Goal: Task Accomplishment & Management: Manage account settings

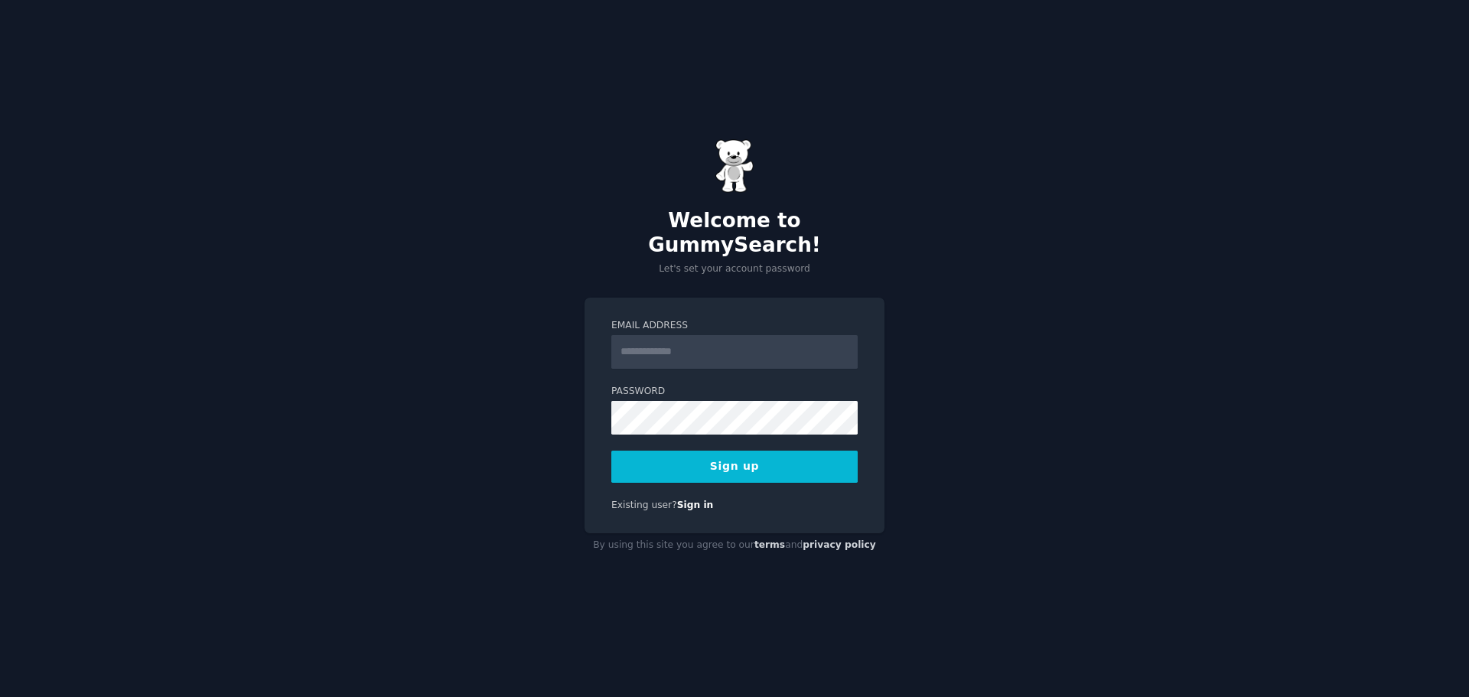
click at [740, 335] on input "Email Address" at bounding box center [734, 352] width 246 height 34
type input "**********"
click at [595, 406] on div "**********" at bounding box center [734, 416] width 300 height 236
click at [761, 457] on button "Sign up" at bounding box center [734, 466] width 246 height 32
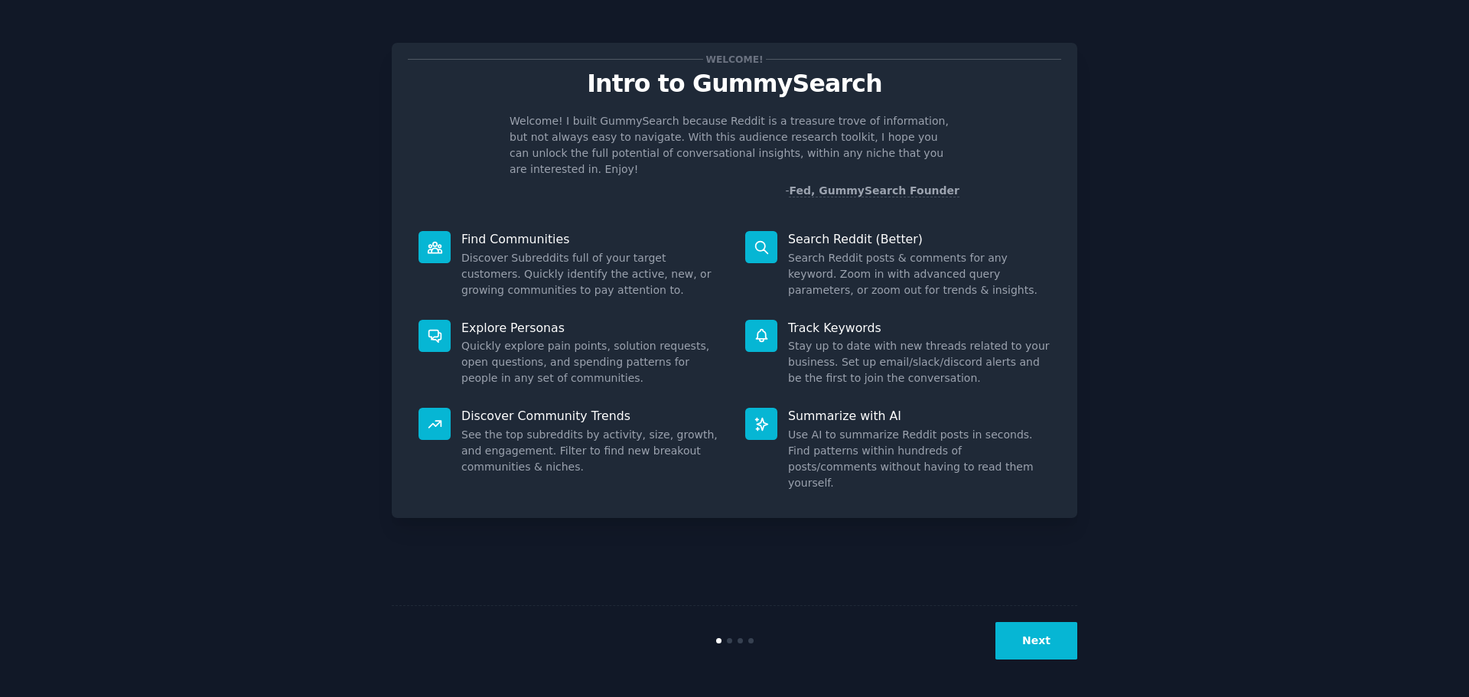
click at [772, 232] on div at bounding box center [761, 247] width 32 height 32
click at [858, 231] on p "Search Reddit (Better)" at bounding box center [919, 239] width 262 height 16
click at [1034, 640] on button "Next" at bounding box center [1036, 640] width 82 height 37
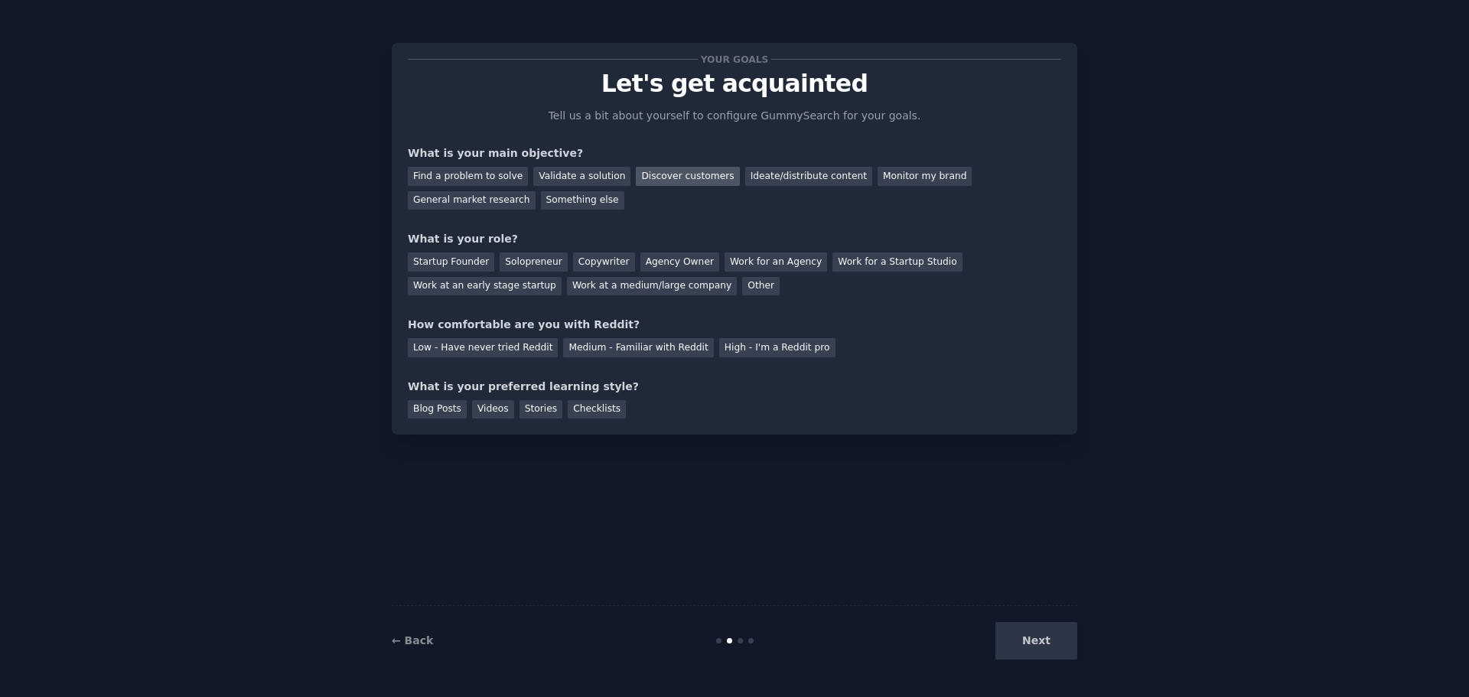
click at [691, 177] on div "Discover customers" at bounding box center [687, 176] width 103 height 19
click at [477, 262] on div "Startup Founder" at bounding box center [451, 261] width 86 height 19
click at [617, 348] on div "Medium - Familiar with Reddit" at bounding box center [638, 347] width 150 height 19
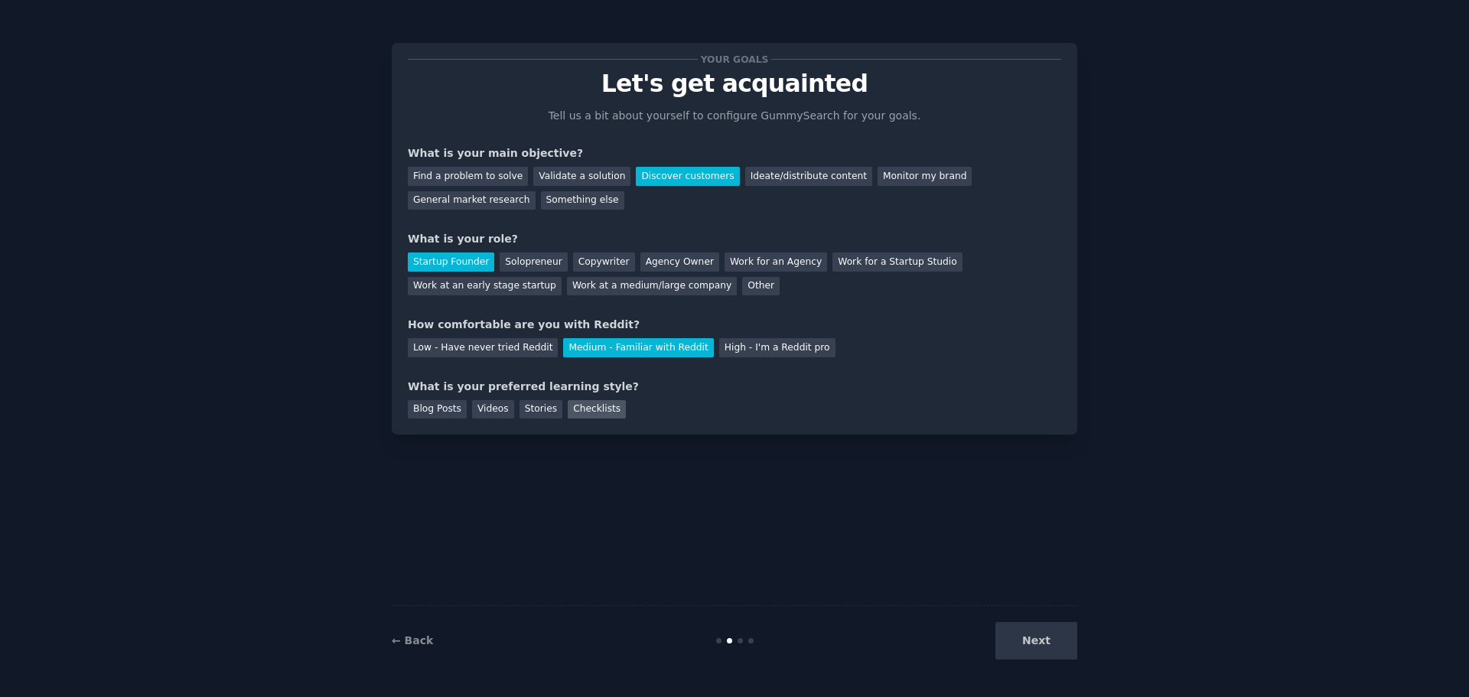
click at [581, 411] on div "Checklists" at bounding box center [597, 409] width 58 height 19
click at [984, 616] on div "← Back Next" at bounding box center [734, 640] width 685 height 70
click at [1058, 636] on button "Next" at bounding box center [1036, 640] width 82 height 37
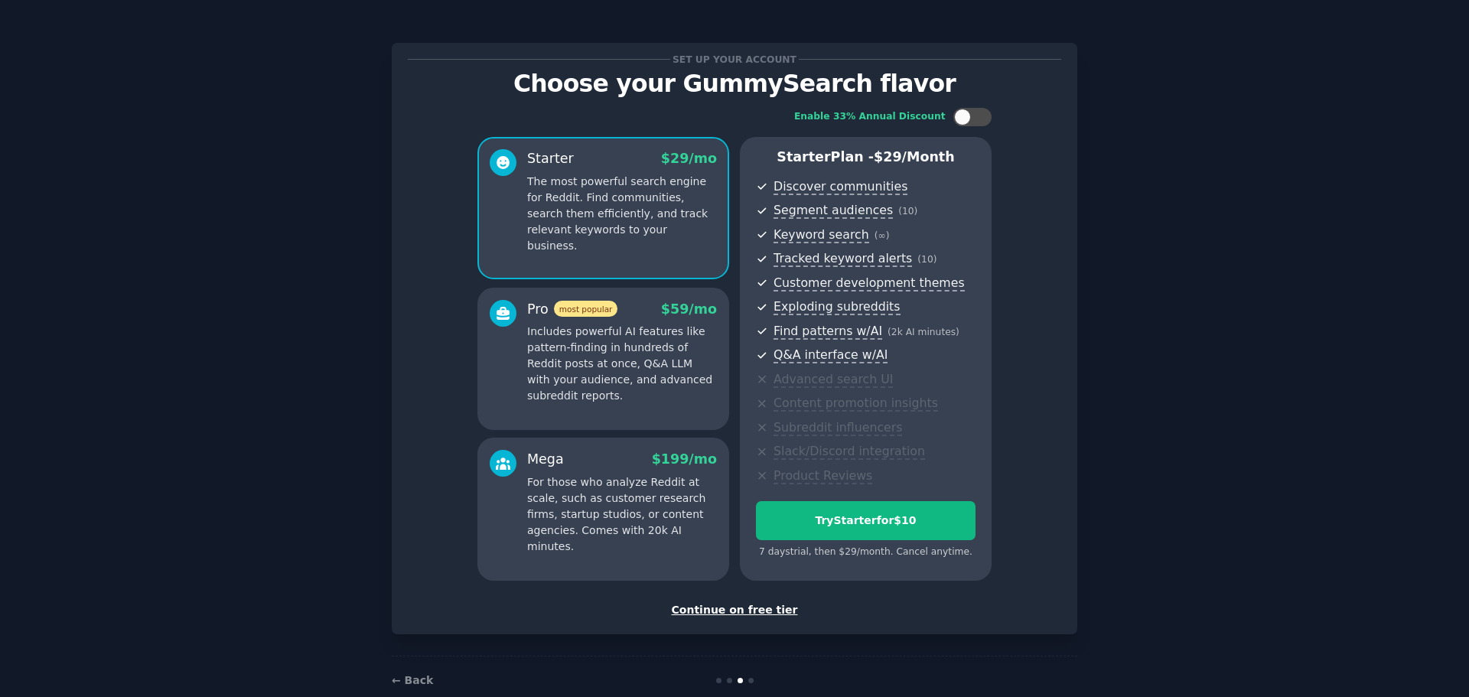
click at [745, 607] on div "Continue on free tier" at bounding box center [734, 610] width 653 height 16
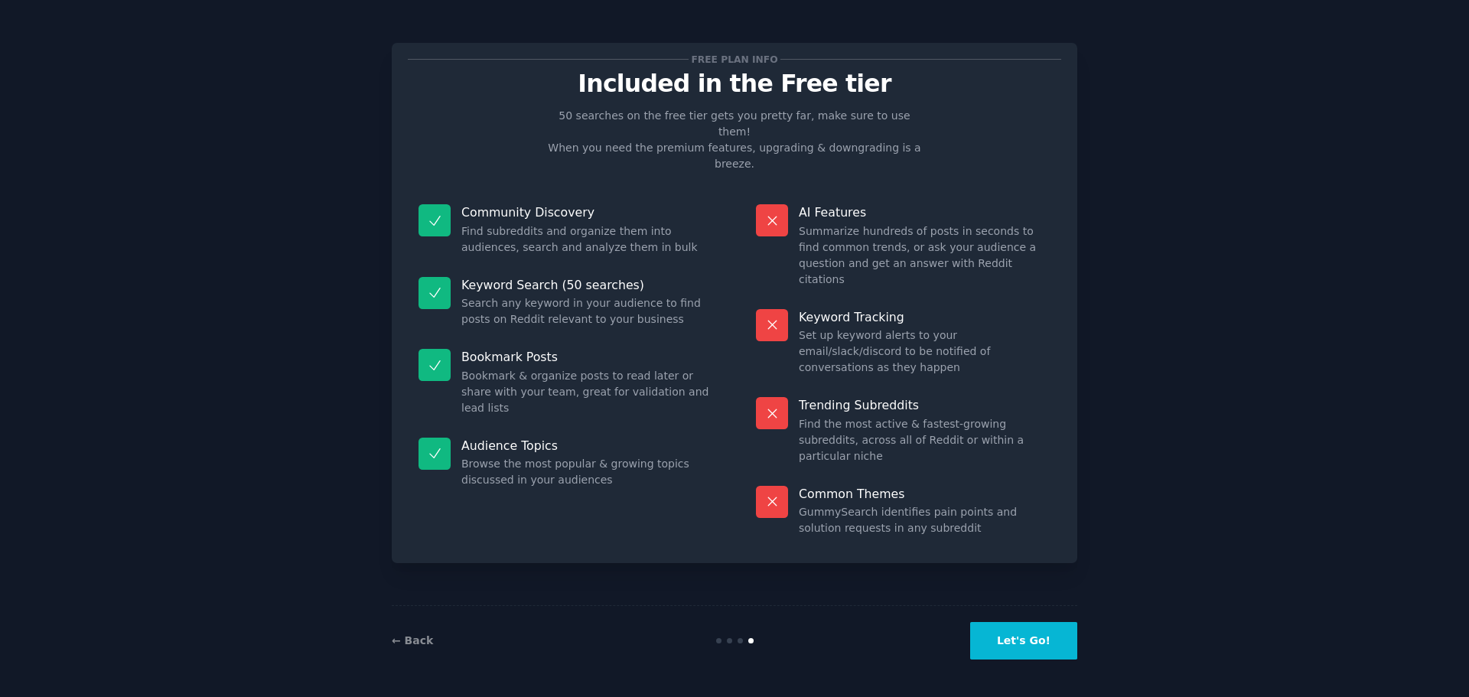
click at [1016, 624] on button "Let's Go!" at bounding box center [1023, 640] width 107 height 37
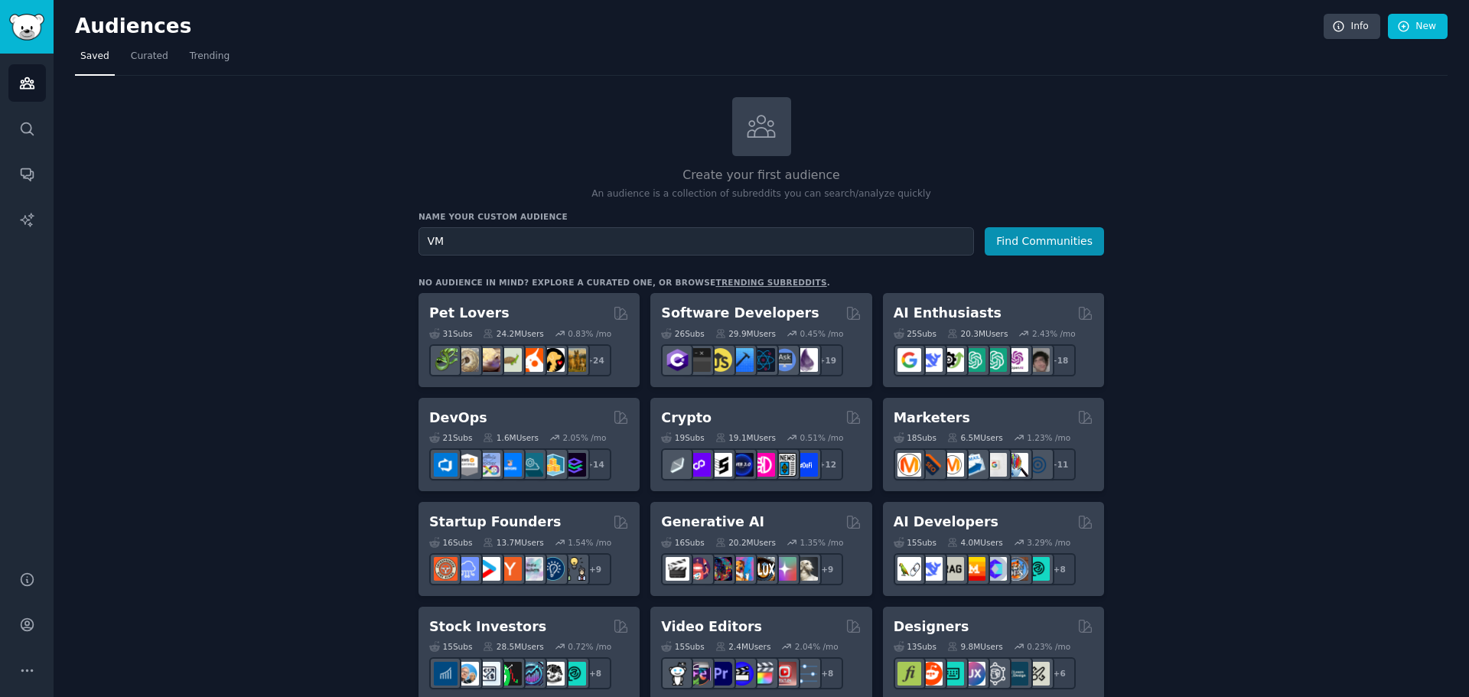
click at [579, 233] on input "VM" at bounding box center [695, 241] width 555 height 28
type input "V"
type input "Virtual mailbox"
click at [1073, 243] on button "Find Communities" at bounding box center [1043, 241] width 119 height 28
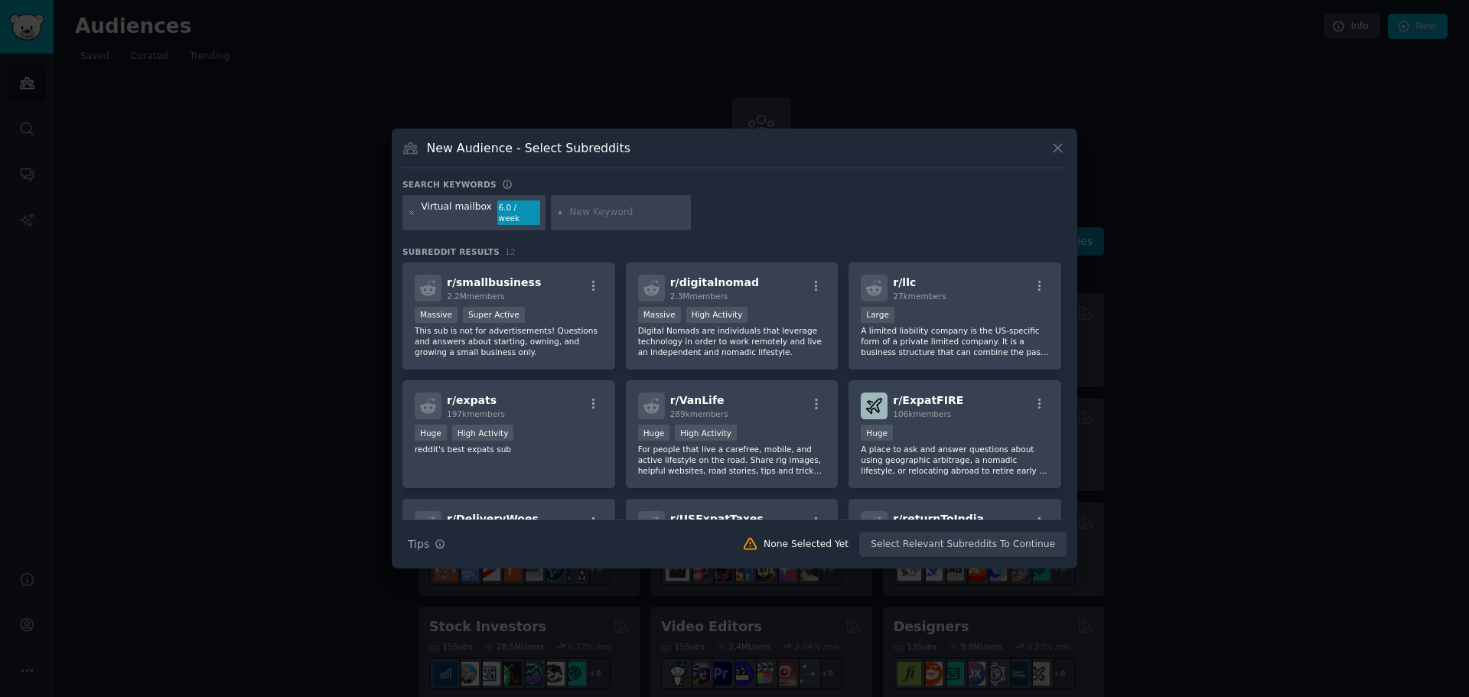
click at [626, 195] on div "Search keywords" at bounding box center [734, 187] width 664 height 16
click at [621, 216] on input "text" at bounding box center [627, 213] width 116 height 14
type input "mail scans"
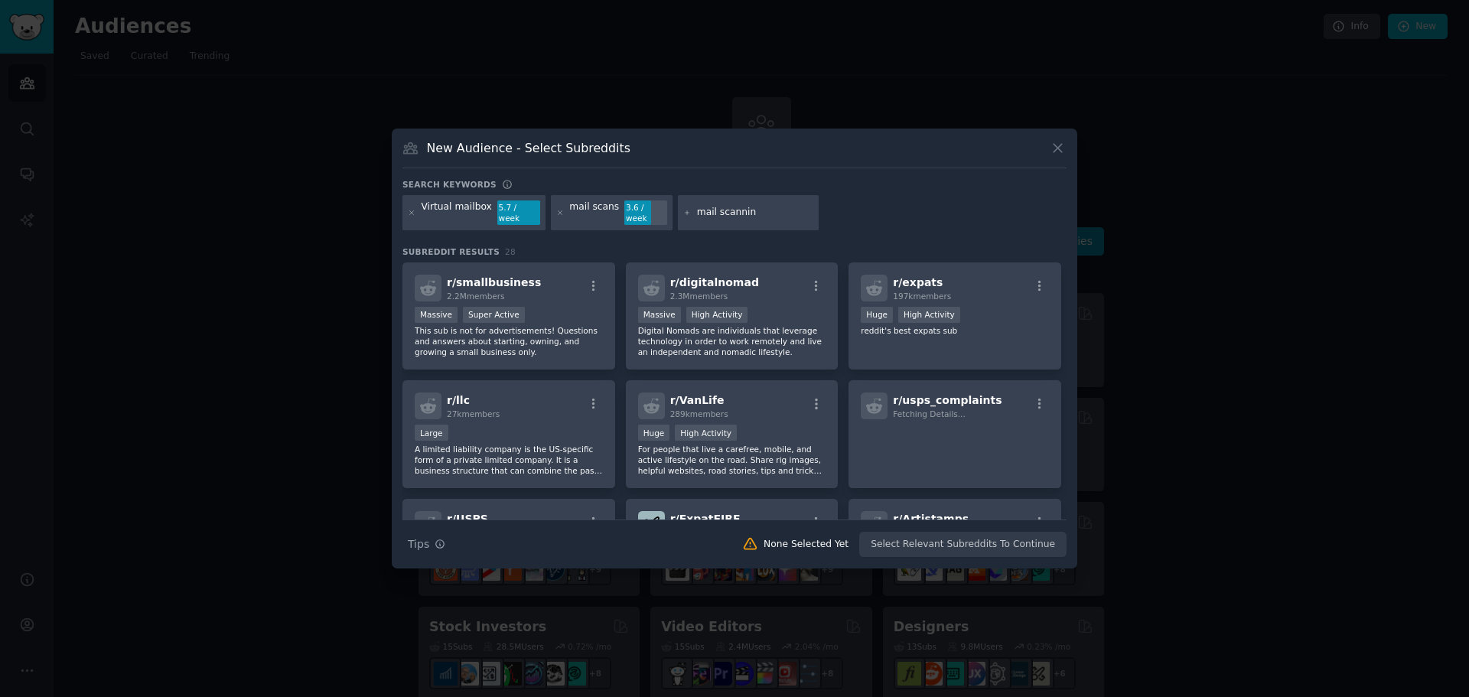
type input "mail scanning"
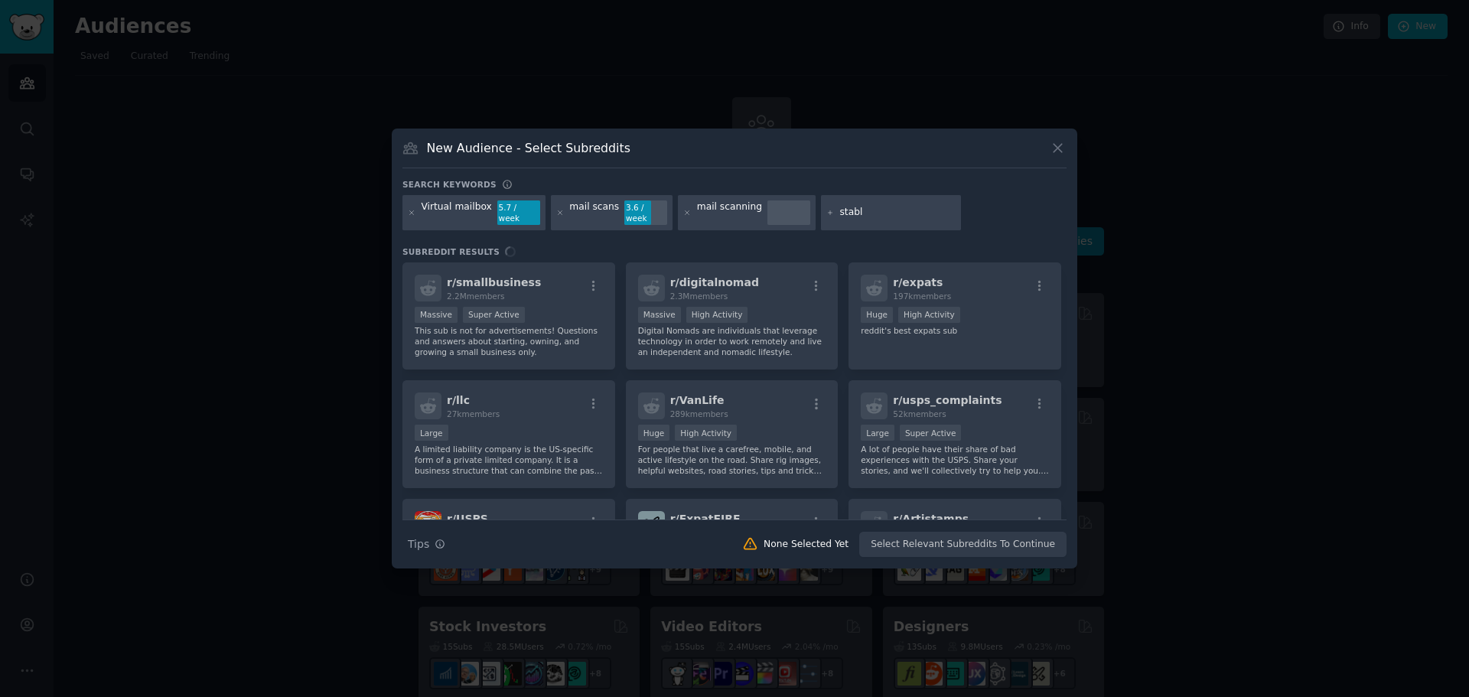
type input "stable"
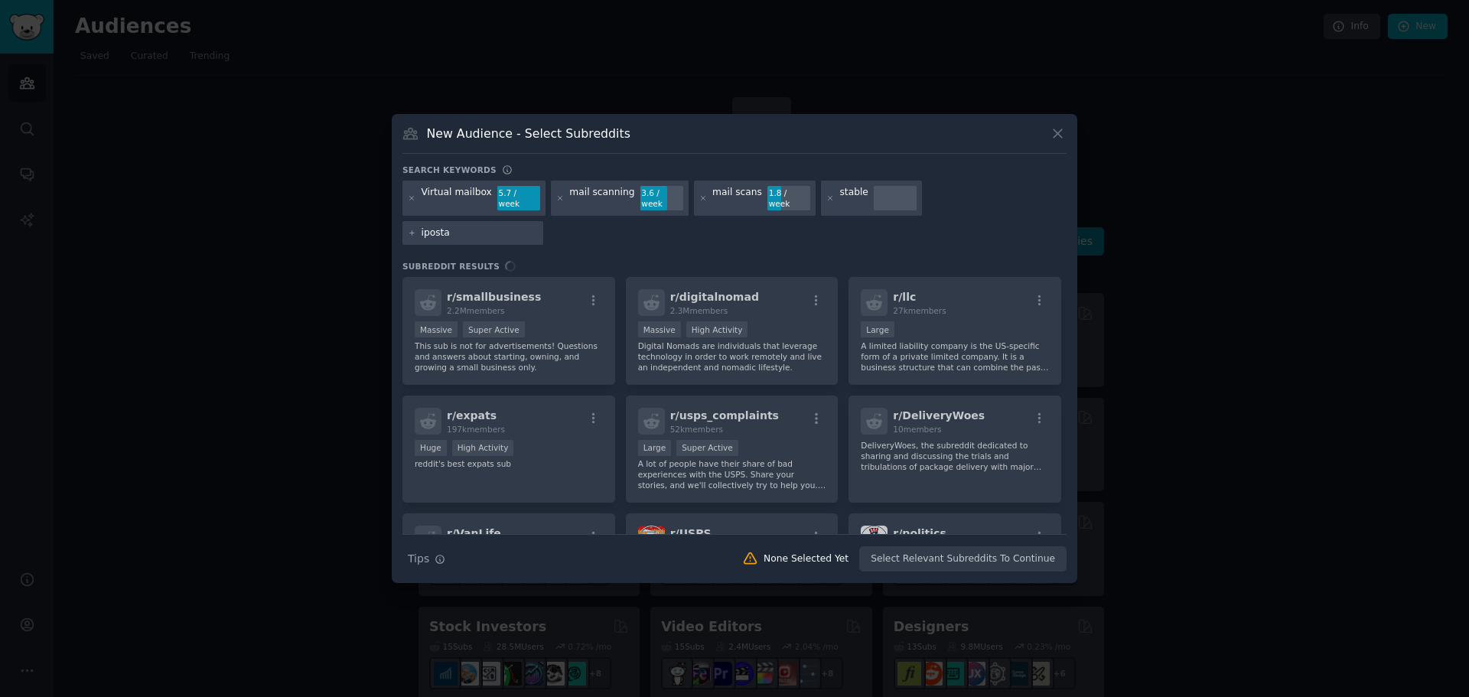
type input "ipostal"
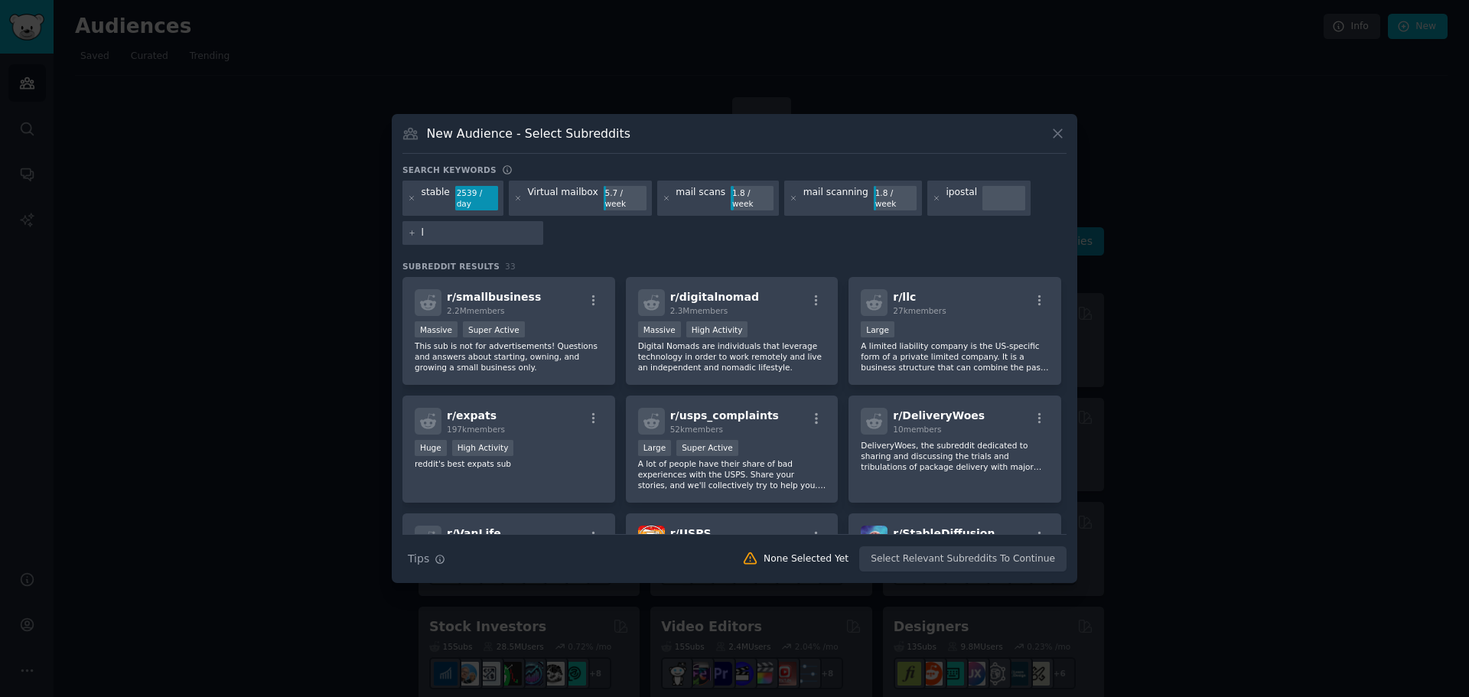
type input "l"
click at [444, 200] on div "stable" at bounding box center [435, 198] width 28 height 24
click at [411, 198] on icon at bounding box center [412, 198] width 4 height 4
click at [437, 229] on div "ipostal 8.6 / day Virtual mailbox 5.7 / week mail scans 1.8 / week mail scannin…" at bounding box center [734, 216] width 664 height 70
click at [538, 226] on input "l" at bounding box center [479, 233] width 116 height 14
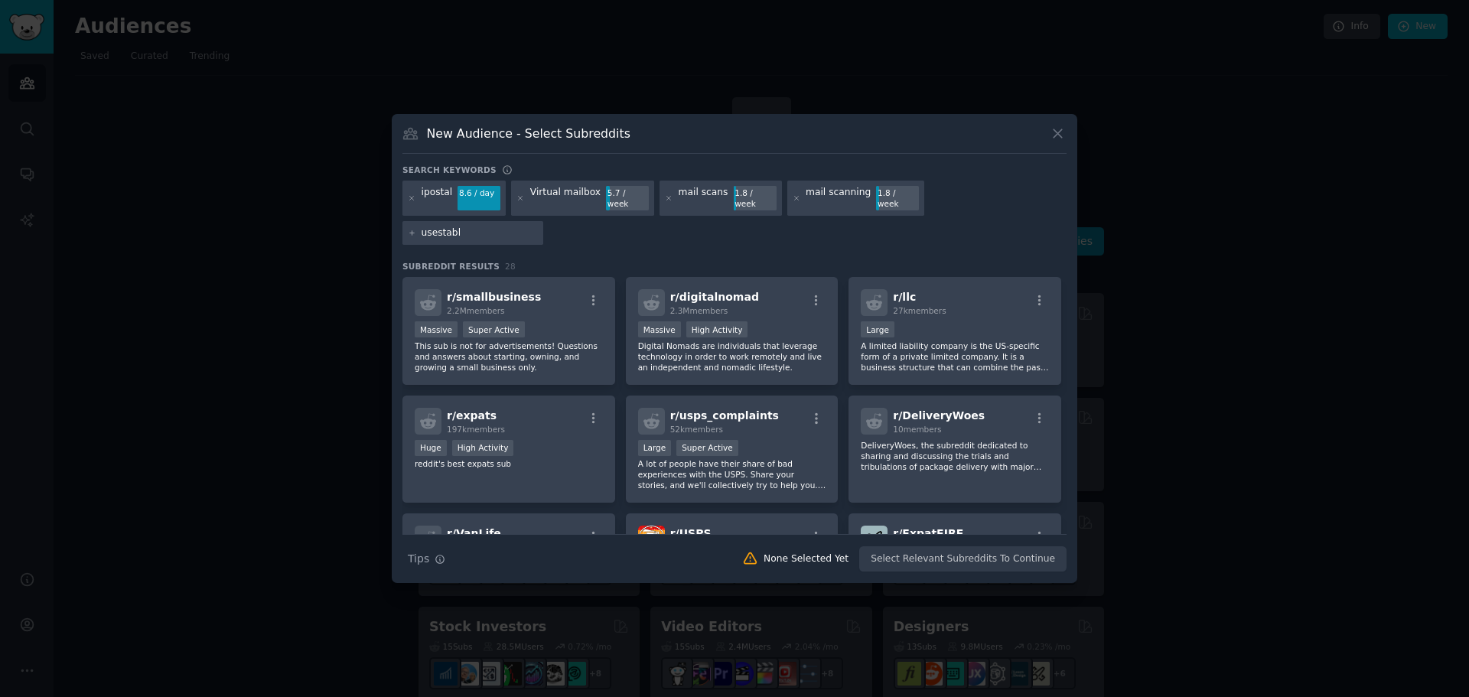
type input "usestable"
click at [943, 195] on div "mail scanning" at bounding box center [961, 198] width 65 height 24
click at [539, 200] on div "usestable" at bounding box center [552, 198] width 45 height 24
click at [494, 229] on input "text" at bounding box center [479, 233] width 116 height 14
type input "us global mail"
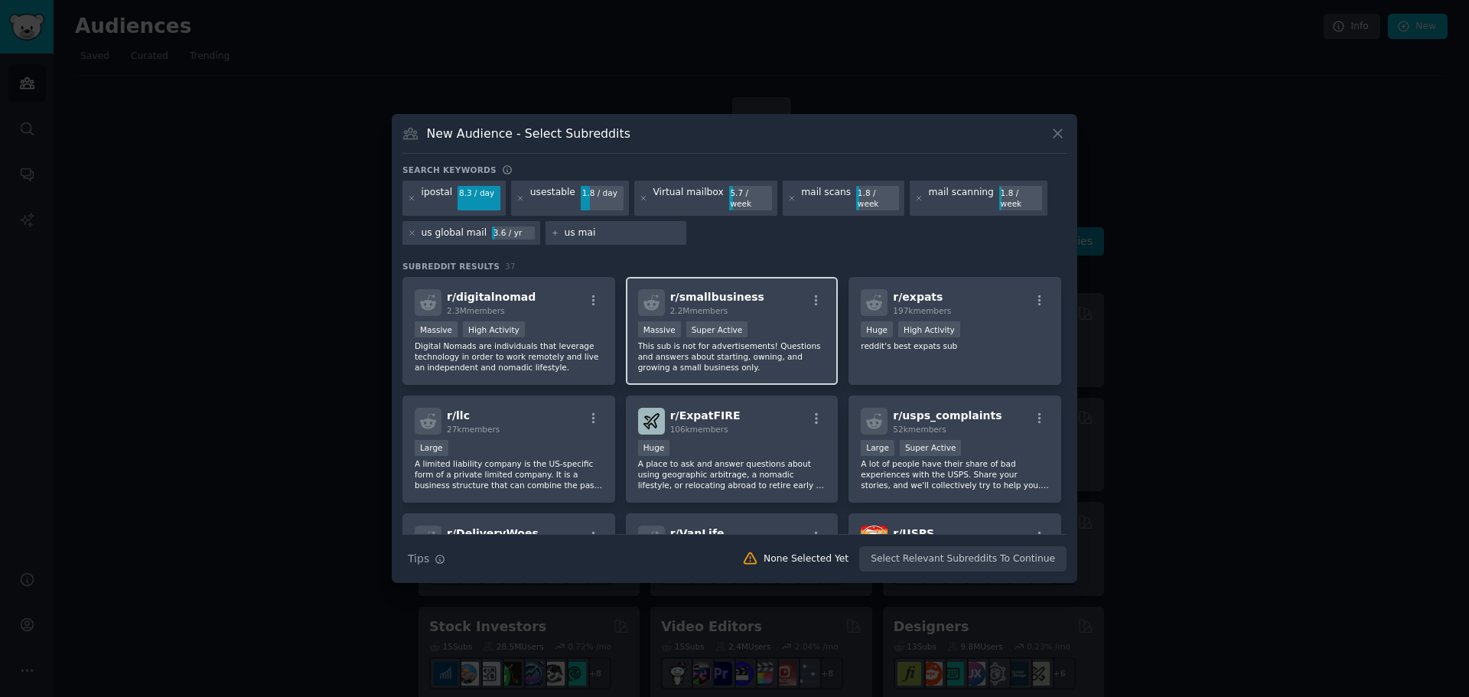
type input "us mail"
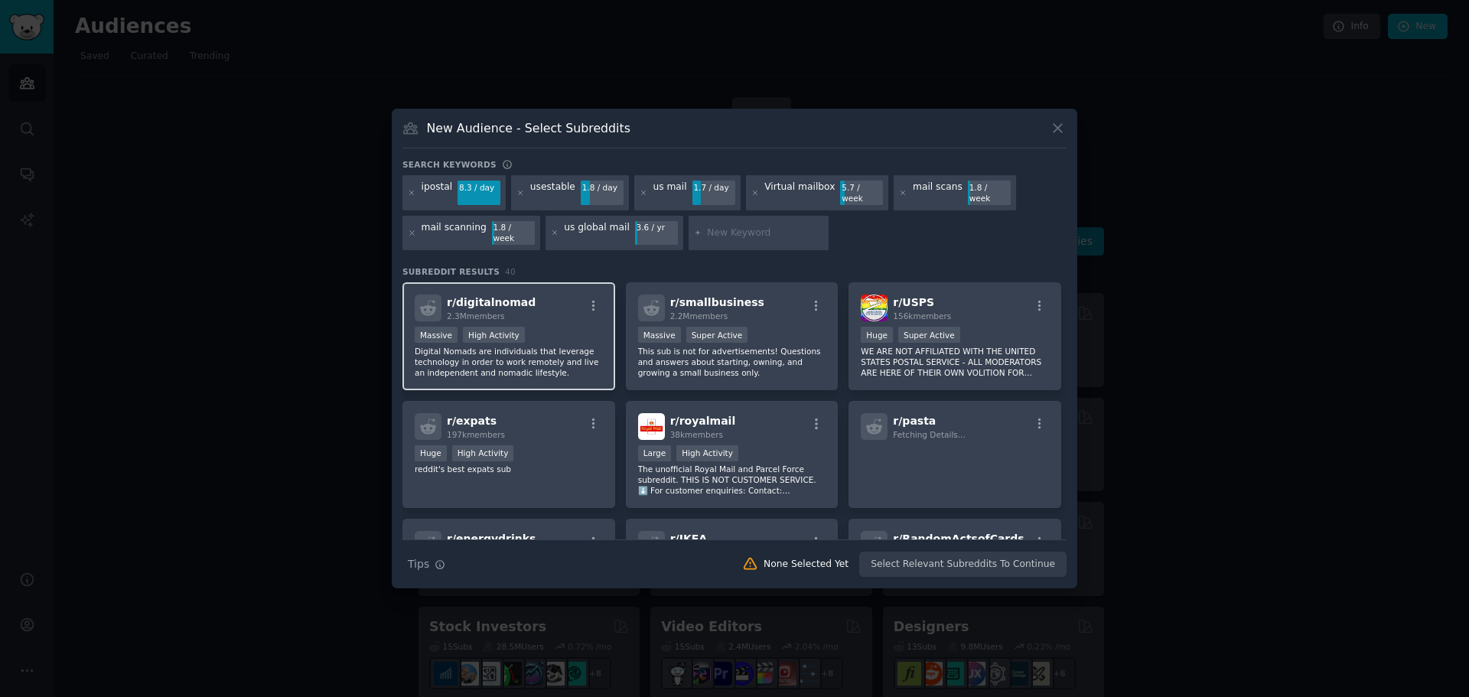
click at [568, 357] on p "Digital Nomads are individuals that leverage technology in order to work remote…" at bounding box center [509, 362] width 188 height 32
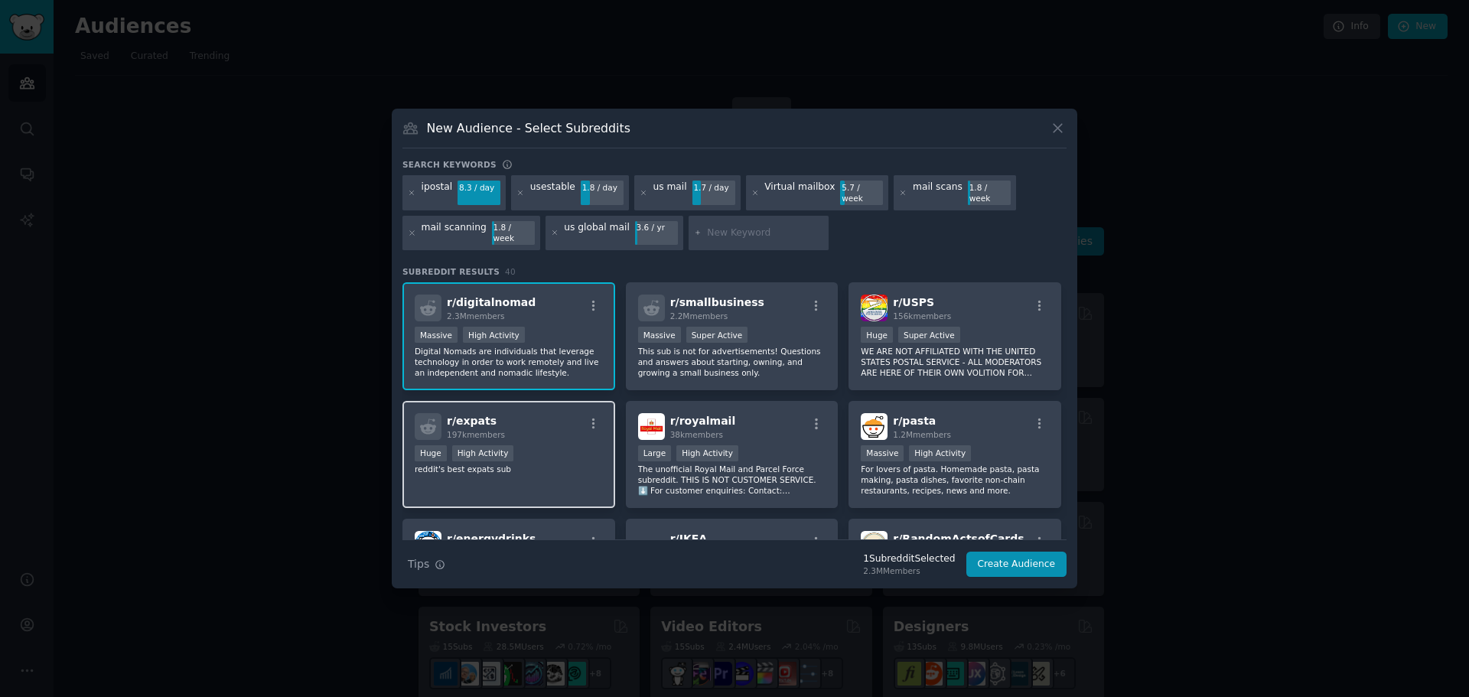
click at [565, 464] on p "reddit's best expats sub" at bounding box center [509, 469] width 188 height 11
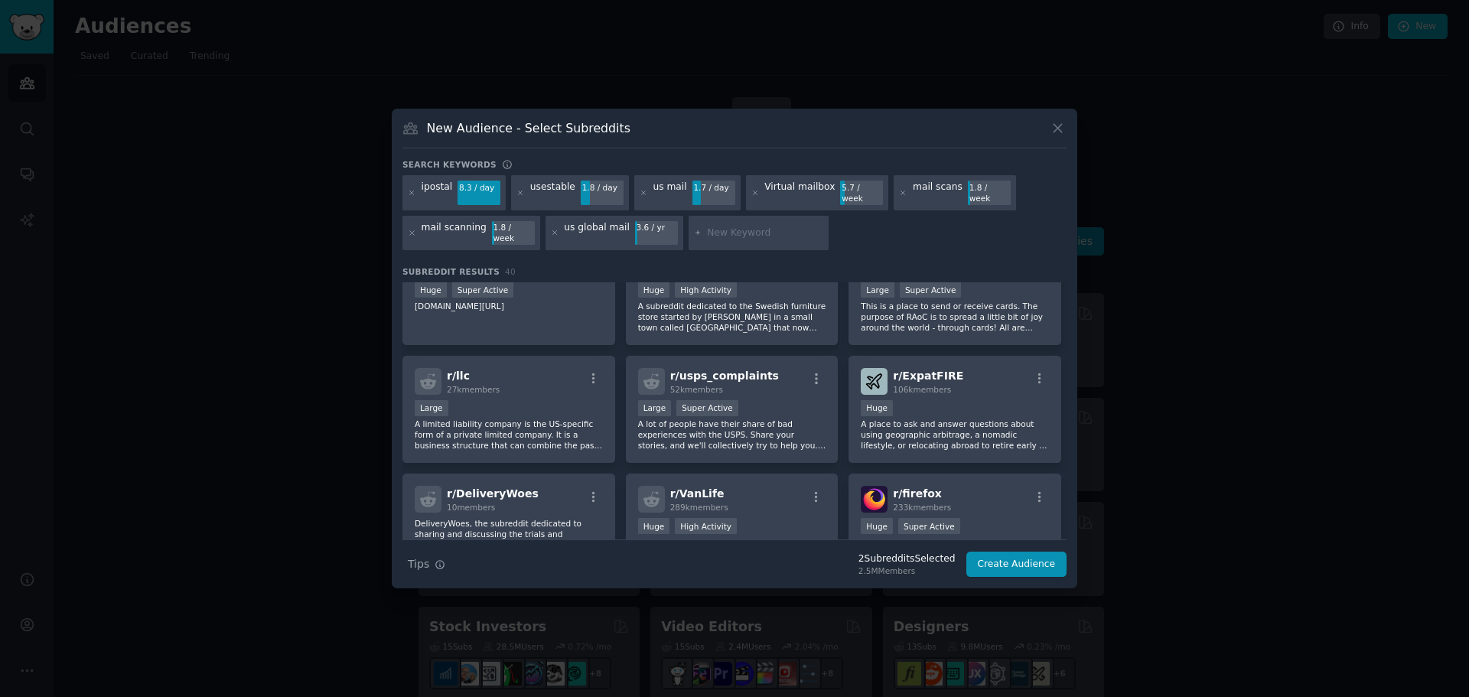
scroll to position [306, 0]
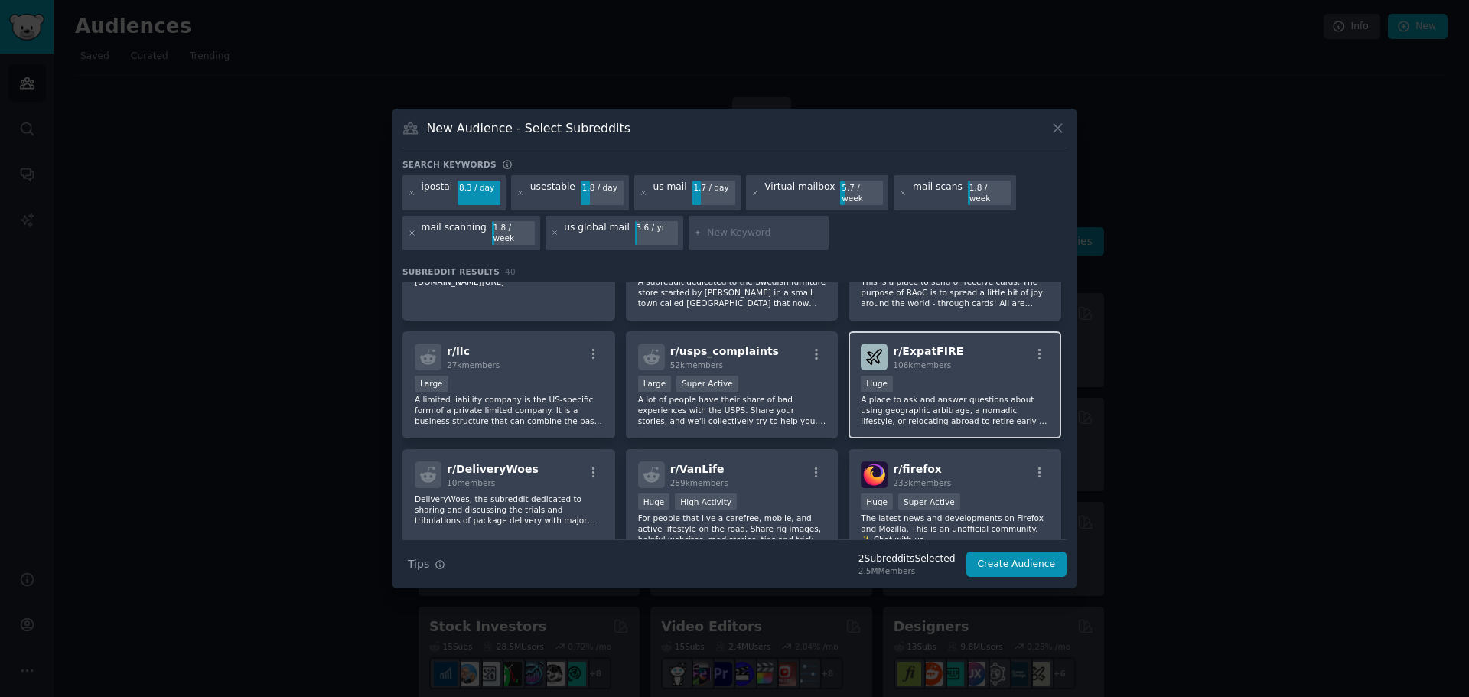
click at [981, 395] on p "A place to ask and answer questions about using geographic arbitrage, a nomadic…" at bounding box center [954, 410] width 188 height 32
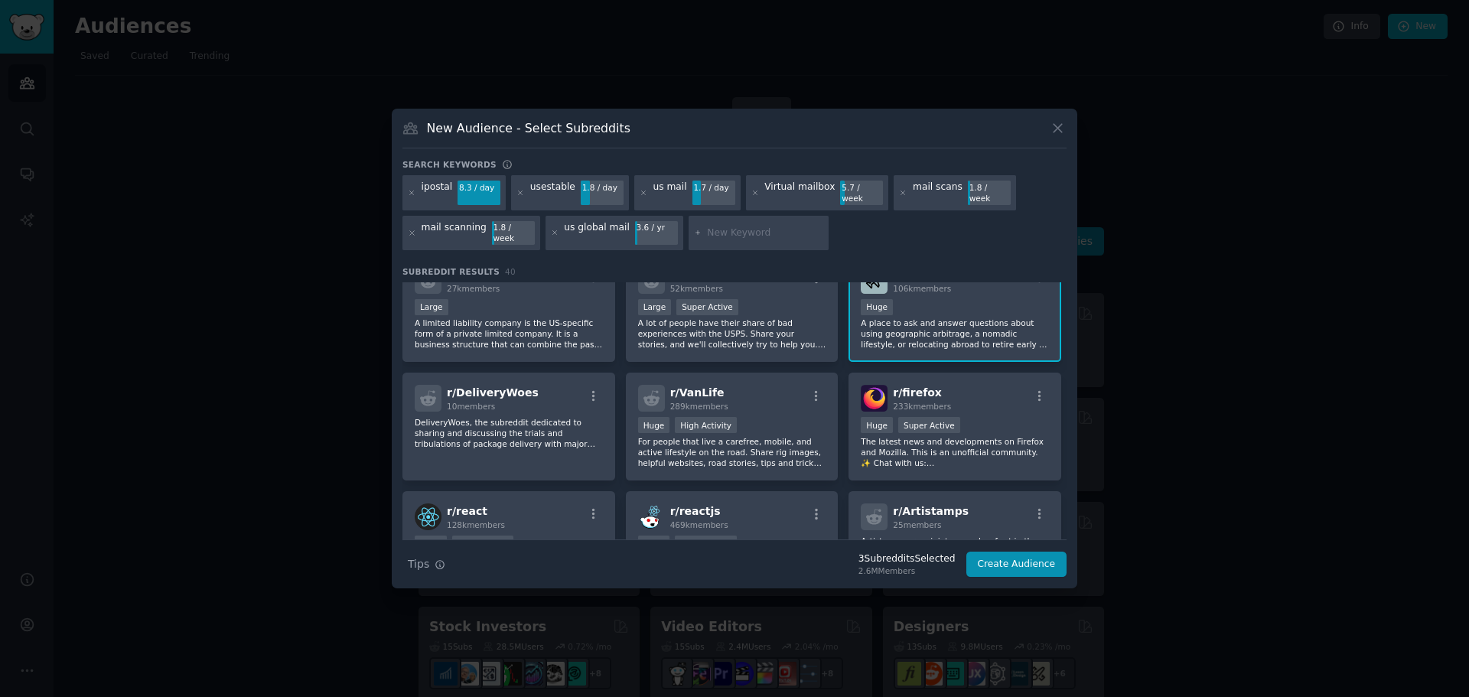
scroll to position [459, 0]
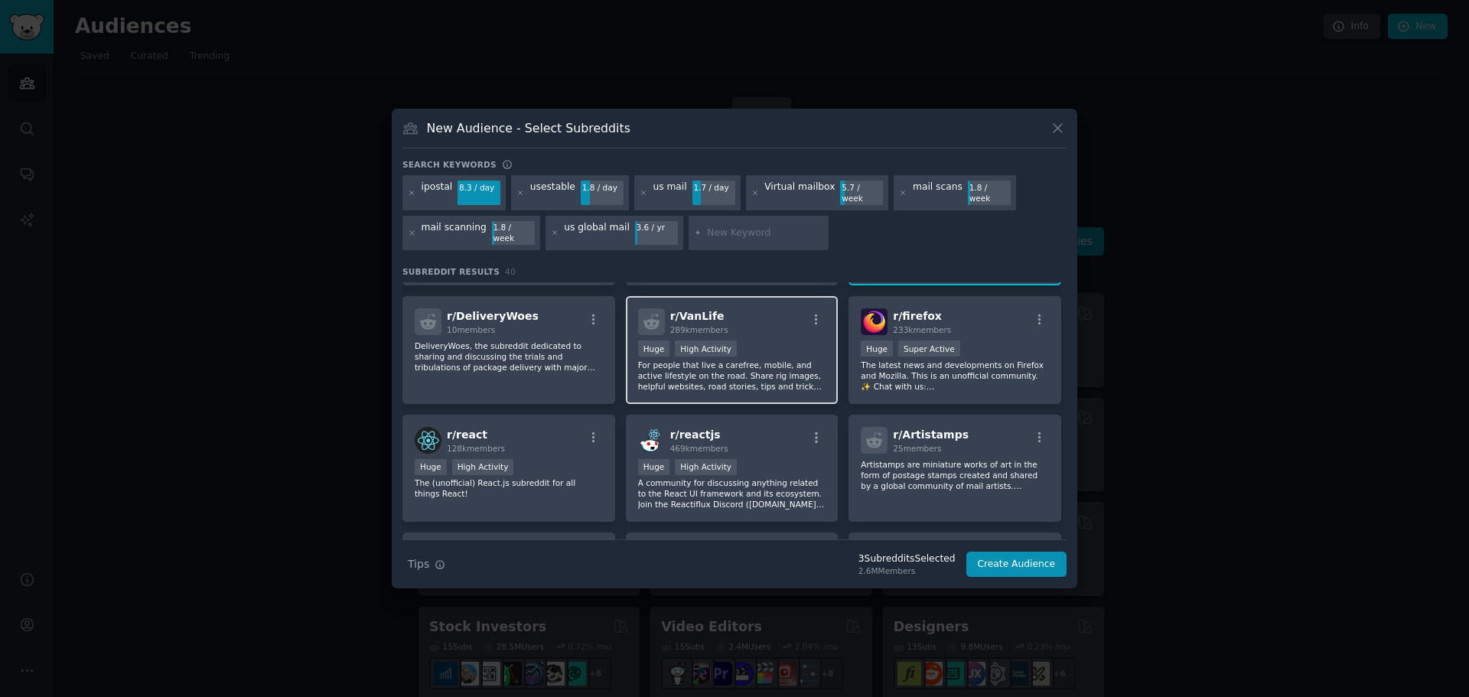
click at [693, 373] on p "For people that live a carefree, mobile, and active lifestyle on the road. Shar…" at bounding box center [732, 375] width 188 height 32
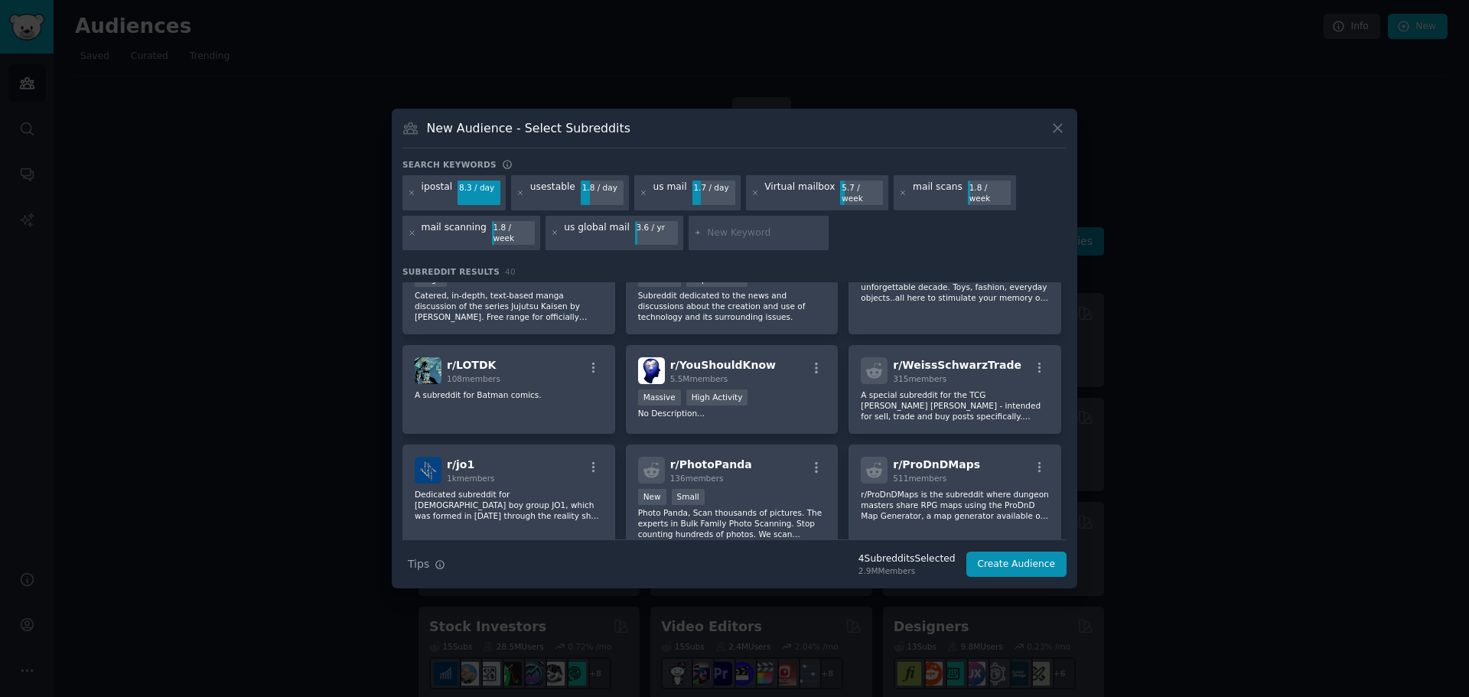
scroll to position [841, 0]
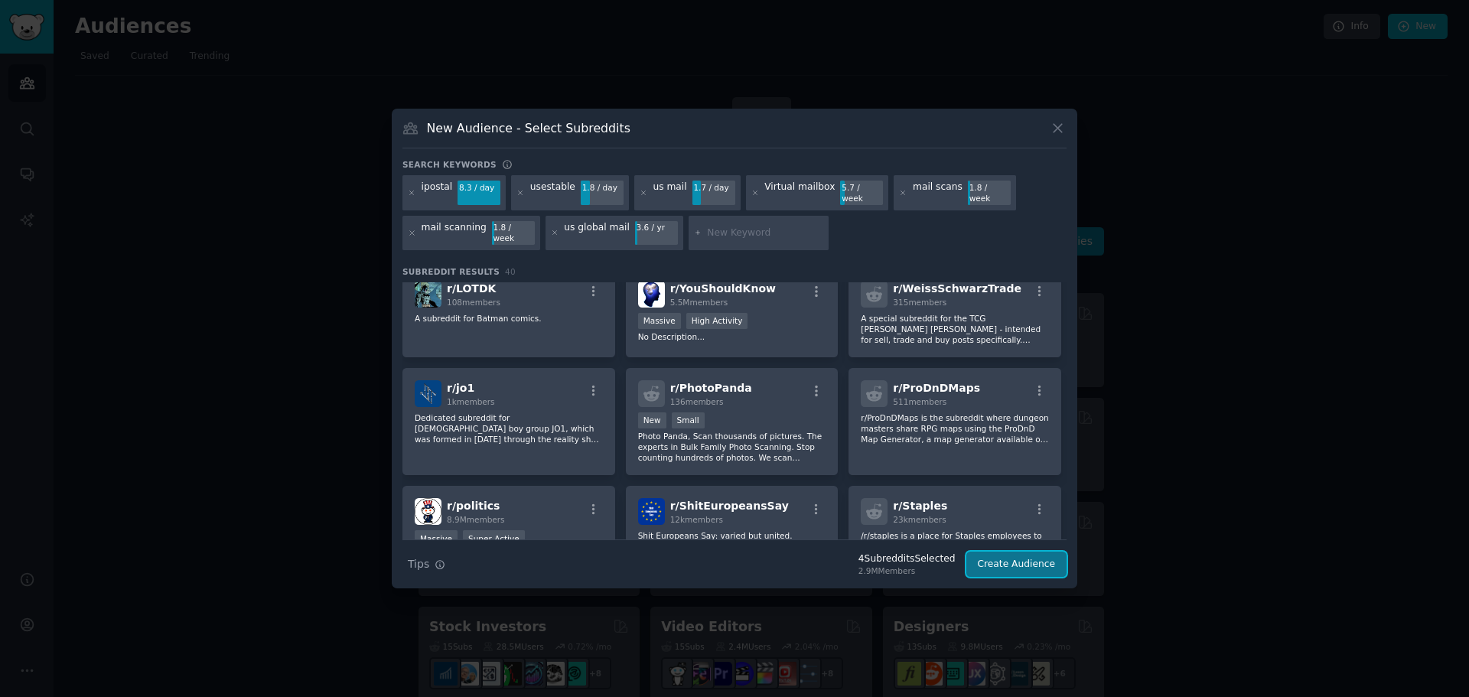
click at [1010, 554] on button "Create Audience" at bounding box center [1016, 564] width 101 height 26
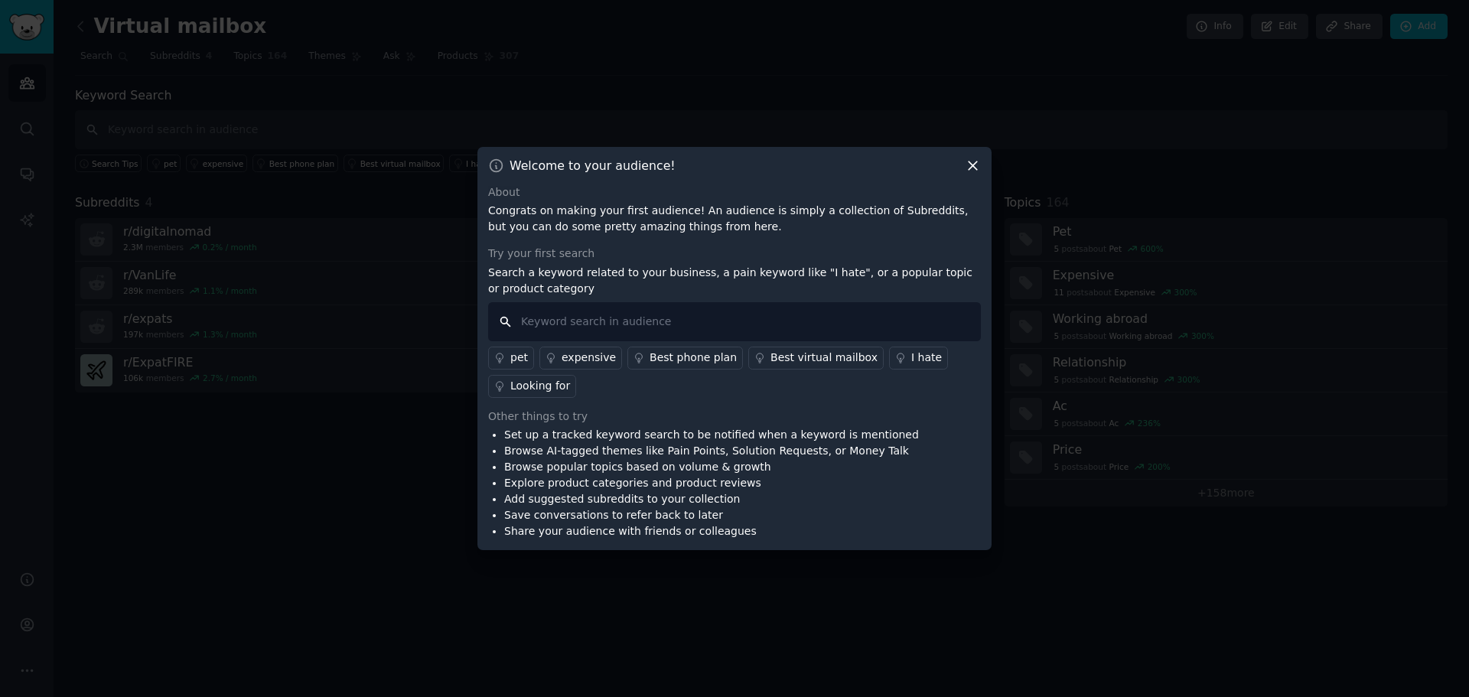
click at [639, 313] on input "text" at bounding box center [734, 321] width 493 height 39
click at [525, 320] on input "Expats" at bounding box center [734, 321] width 493 height 39
type input "mail"
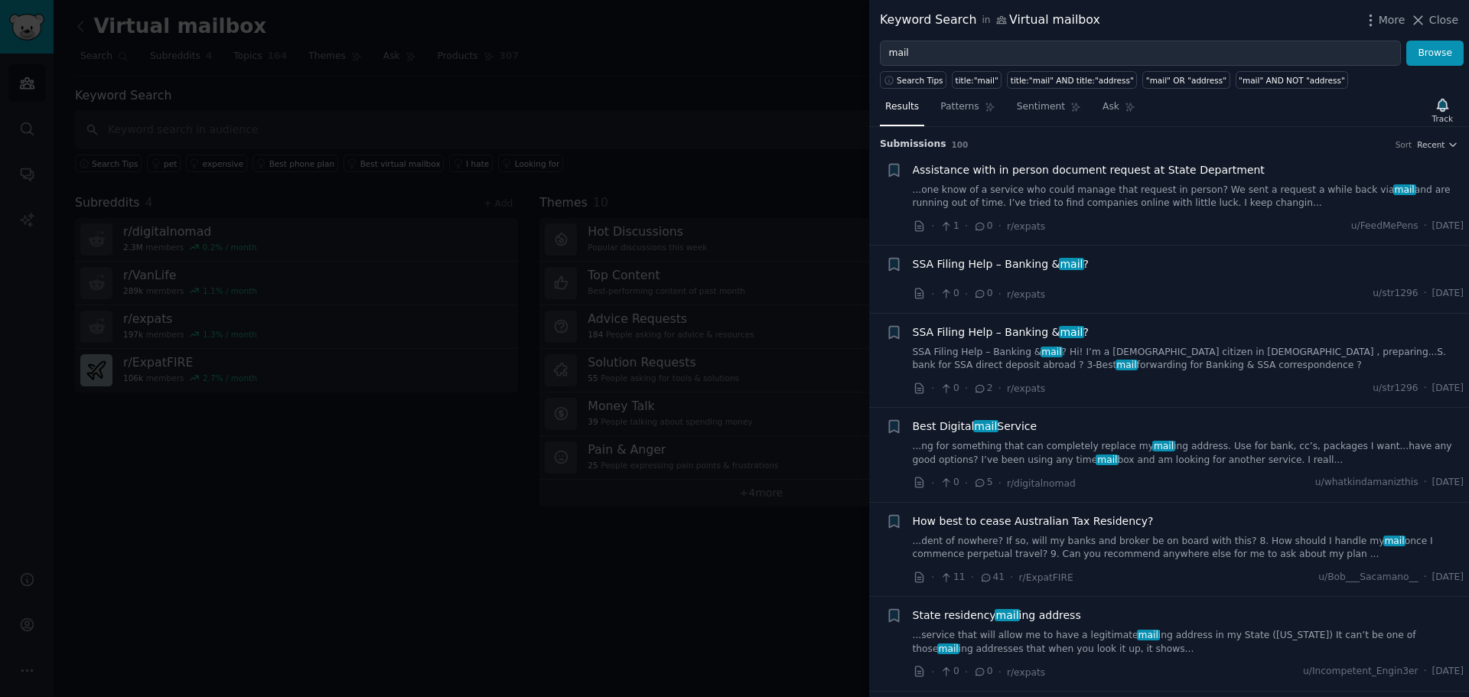
click at [1087, 453] on link "...ng for something that can completely replace my mail ing address. Use for ba…" at bounding box center [1187, 453] width 551 height 27
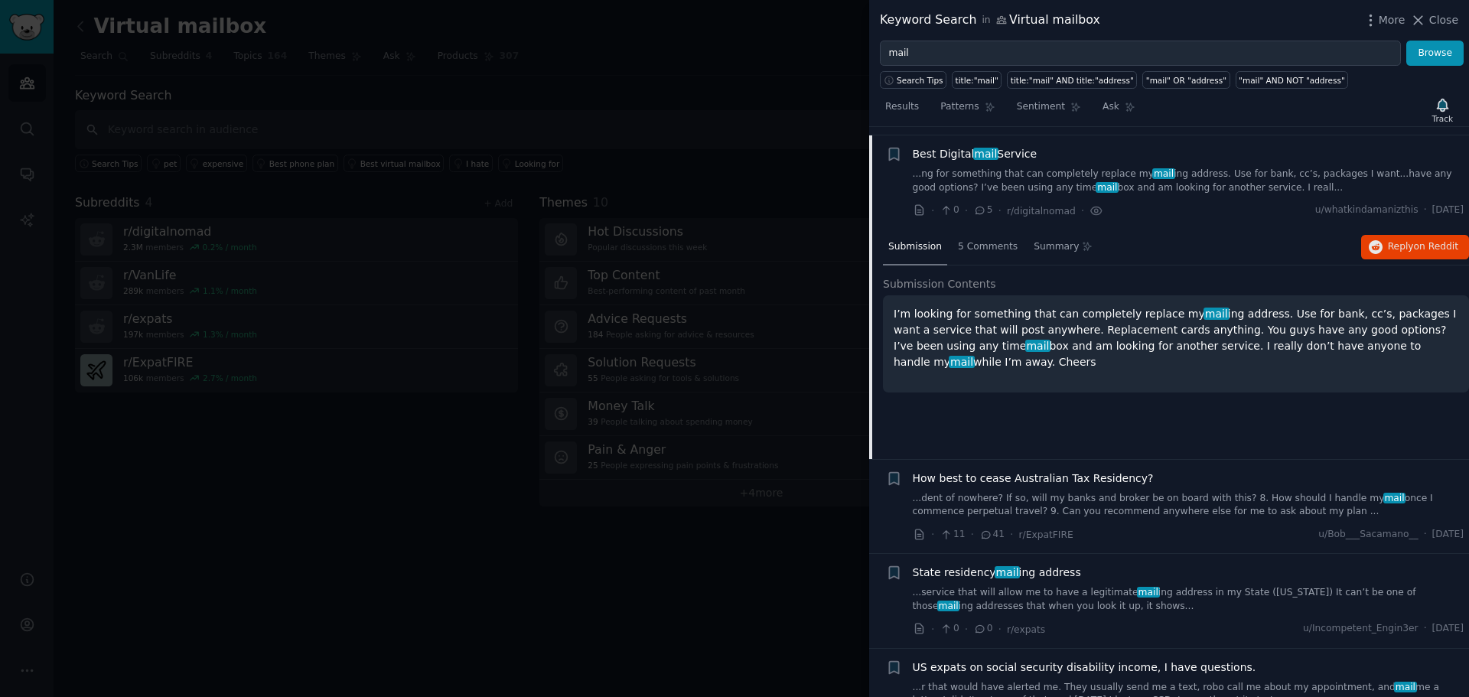
scroll to position [281, 0]
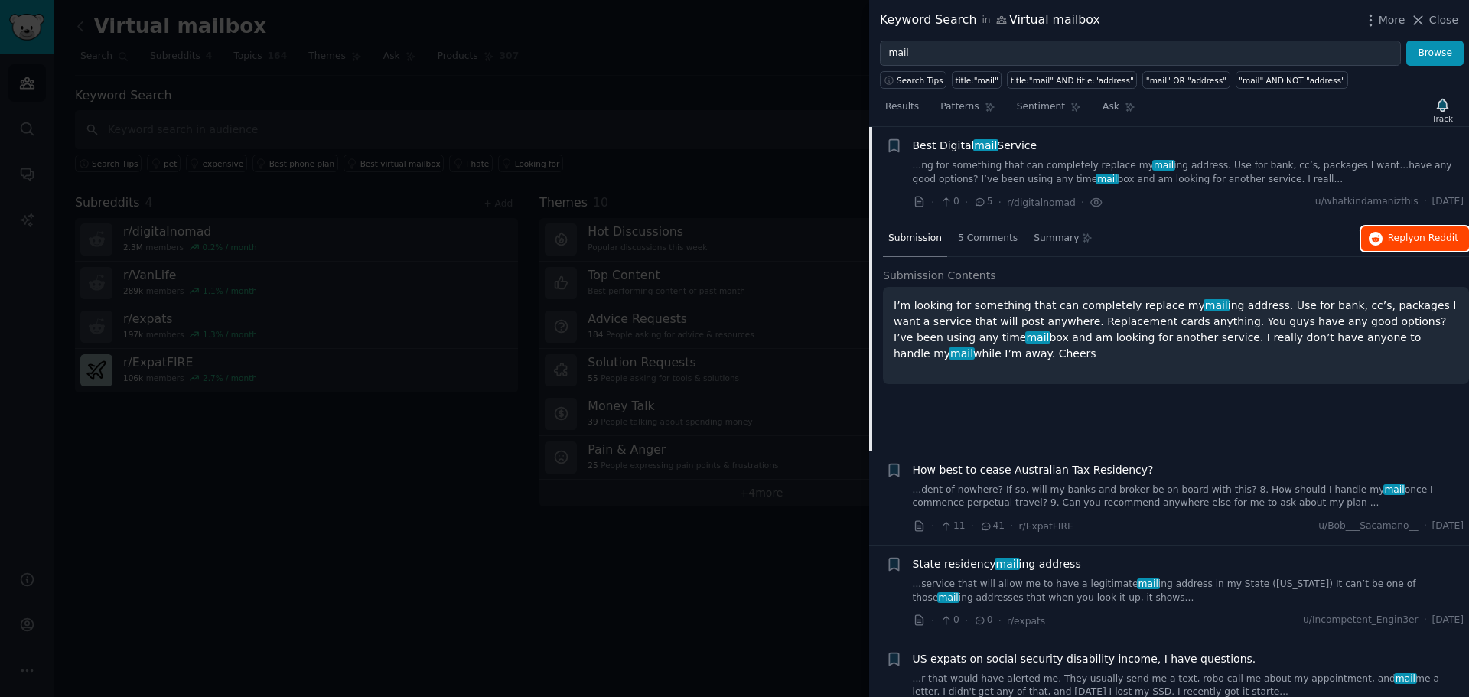
click at [1418, 236] on span "on Reddit" at bounding box center [1435, 238] width 44 height 11
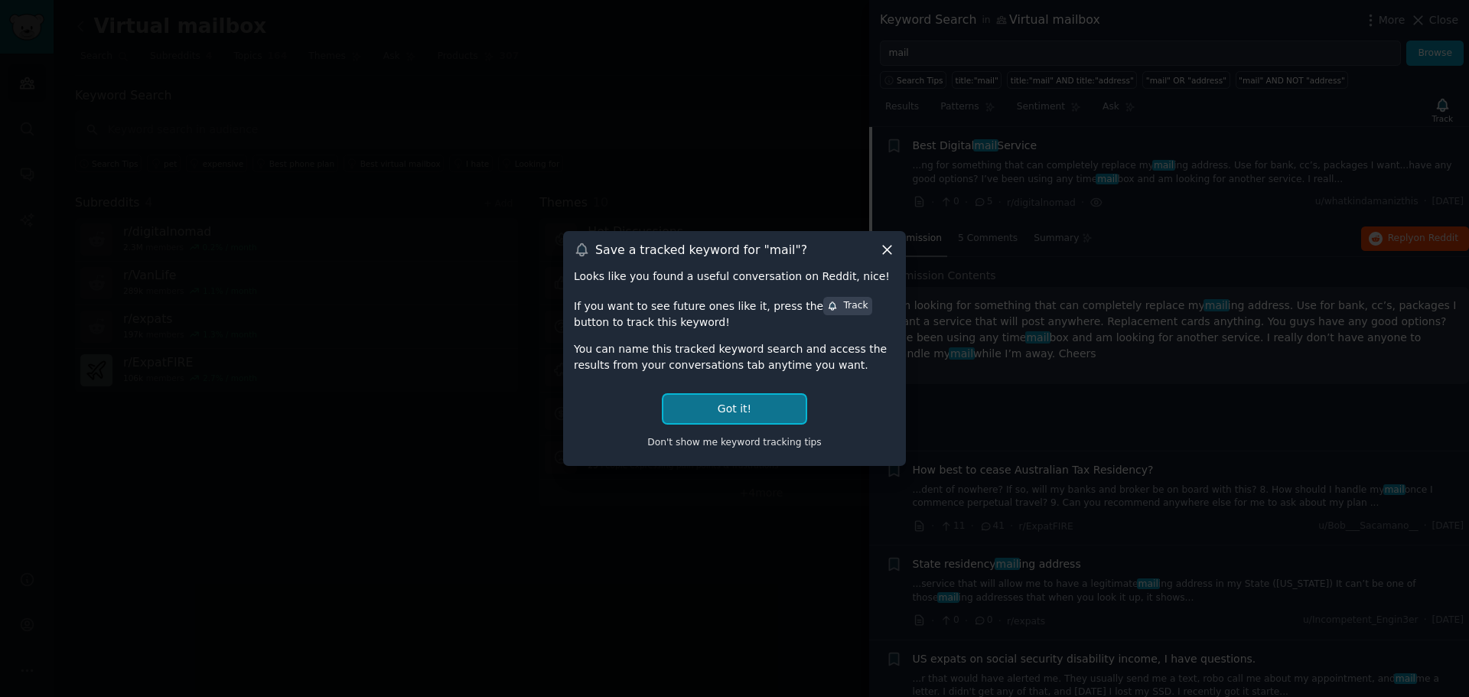
click at [731, 411] on button "Got it!" at bounding box center [734, 409] width 142 height 28
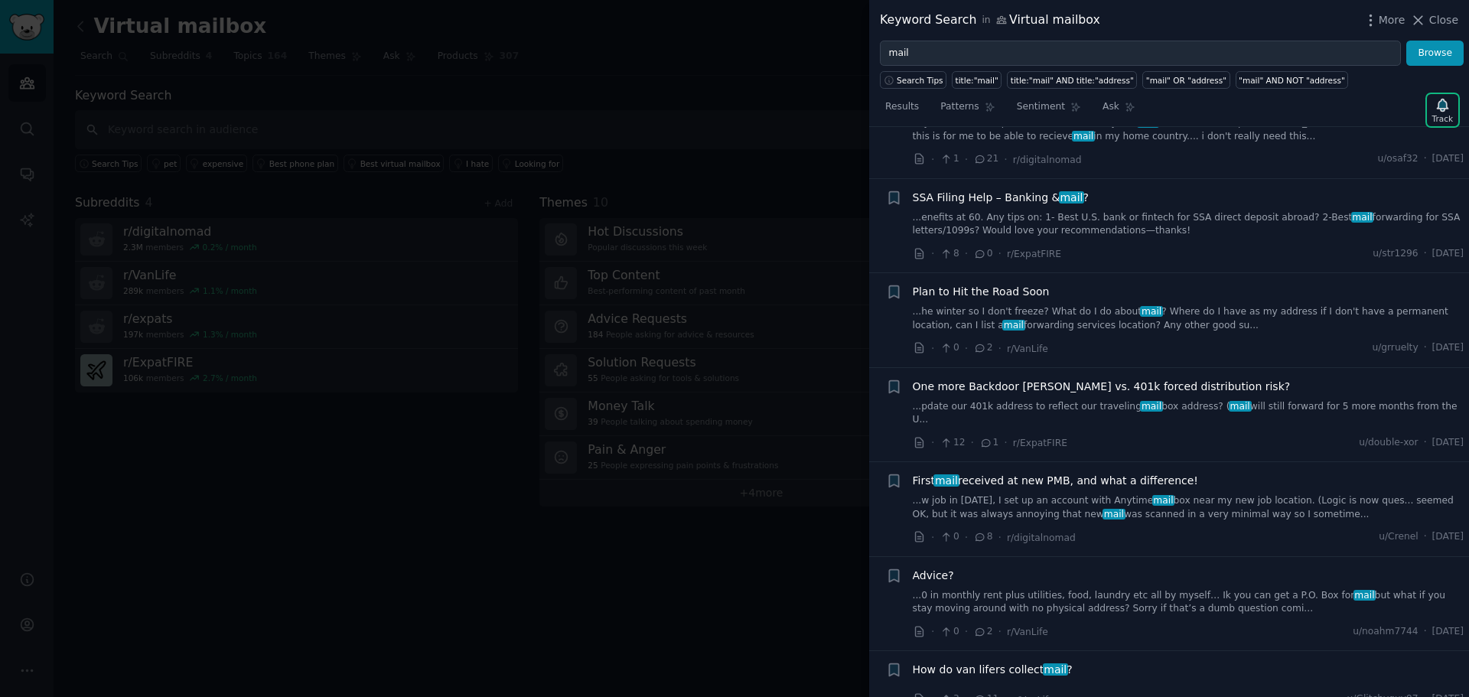
scroll to position [969, 0]
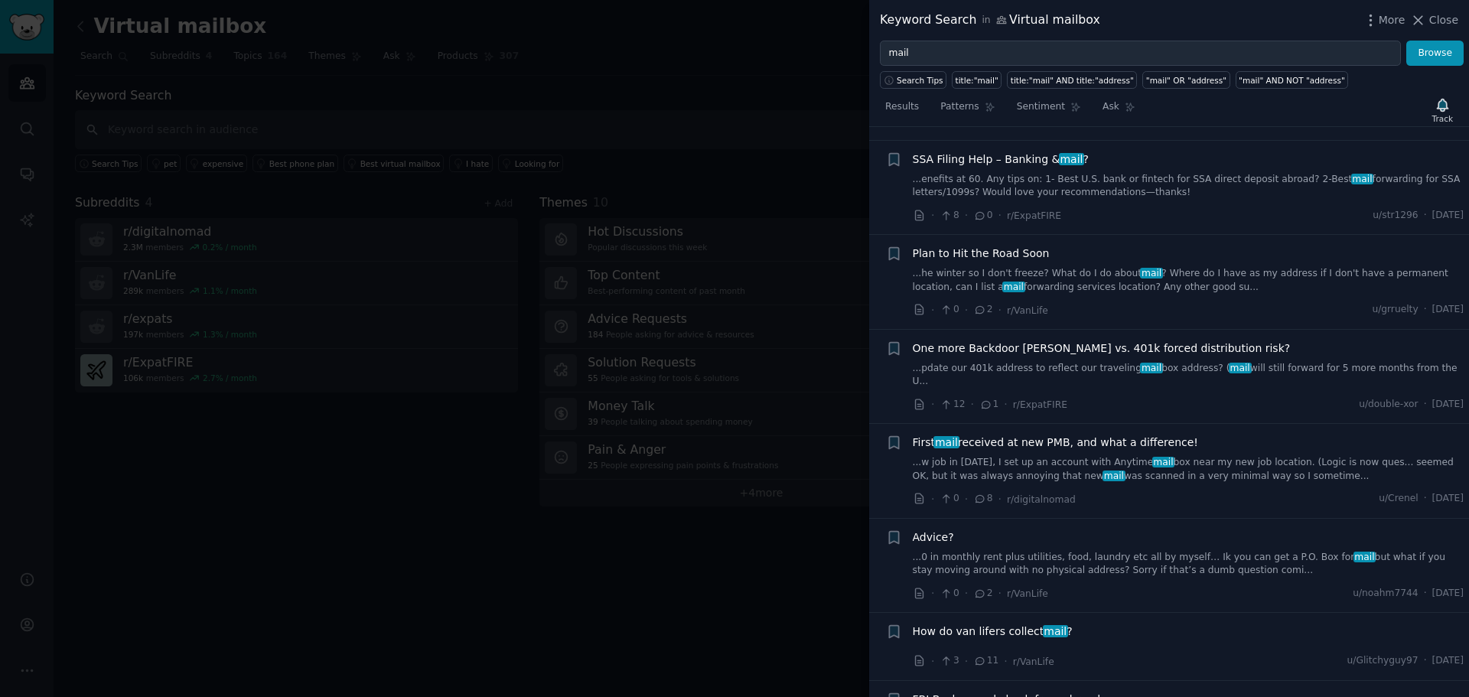
drag, startPoint x: 1433, startPoint y: 21, endPoint x: 929, endPoint y: 181, distance: 529.3
click at [1433, 21] on span "Close" at bounding box center [1443, 20] width 29 height 16
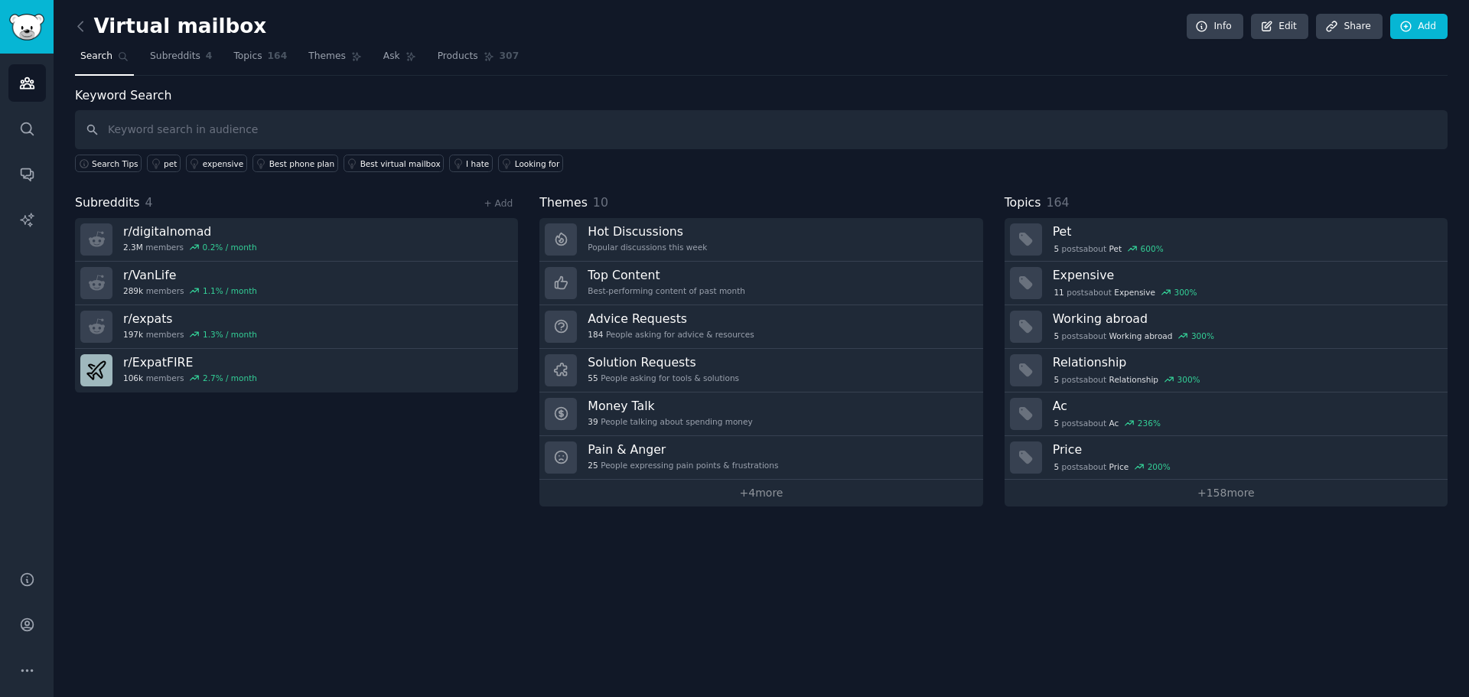
click at [70, 26] on div "Virtual mailbox Info Edit Share Add Search Subreddits 4 Topics 164 Themes Ask P…" at bounding box center [761, 348] width 1415 height 697
click at [84, 27] on icon at bounding box center [81, 26] width 16 height 16
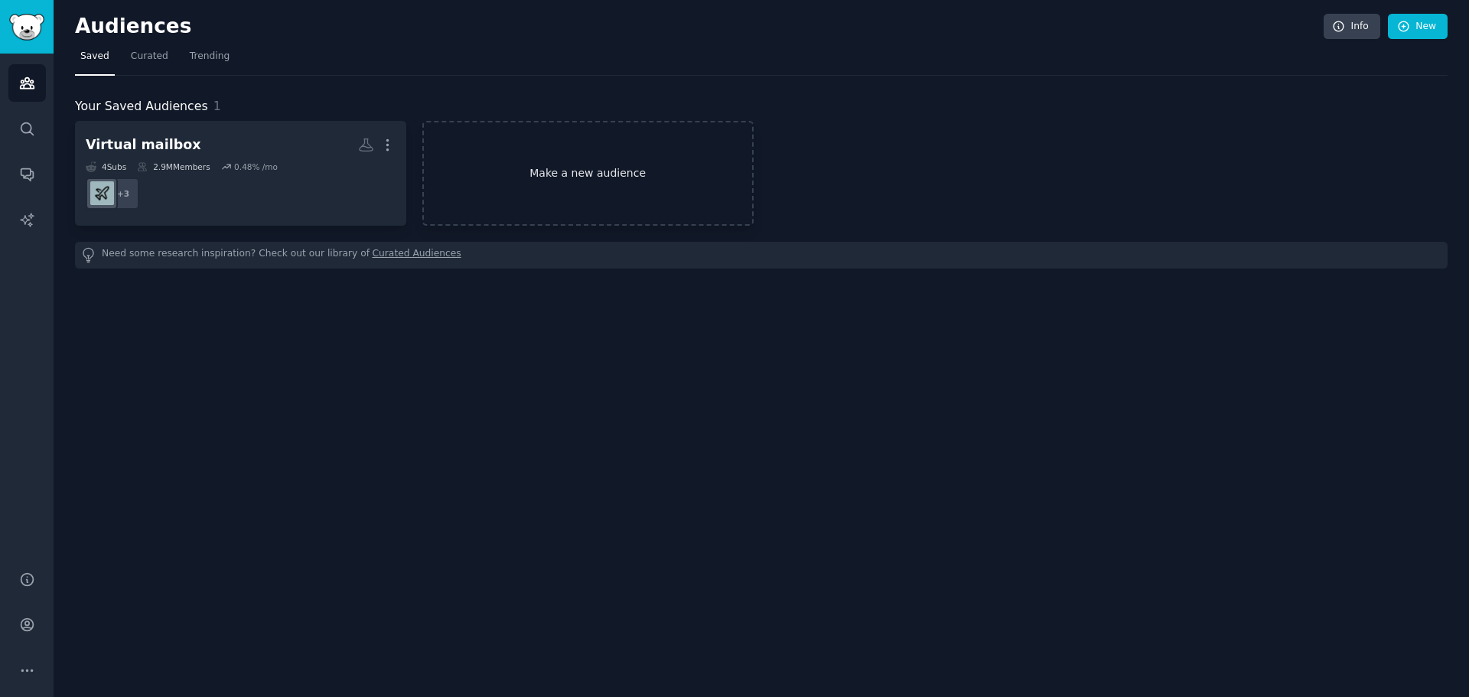
click at [506, 204] on link "Make a new audience" at bounding box center [587, 173] width 331 height 105
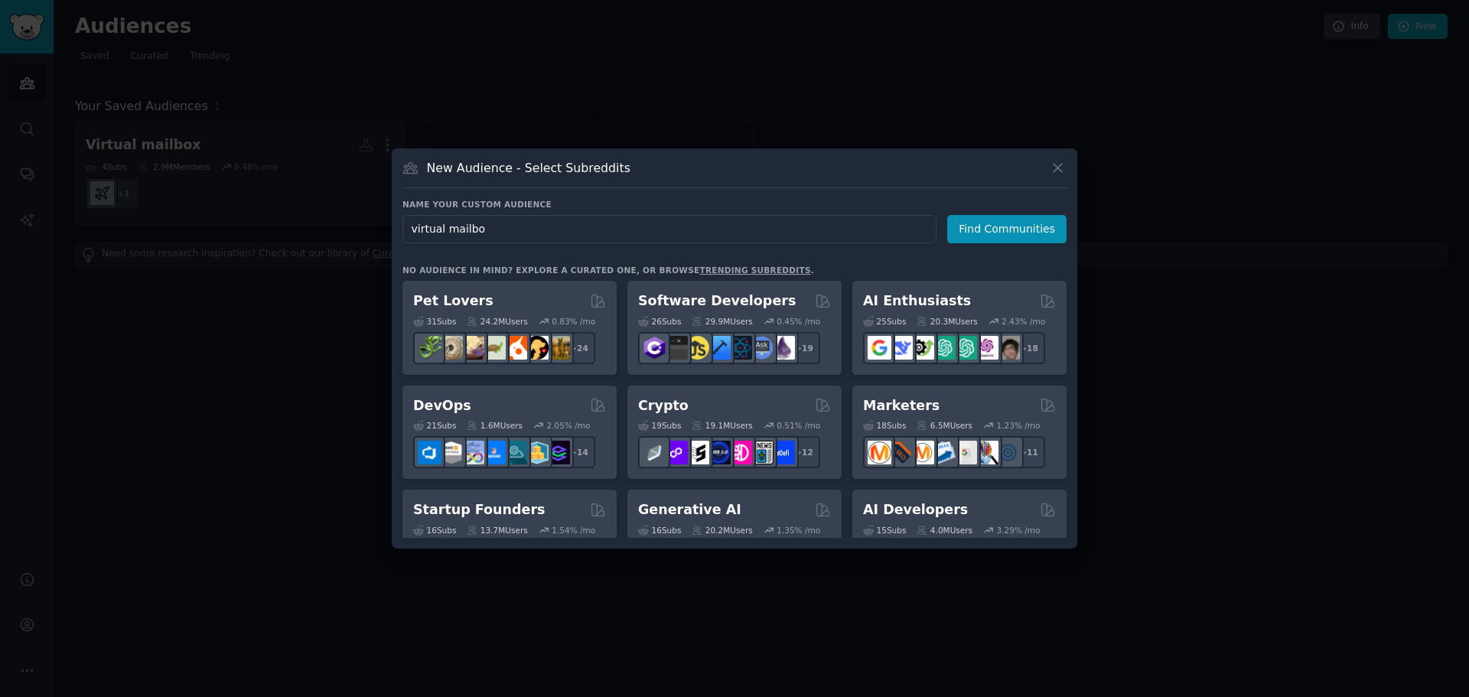
type input "virtual mailbox"
click button "Find Communities" at bounding box center [1006, 229] width 119 height 28
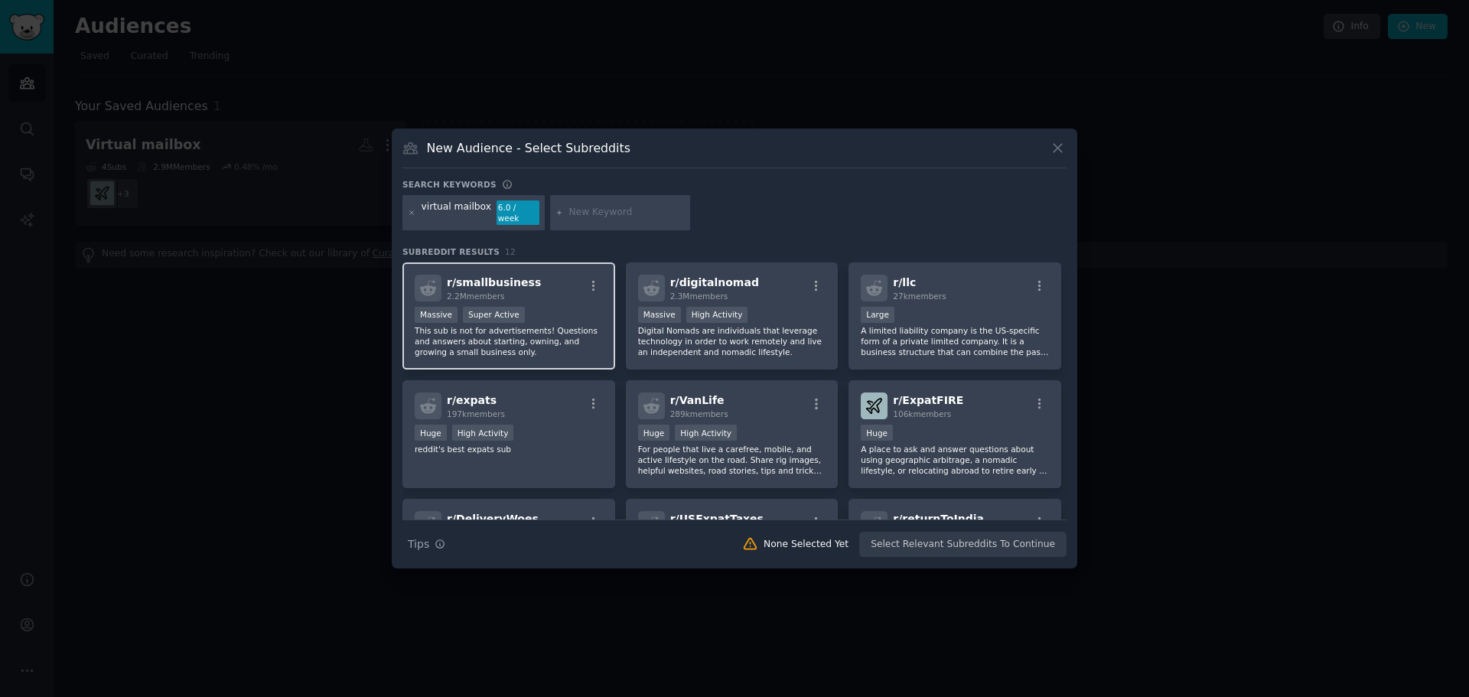
click at [592, 317] on div "Massive Super Active" at bounding box center [509, 316] width 188 height 19
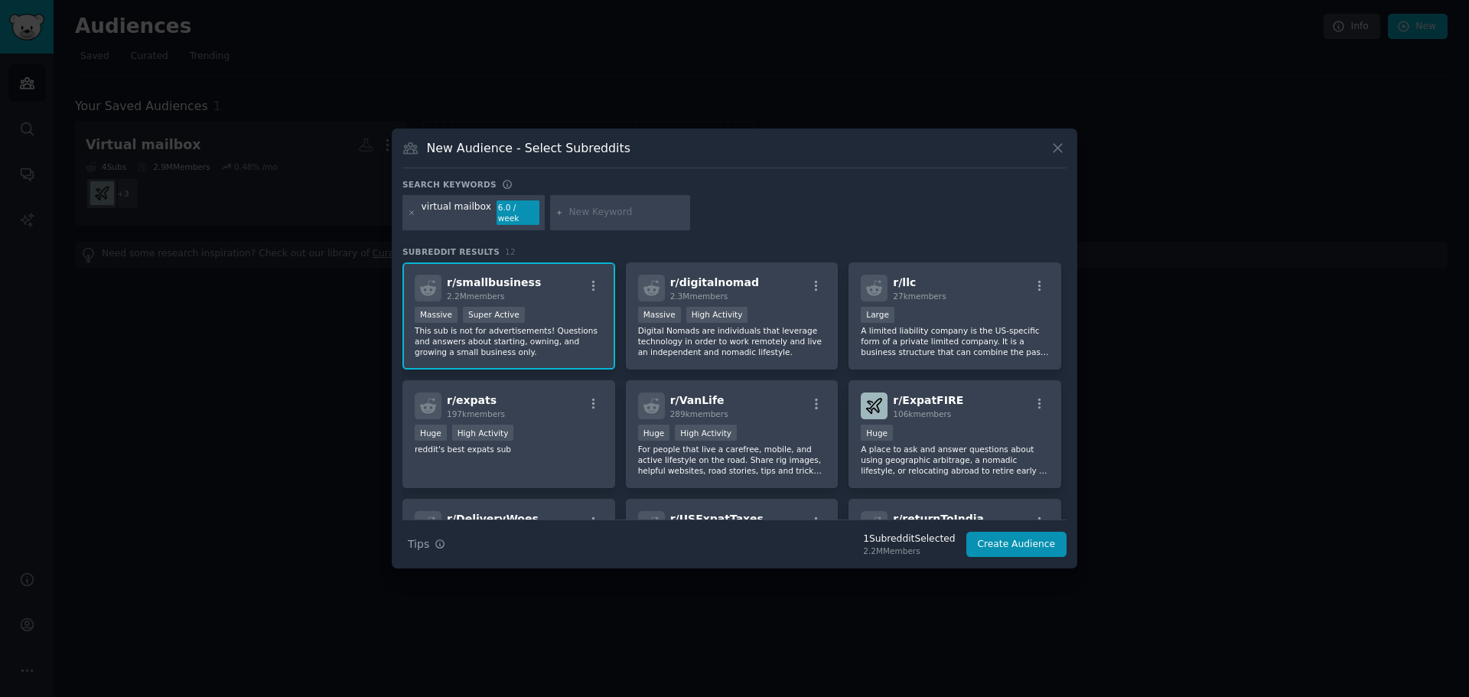
click at [607, 210] on input "text" at bounding box center [626, 213] width 116 height 14
type input "m"
type input "office mail"
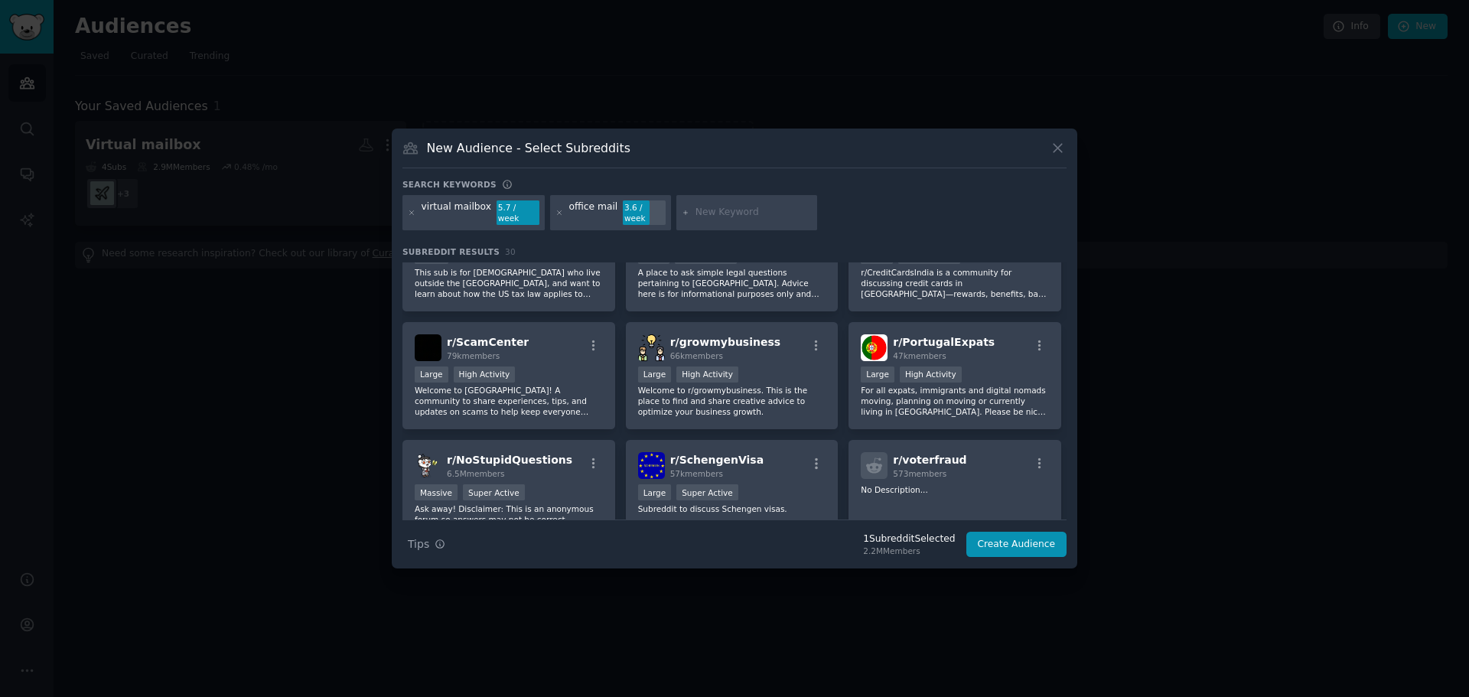
scroll to position [765, 0]
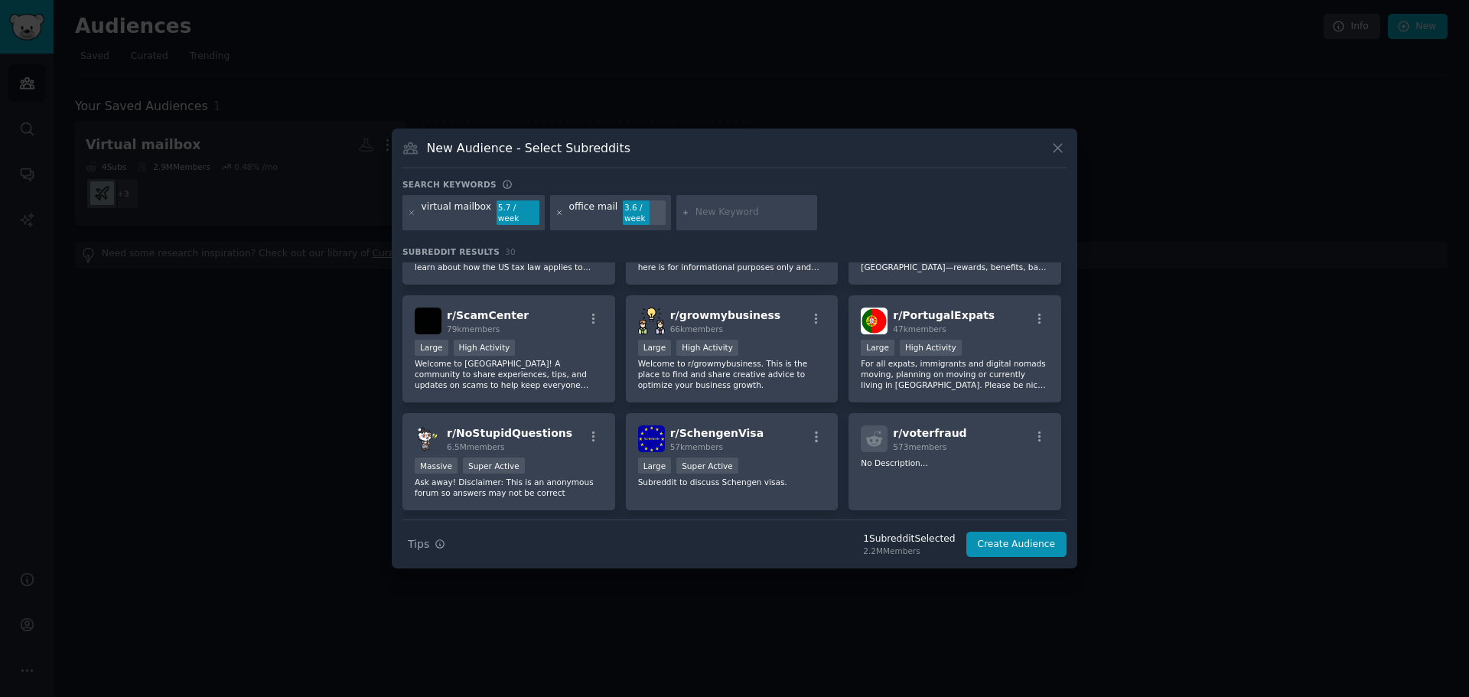
click at [555, 213] on icon at bounding box center [559, 213] width 8 height 8
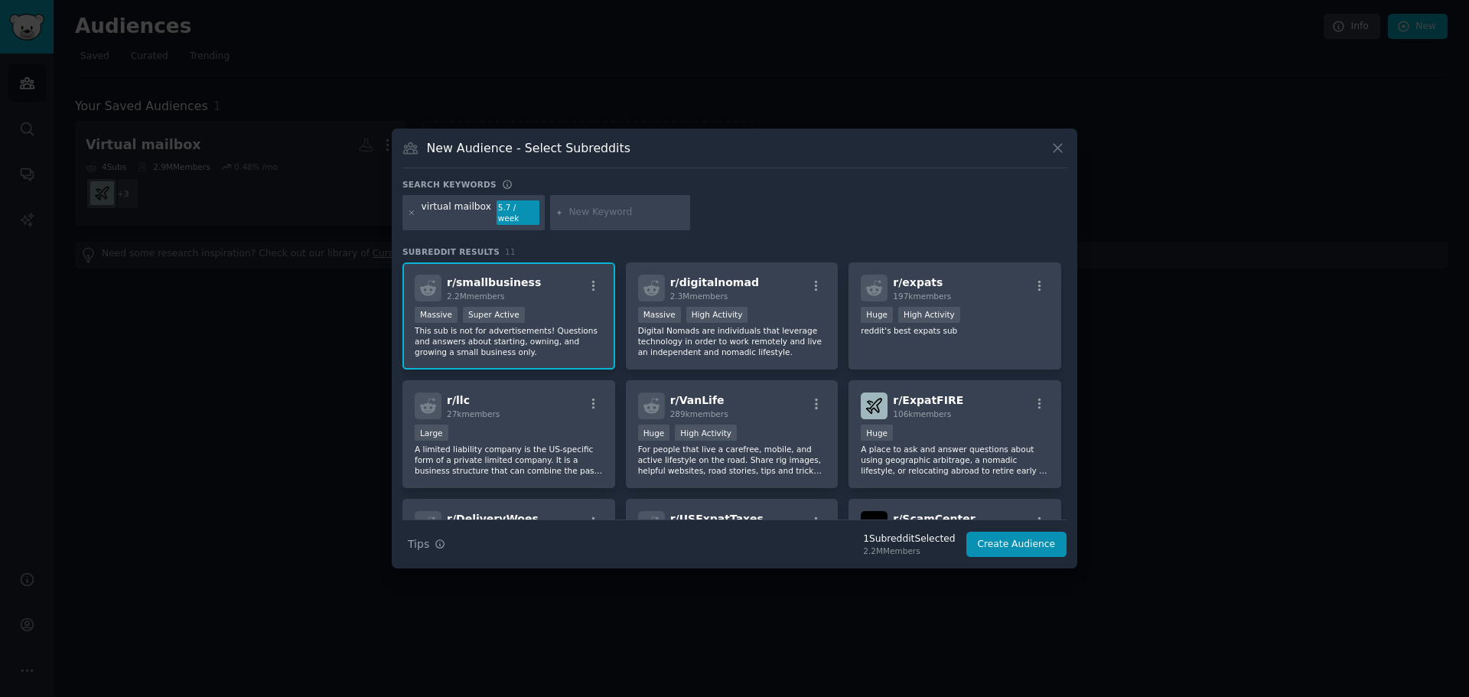
click at [609, 213] on input "text" at bounding box center [626, 213] width 116 height 14
type input "closing office"
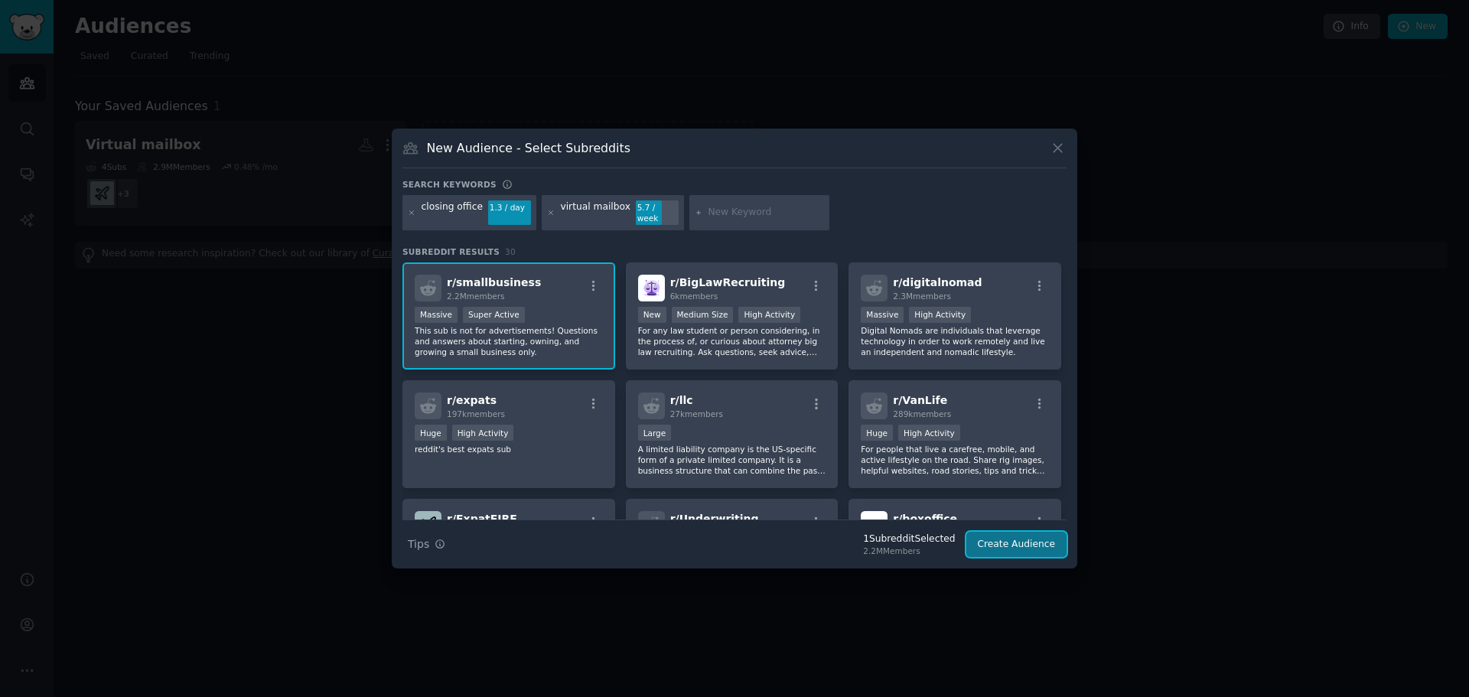
click at [1013, 546] on button "Create Audience" at bounding box center [1016, 545] width 101 height 26
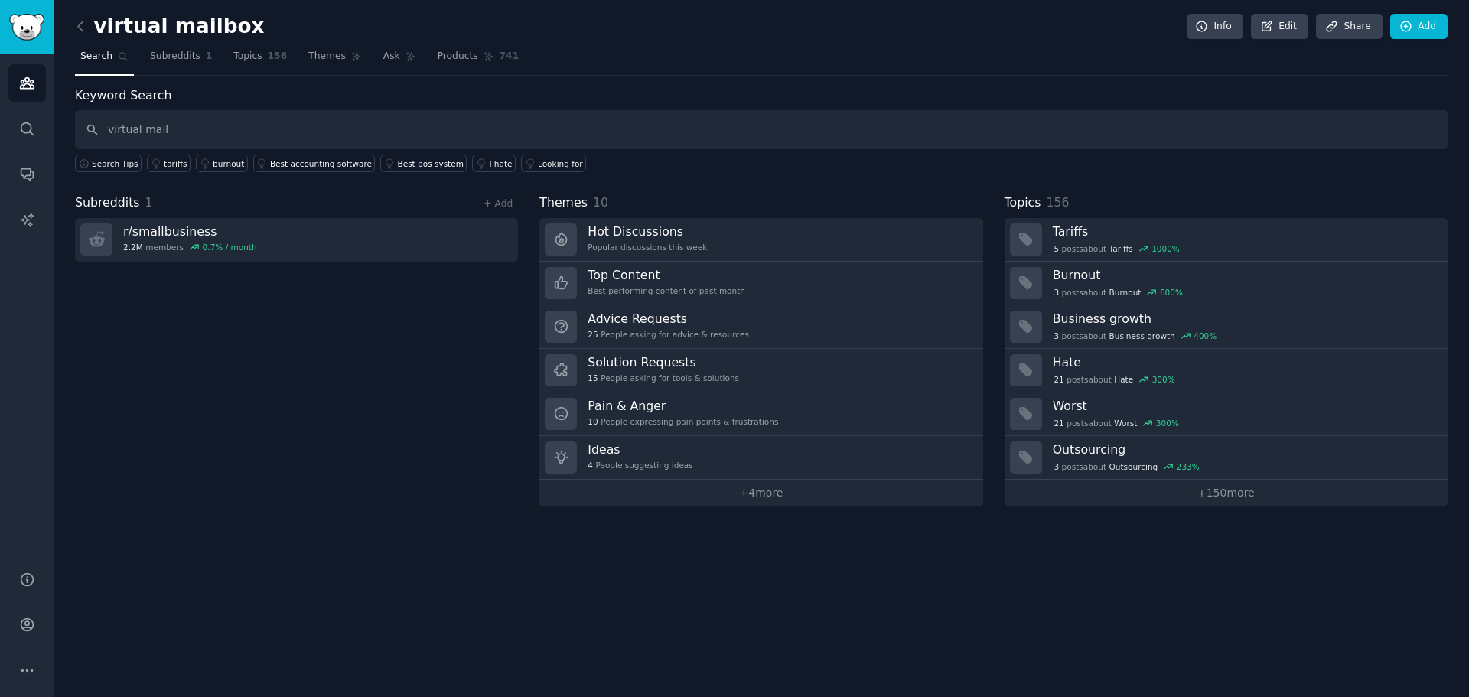
type input "virtual mail"
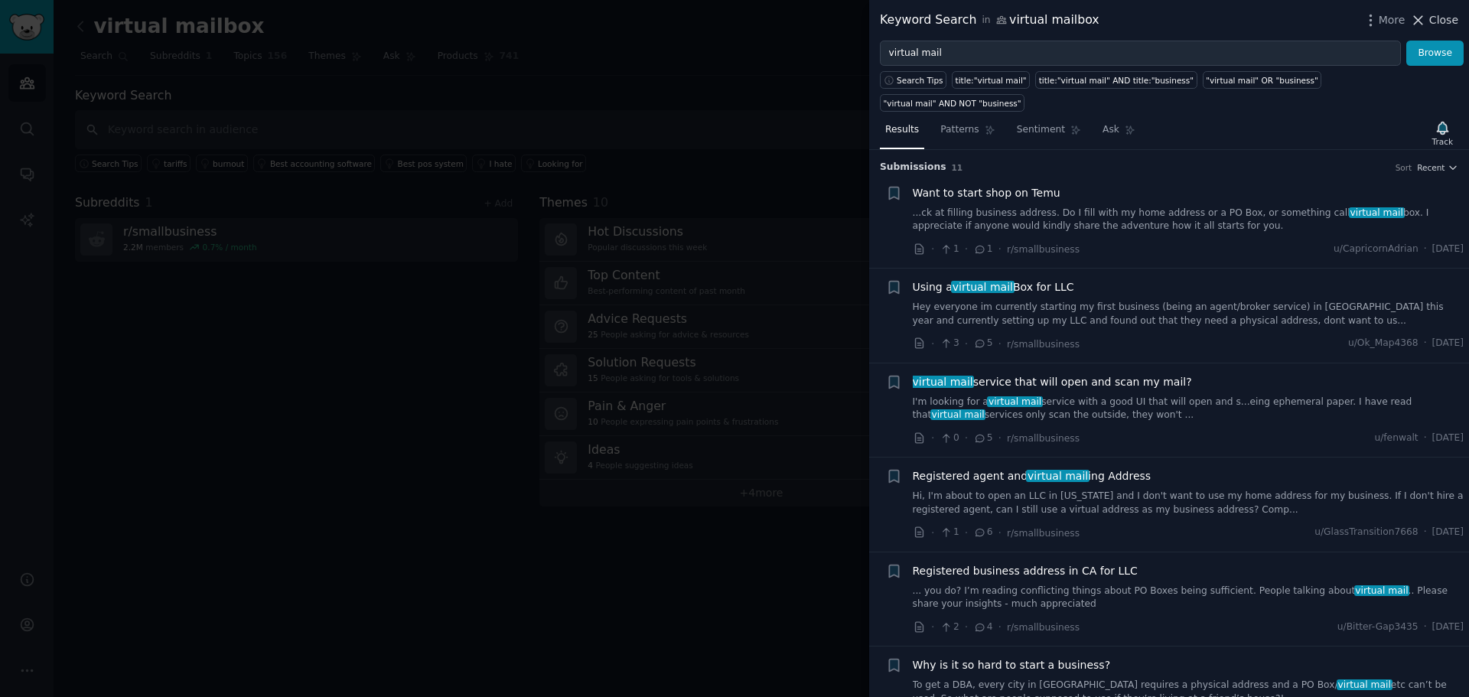
click at [1436, 22] on span "Close" at bounding box center [1443, 20] width 29 height 16
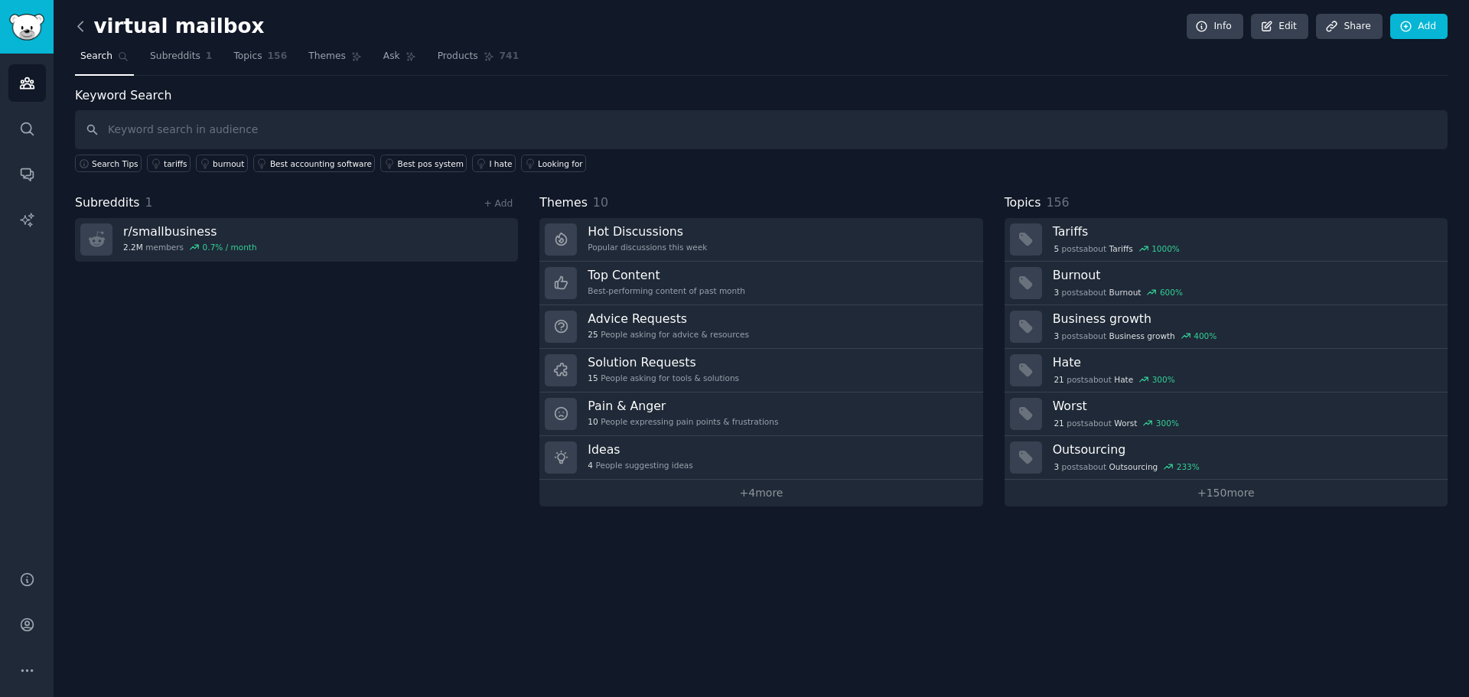
click at [77, 34] on icon at bounding box center [81, 26] width 16 height 16
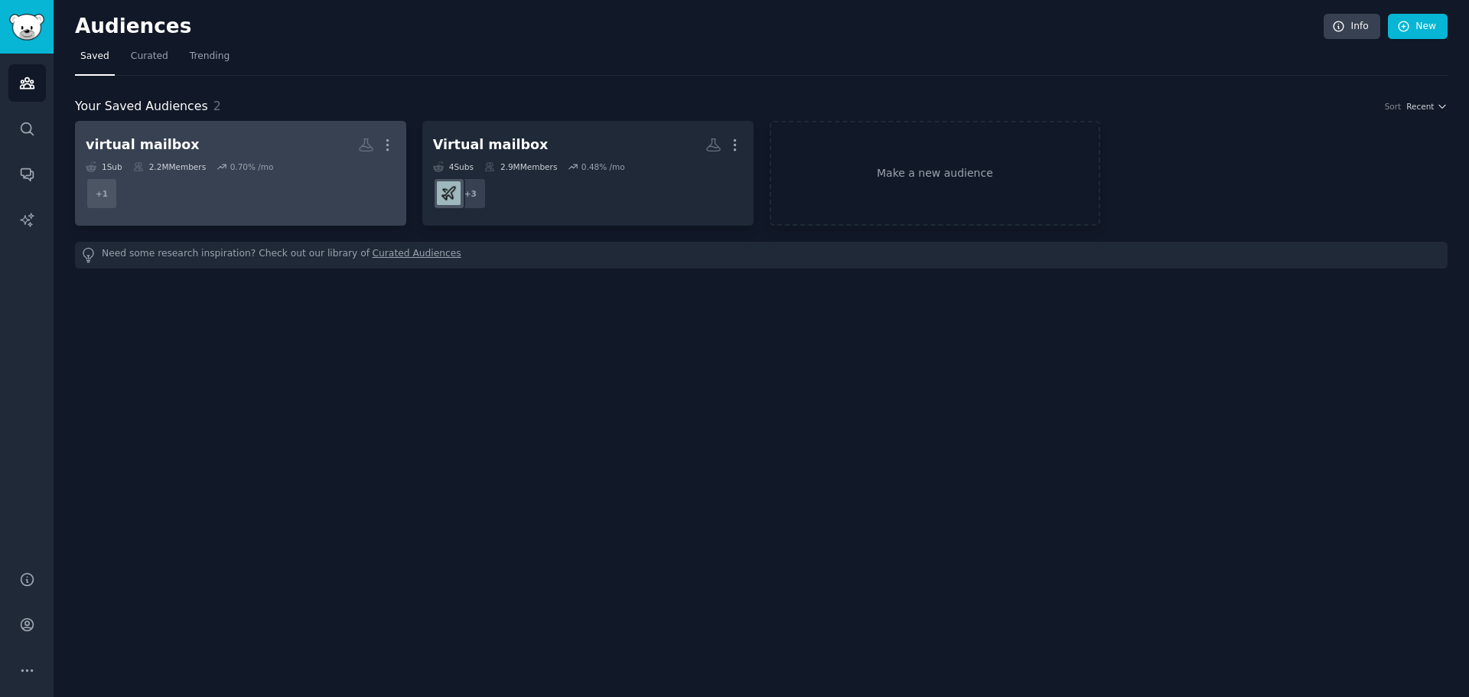
click at [217, 177] on dd "+ 1" at bounding box center [241, 193] width 310 height 43
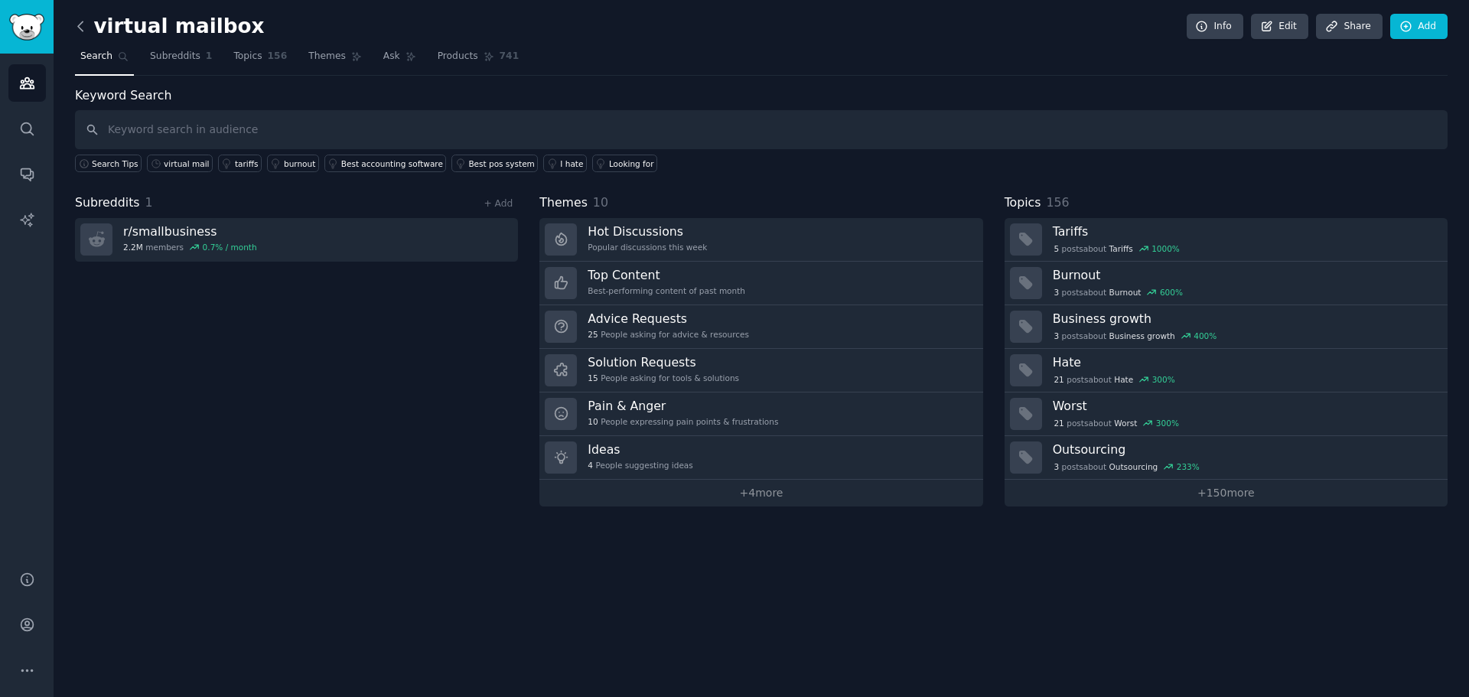
click at [79, 28] on icon at bounding box center [80, 25] width 5 height 9
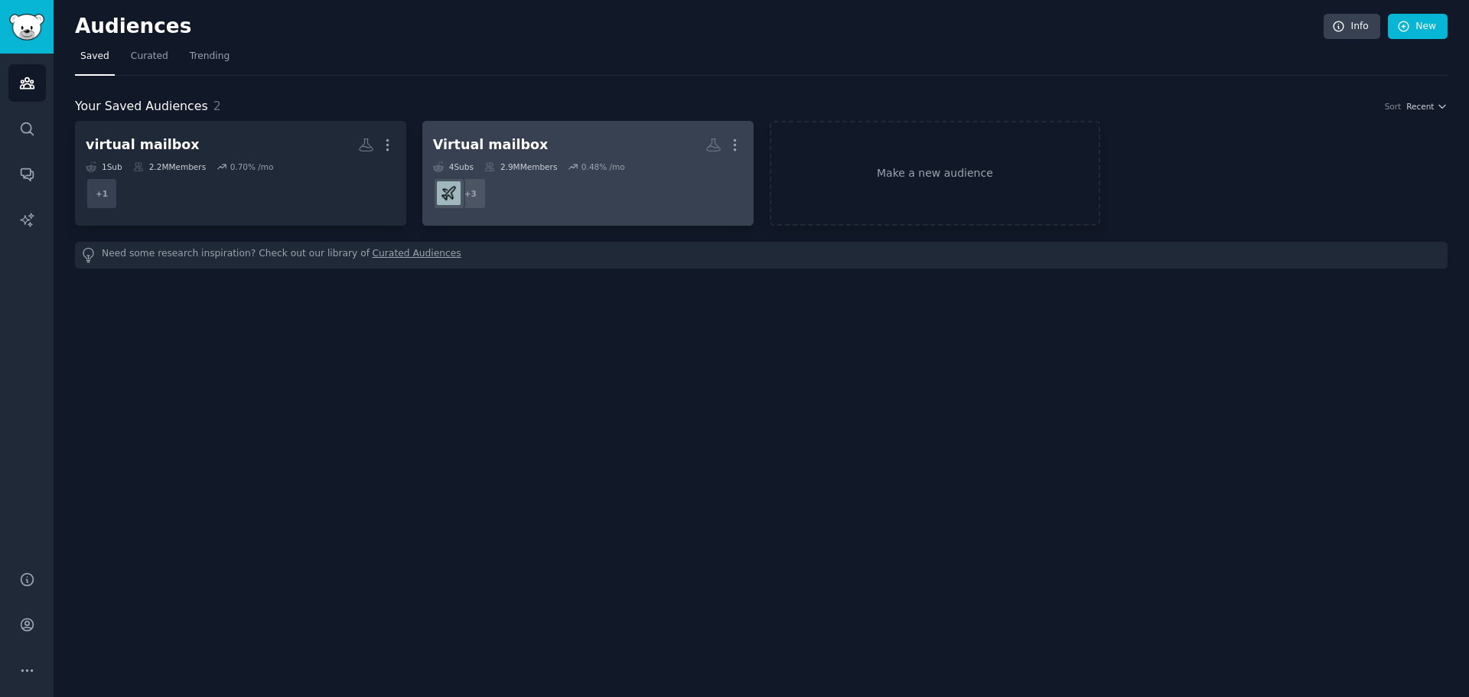
click at [581, 190] on dd "+ 3" at bounding box center [588, 193] width 310 height 43
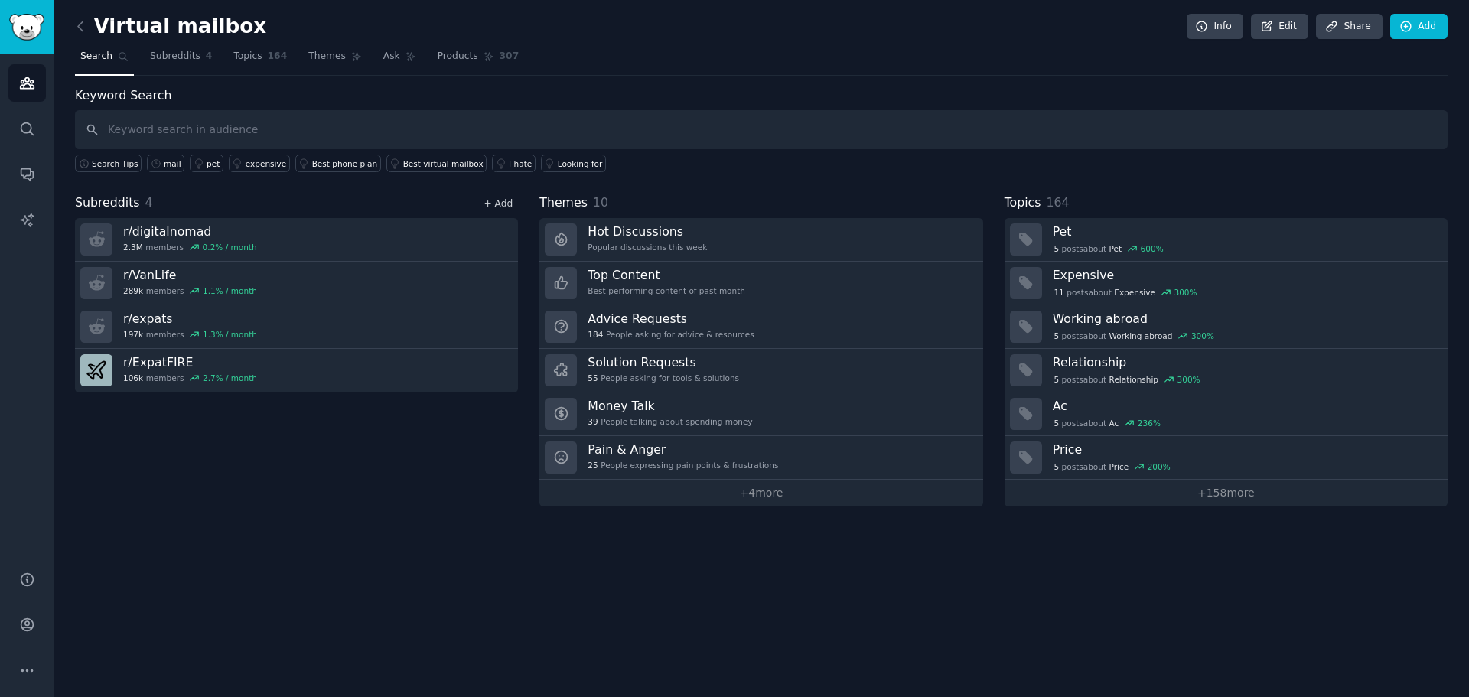
click at [503, 202] on link "+ Add" at bounding box center [497, 203] width 29 height 11
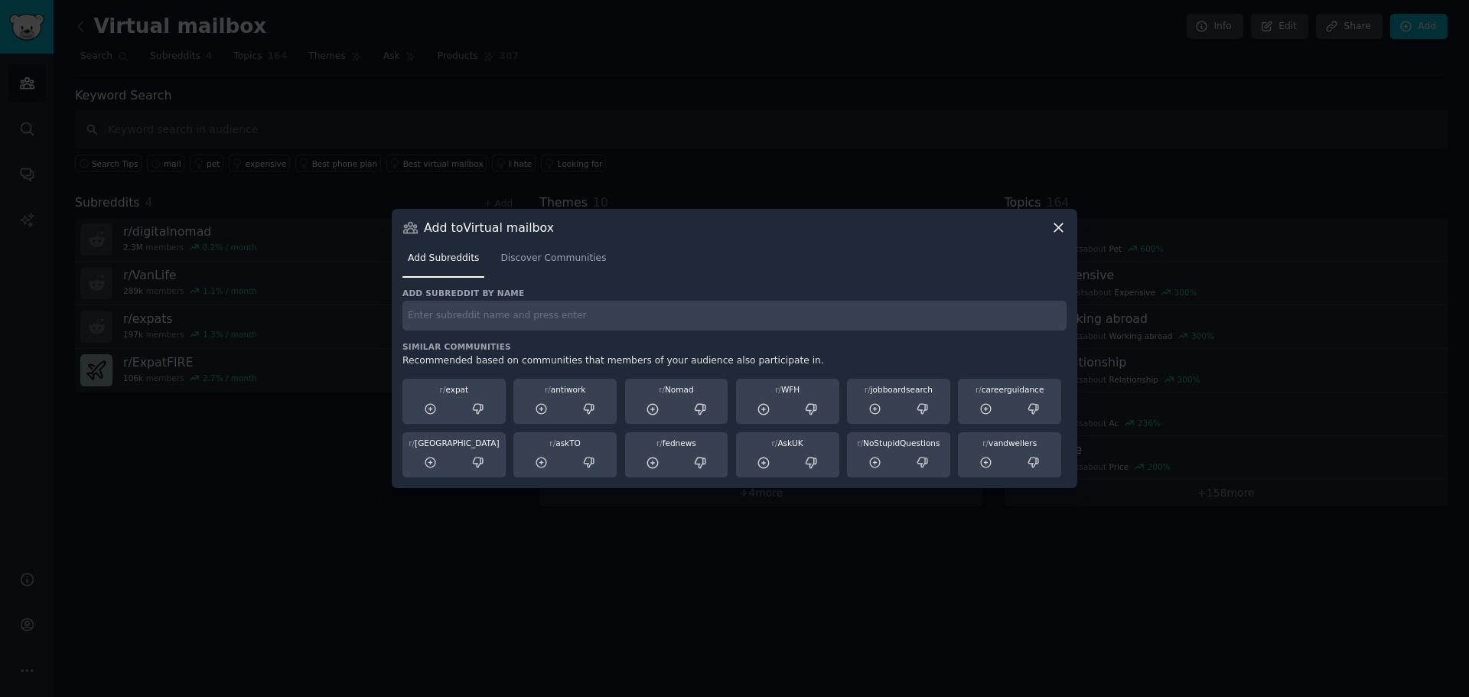
click at [579, 312] on input "text" at bounding box center [734, 316] width 664 height 30
type input "expat"
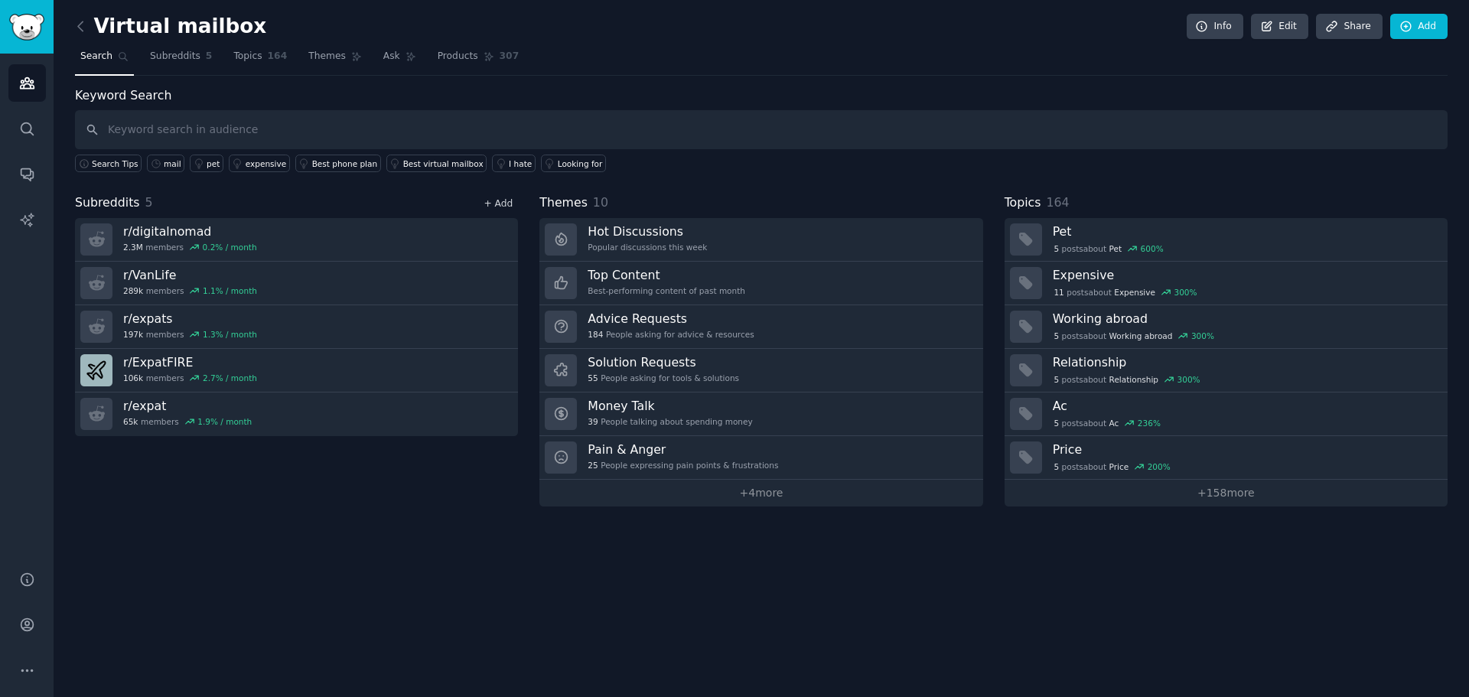
click at [500, 203] on link "+ Add" at bounding box center [497, 203] width 29 height 11
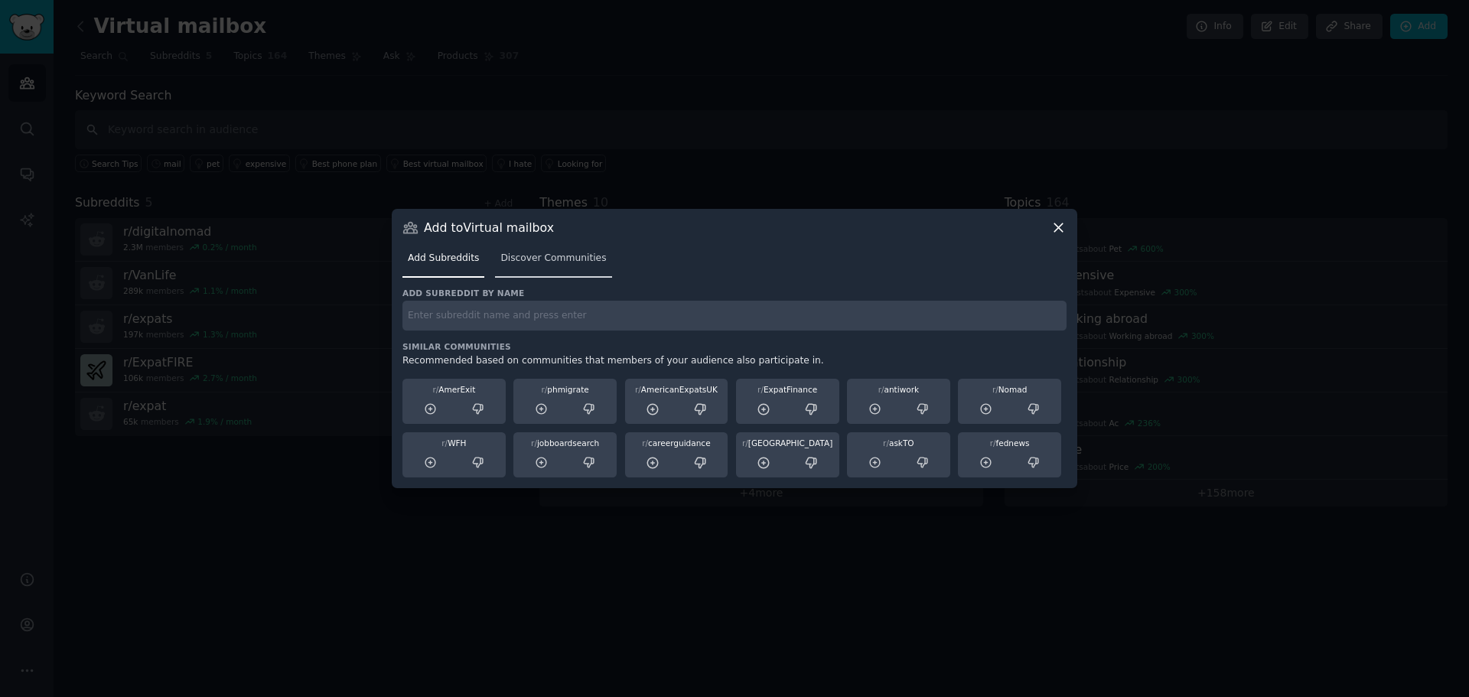
click at [514, 257] on span "Discover Communities" at bounding box center [553, 259] width 106 height 14
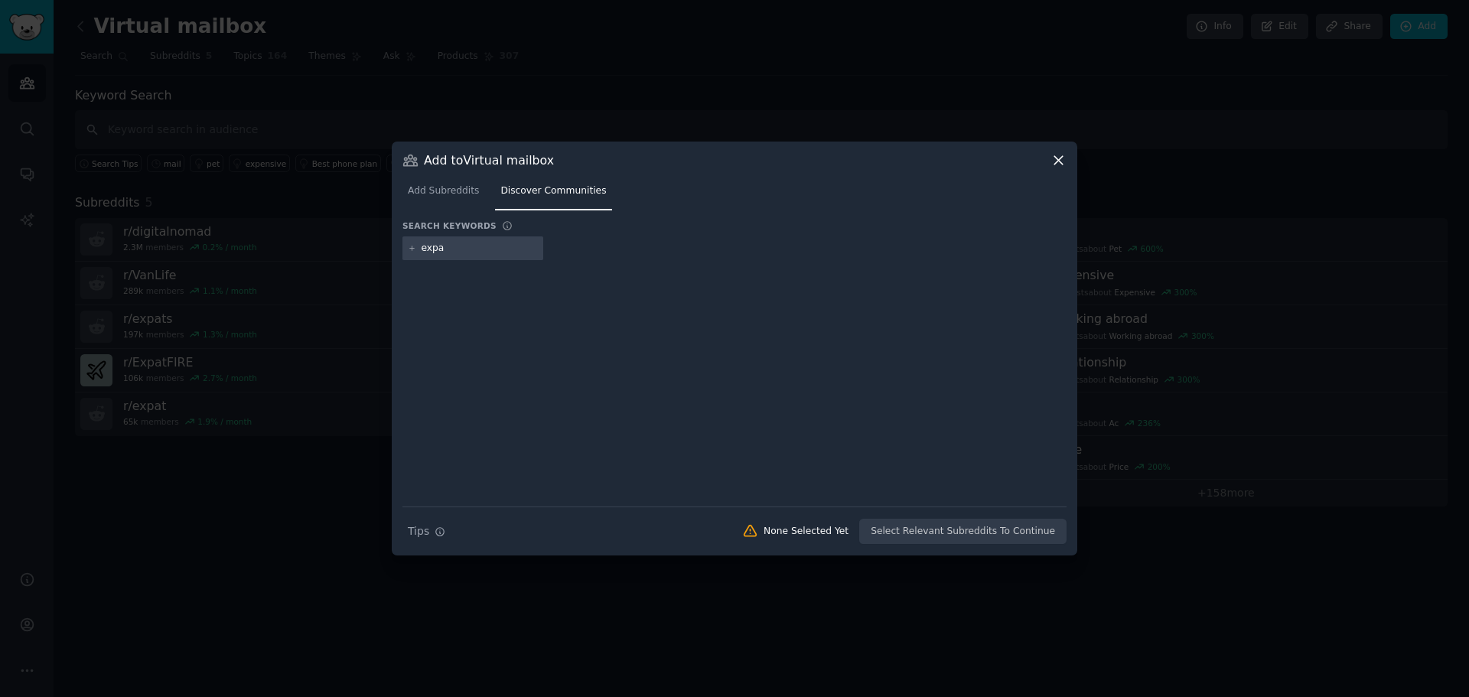
type input "expat"
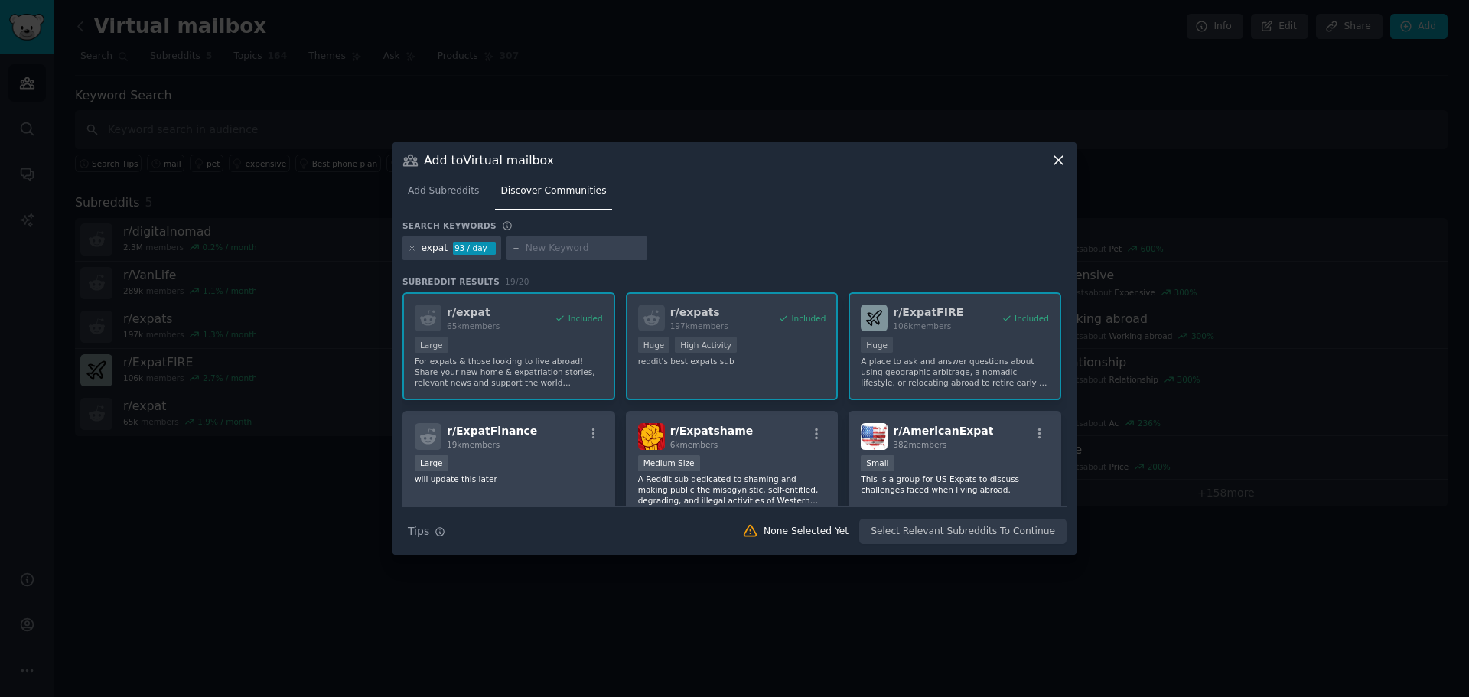
scroll to position [76, 0]
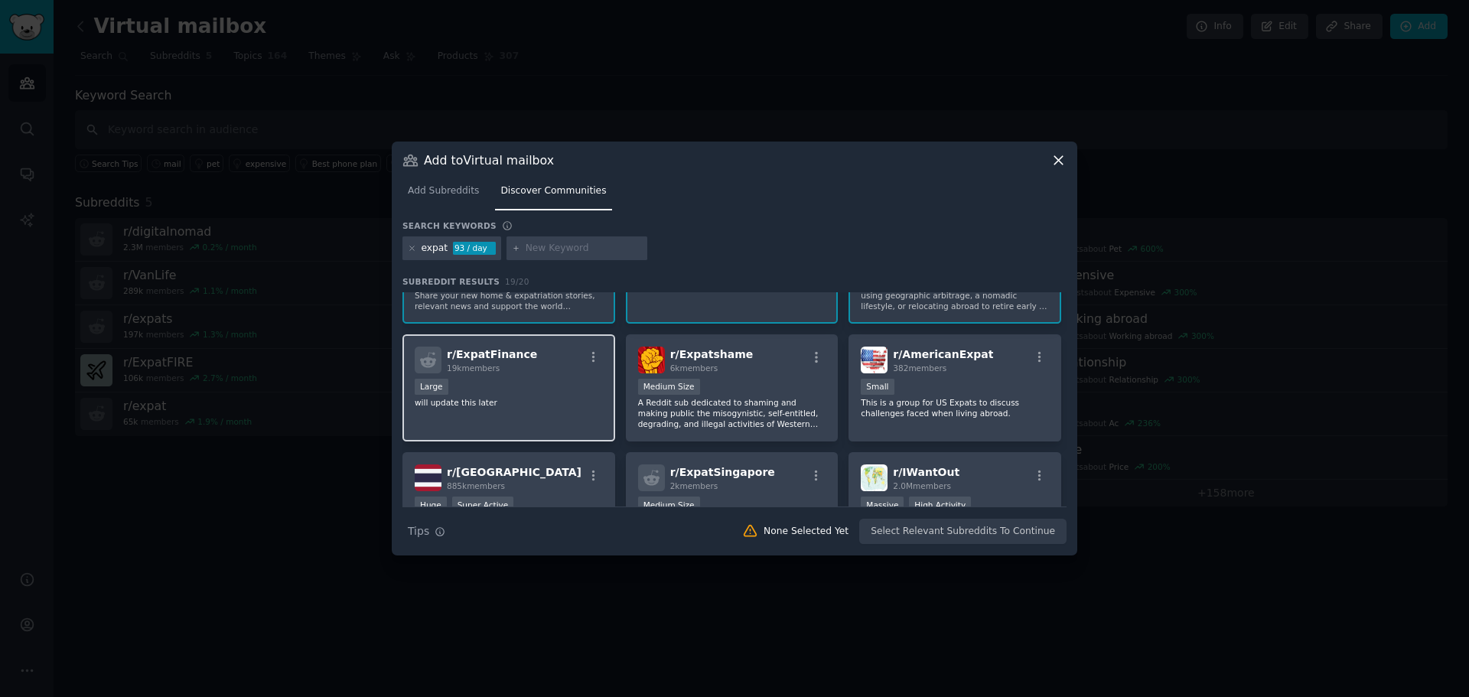
click at [572, 383] on div "Large" at bounding box center [509, 388] width 188 height 19
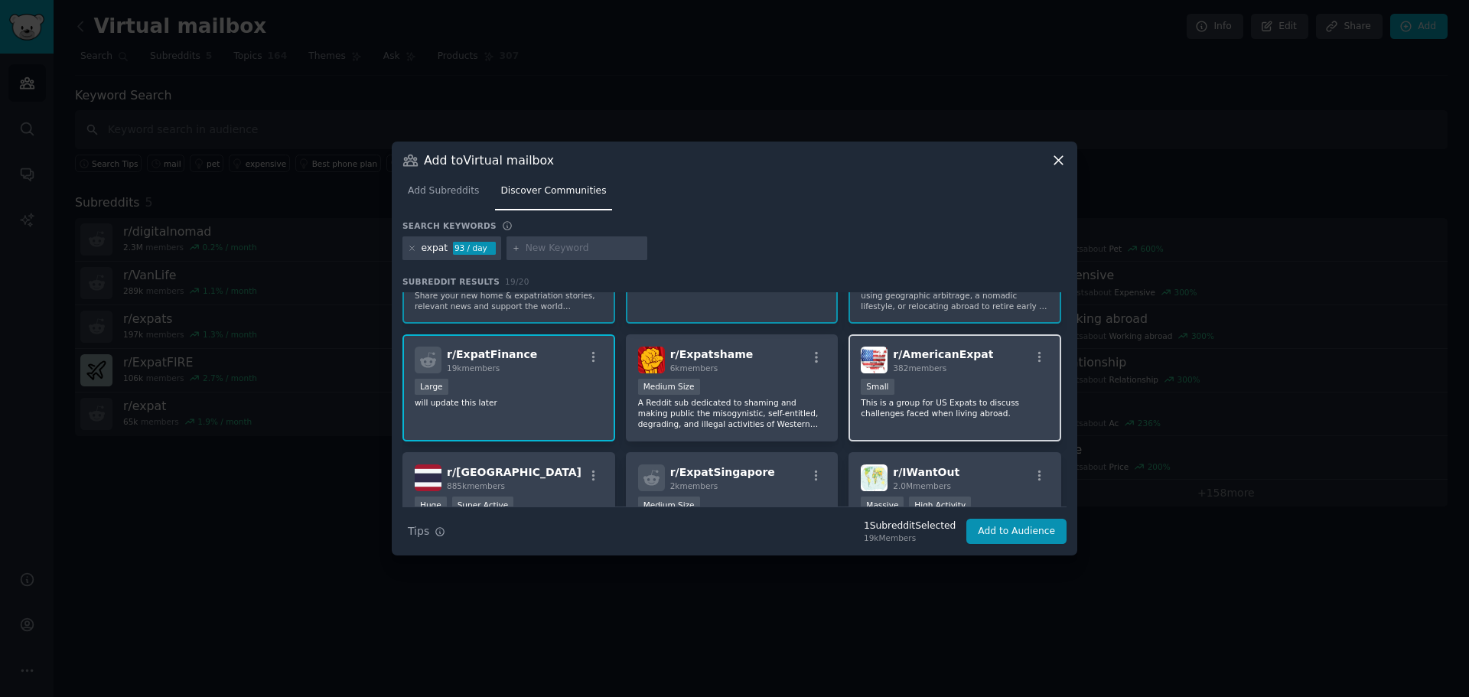
click at [954, 376] on div "r/ AmericanExpat 382 members Small This is a group for US Expats to discuss cha…" at bounding box center [954, 388] width 213 height 108
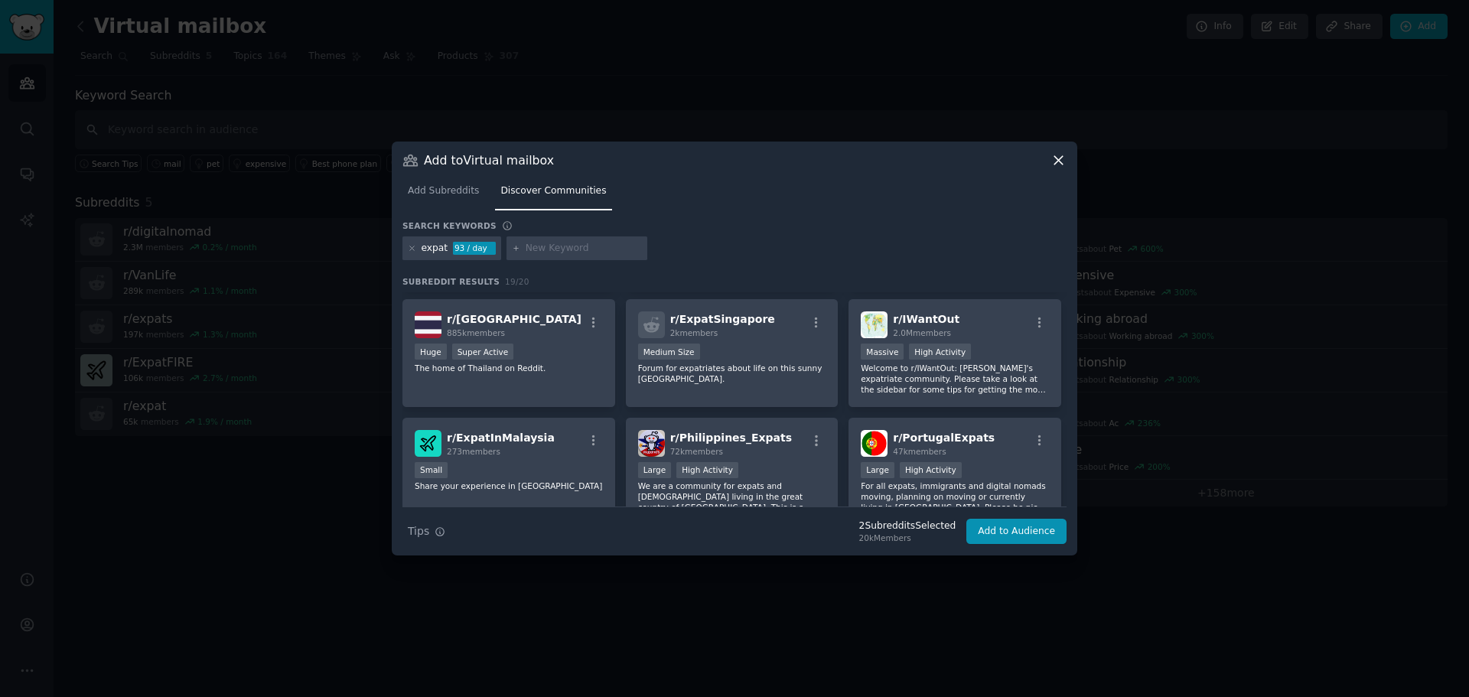
scroll to position [306, 0]
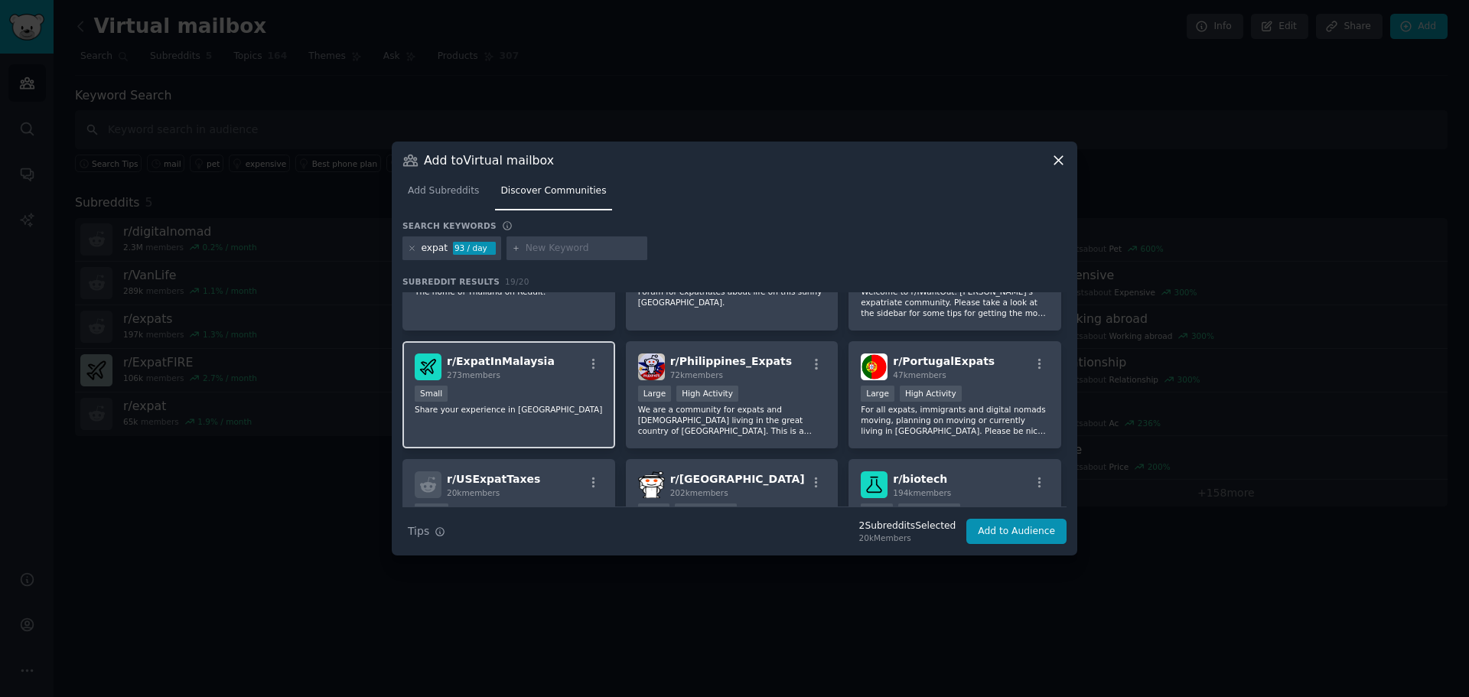
click at [531, 398] on div "Small" at bounding box center [509, 394] width 188 height 19
click at [556, 474] on div "r/ USExpatTaxes 20k members" at bounding box center [509, 484] width 188 height 27
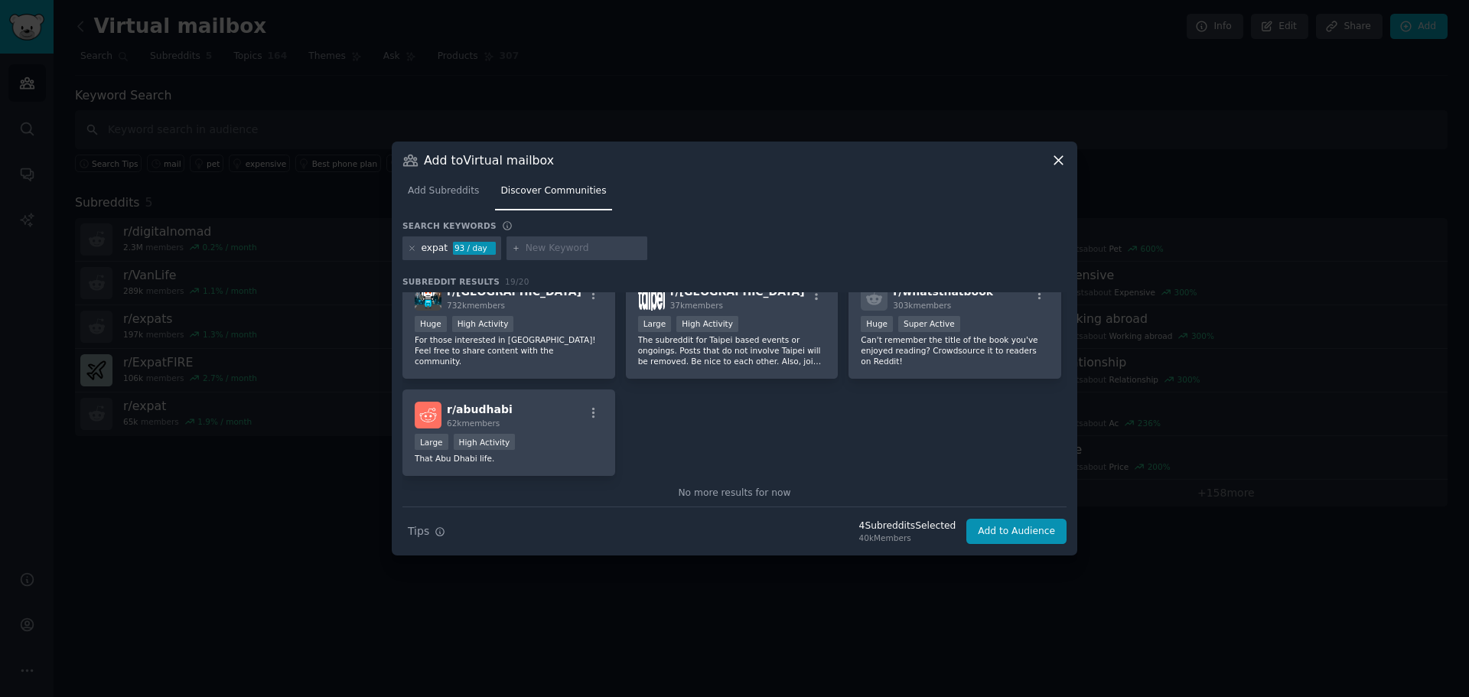
scroll to position [535, 0]
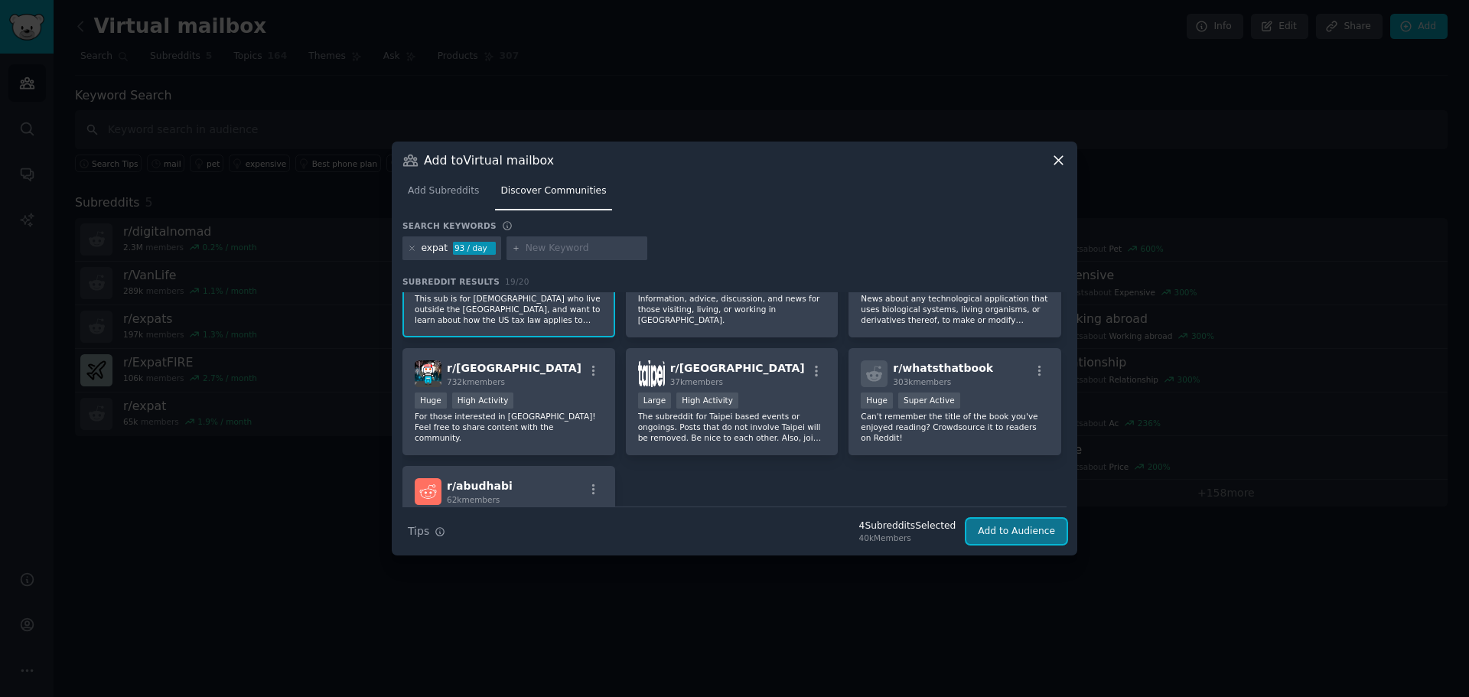
click at [1017, 531] on button "Add to Audience" at bounding box center [1016, 532] width 100 height 26
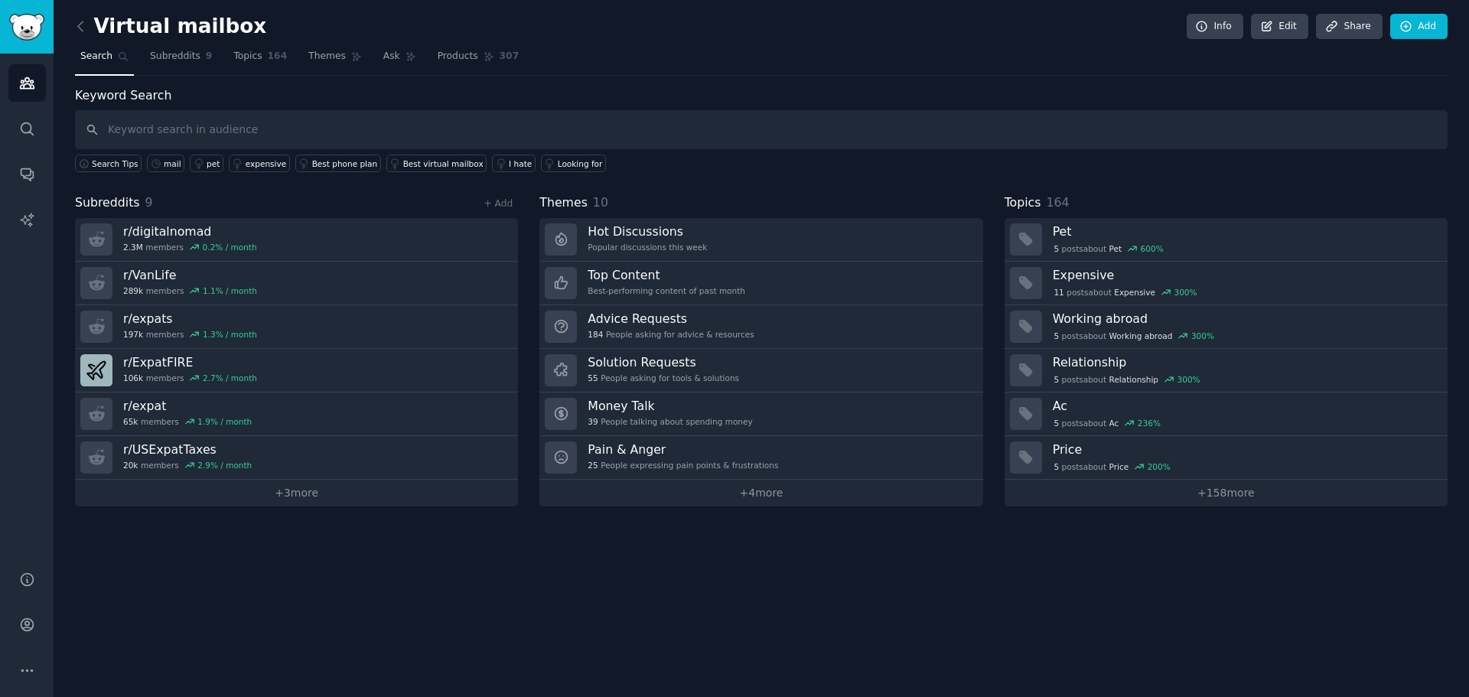
click at [244, 35] on div "Virtual mailbox Info Edit Share Add" at bounding box center [761, 29] width 1372 height 31
click at [233, 26] on h2 "Virtual mailbox" at bounding box center [170, 27] width 191 height 24
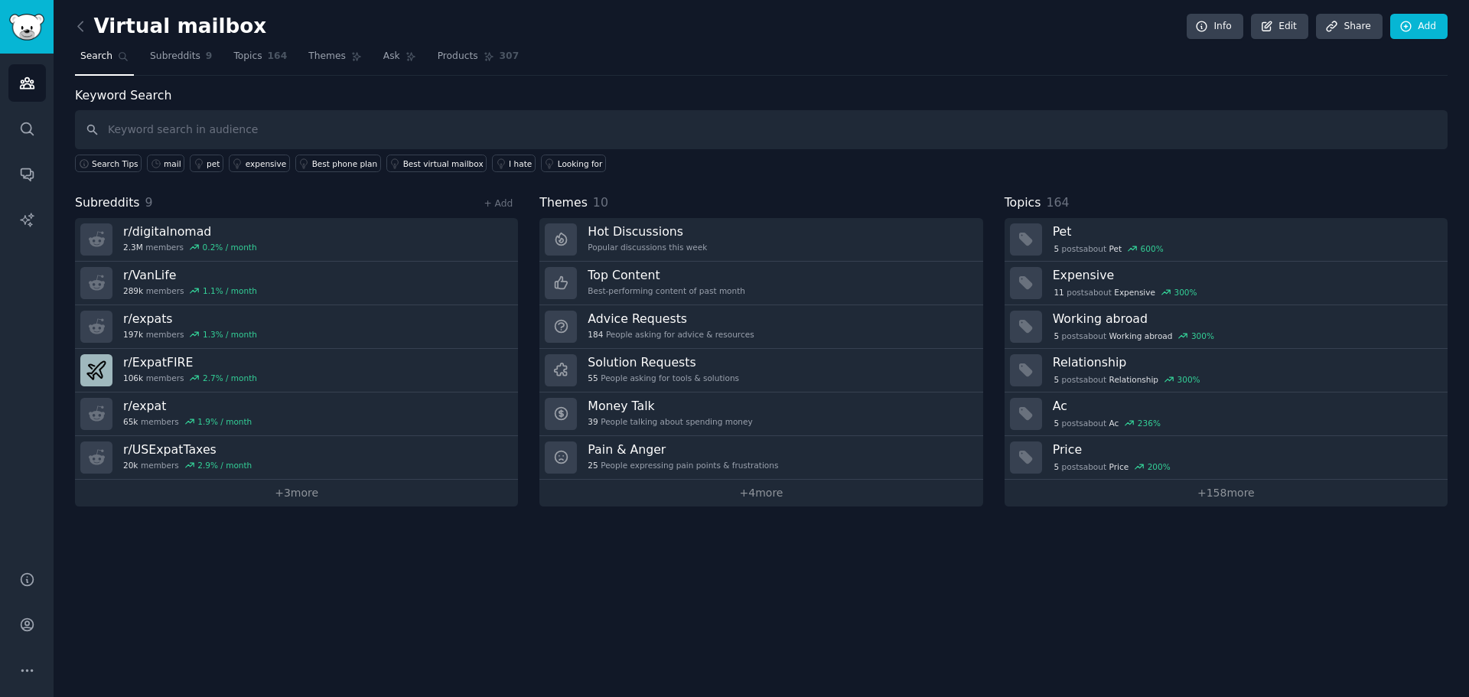
click at [248, 29] on div "Virtual mailbox Info Edit Share Add" at bounding box center [761, 29] width 1372 height 31
click at [1274, 33] on link "Edit" at bounding box center [1279, 27] width 57 height 26
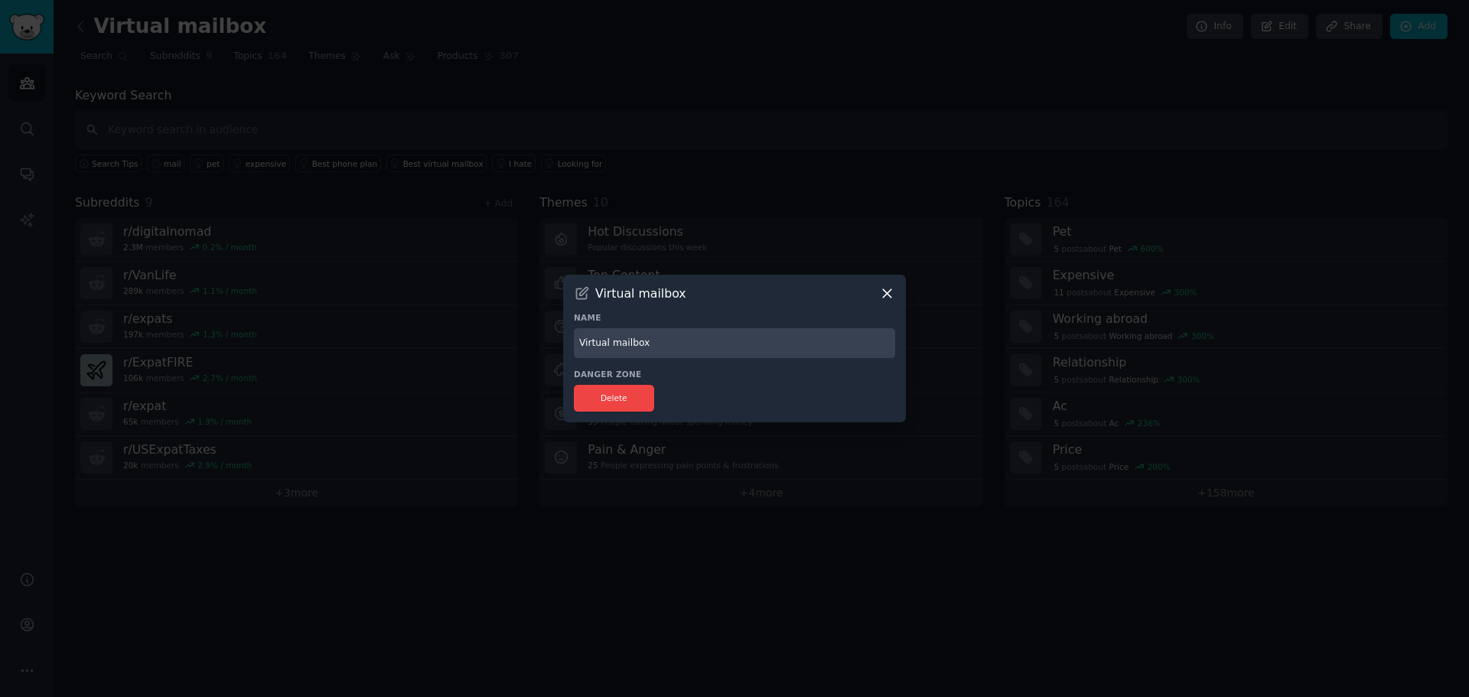
drag, startPoint x: 660, startPoint y: 343, endPoint x: 583, endPoint y: 344, distance: 77.3
click at [583, 344] on input "Virtual mailbox" at bounding box center [734, 343] width 321 height 30
type input "V"
type input "Expats"
click at [802, 323] on h3 "Name" at bounding box center [734, 317] width 321 height 11
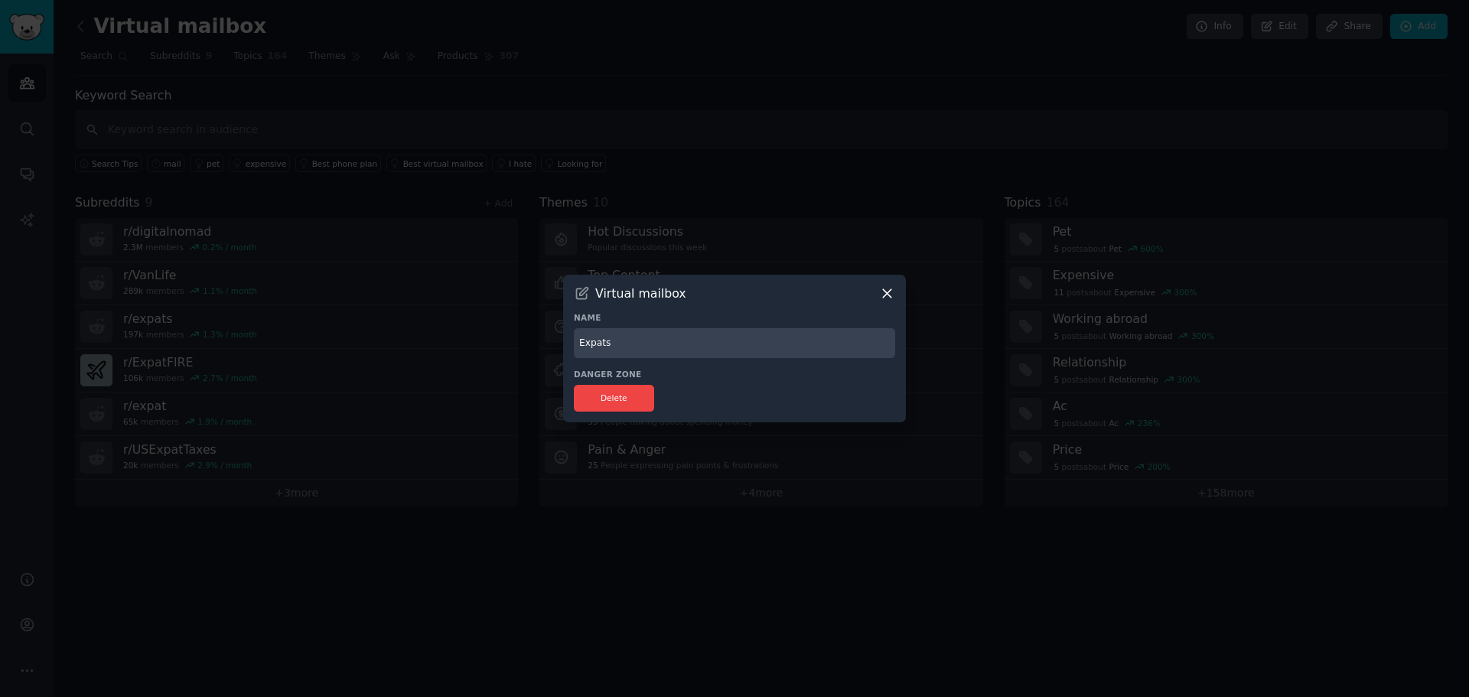
click at [894, 290] on icon at bounding box center [887, 293] width 16 height 16
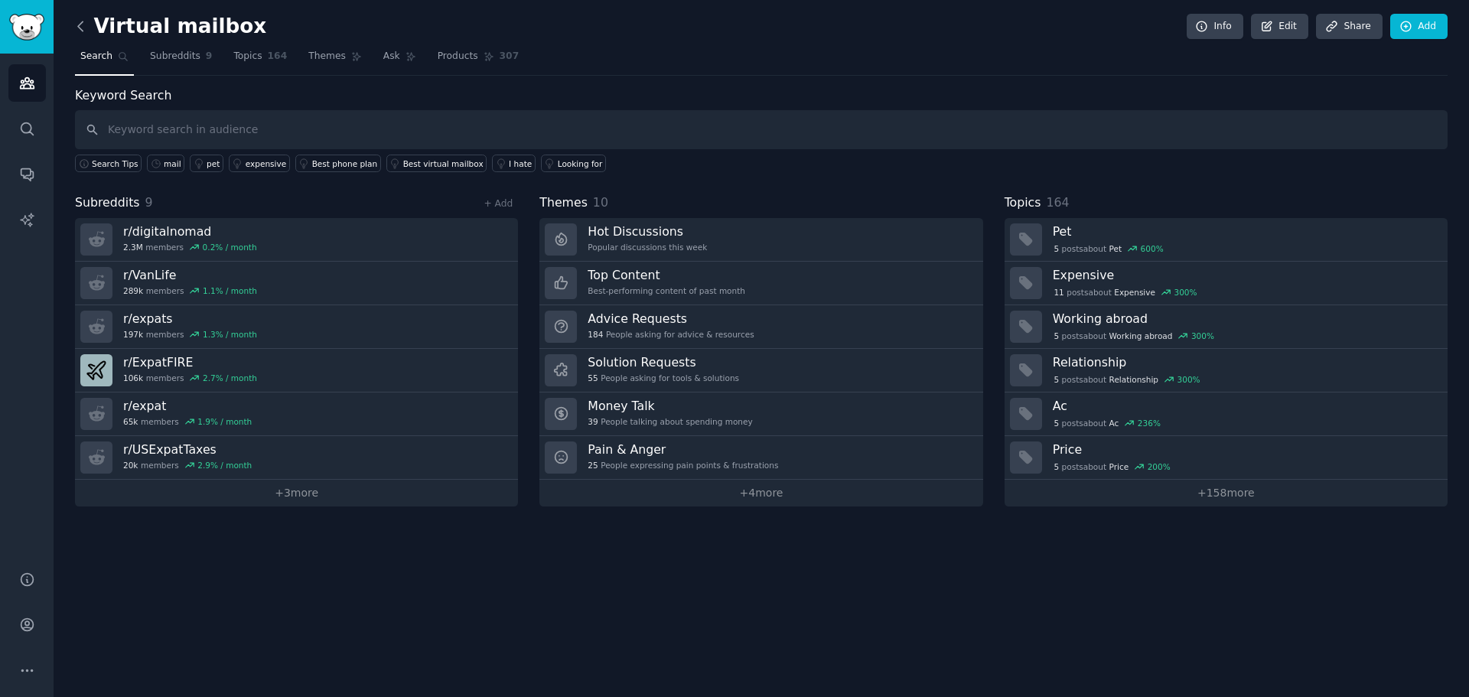
click at [79, 29] on icon at bounding box center [81, 26] width 16 height 16
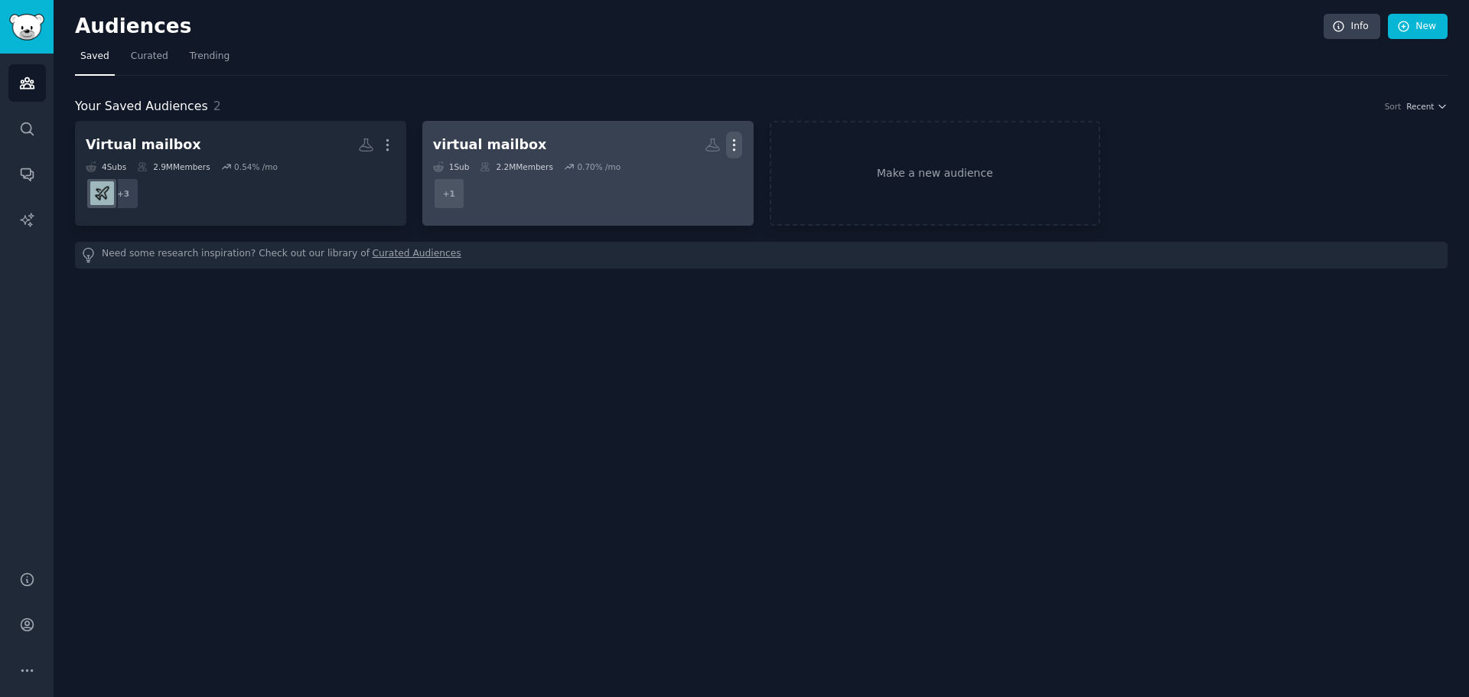
click at [730, 148] on icon "button" at bounding box center [734, 145] width 16 height 16
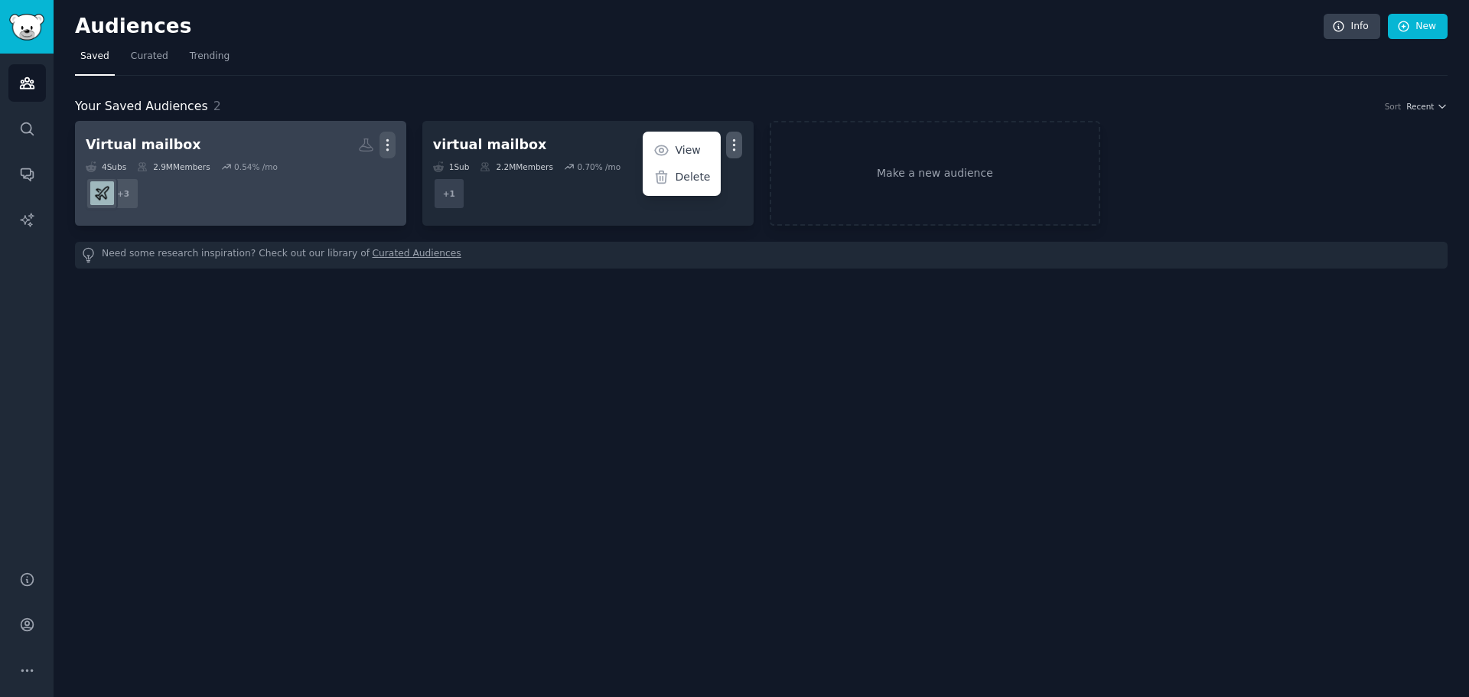
click at [386, 145] on icon "button" at bounding box center [387, 145] width 2 height 11
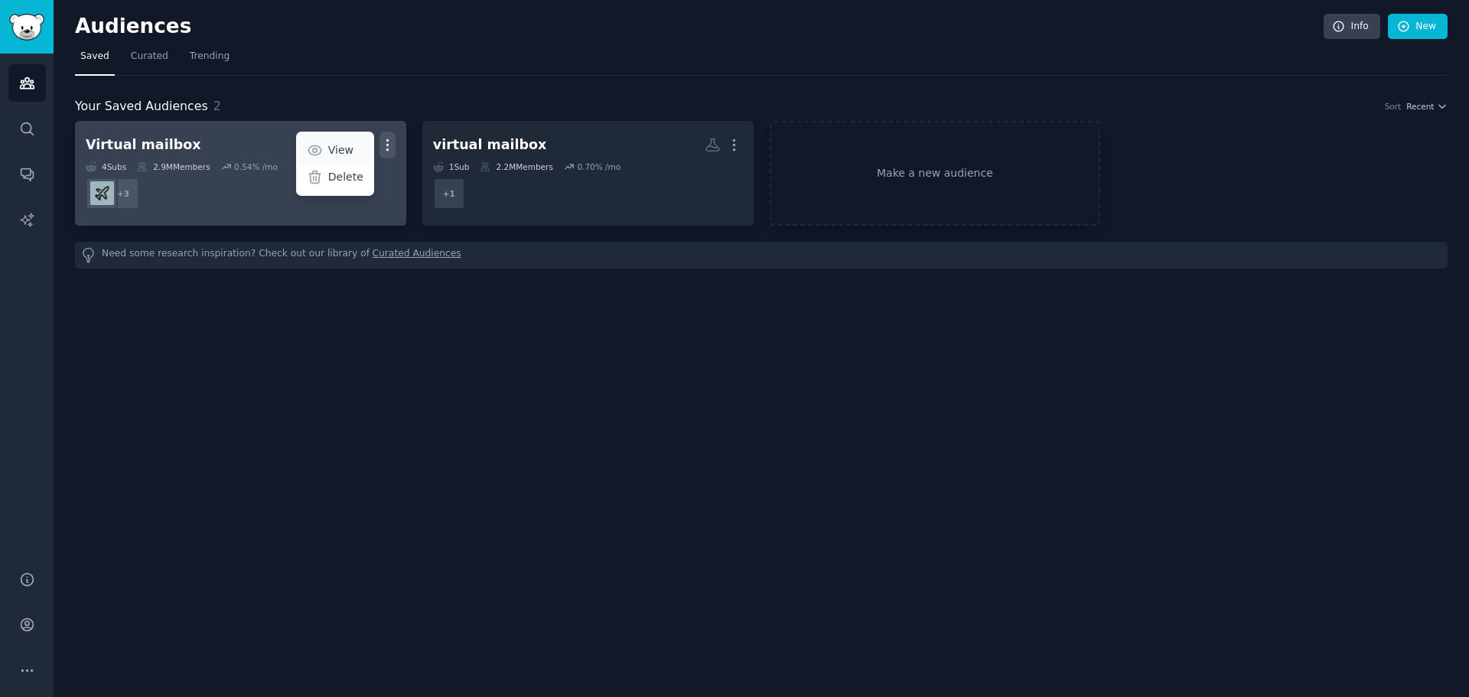
click at [321, 149] on icon at bounding box center [314, 149] width 13 height 9
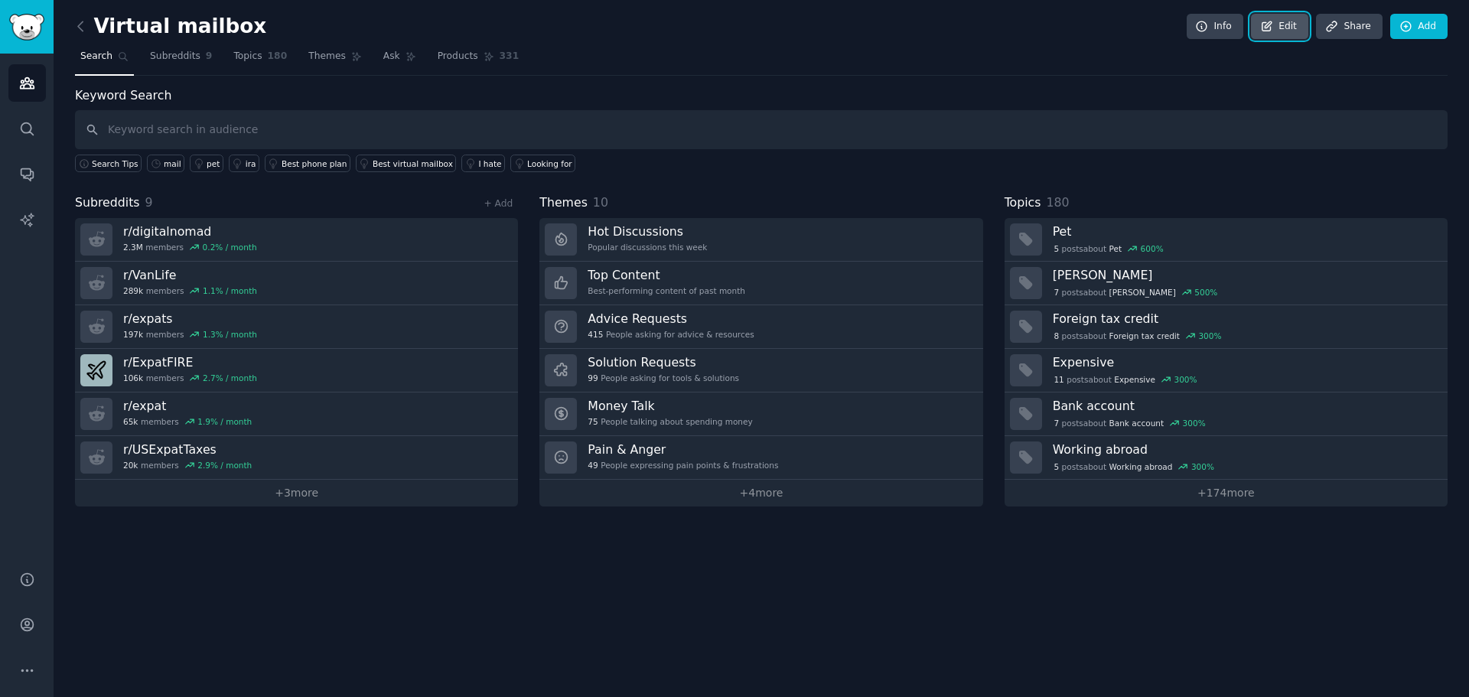
click at [1293, 27] on link "Edit" at bounding box center [1279, 27] width 57 height 26
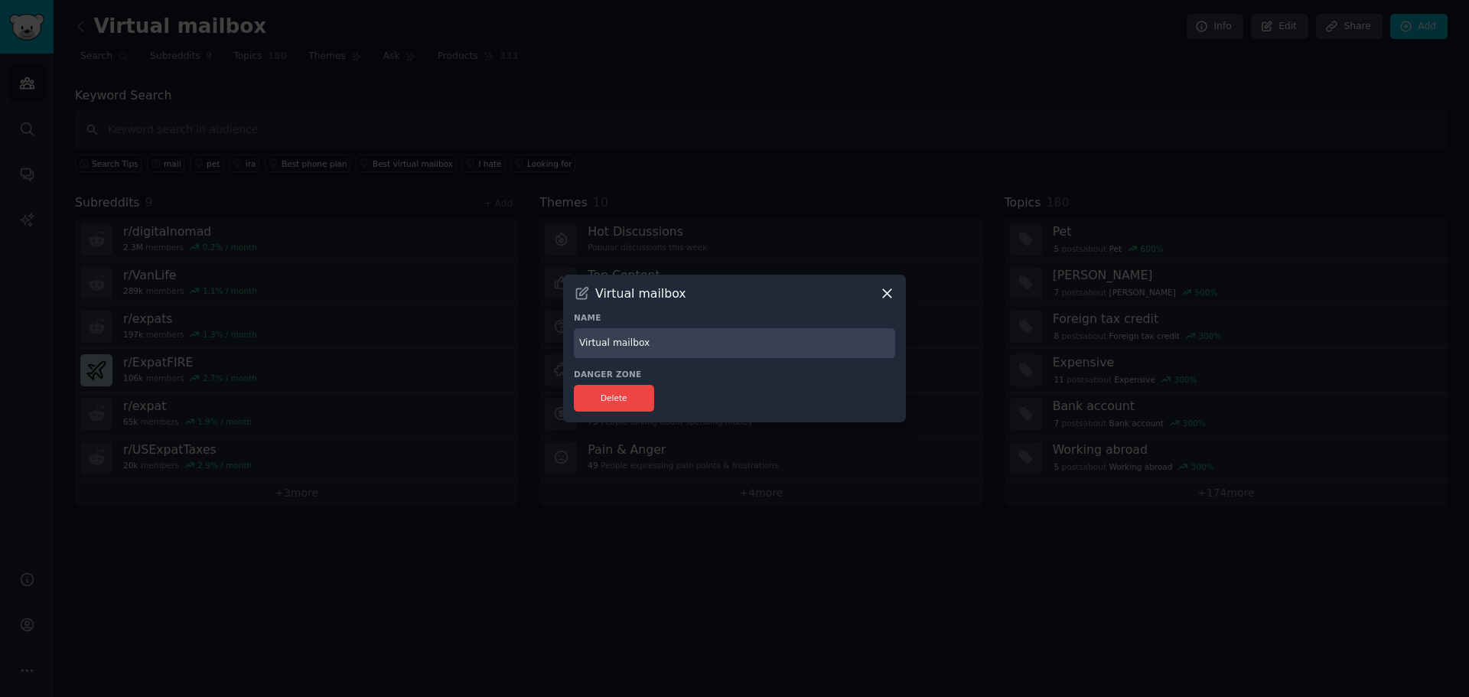
click at [709, 342] on input "Virtual mailbox" at bounding box center [734, 343] width 321 height 30
drag, startPoint x: 709, startPoint y: 342, endPoint x: 573, endPoint y: 345, distance: 136.2
click at [573, 345] on div "Virtual mailbox Name Virtual mailbox Danger Zone Delete" at bounding box center [734, 349] width 343 height 148
type input "Expats"
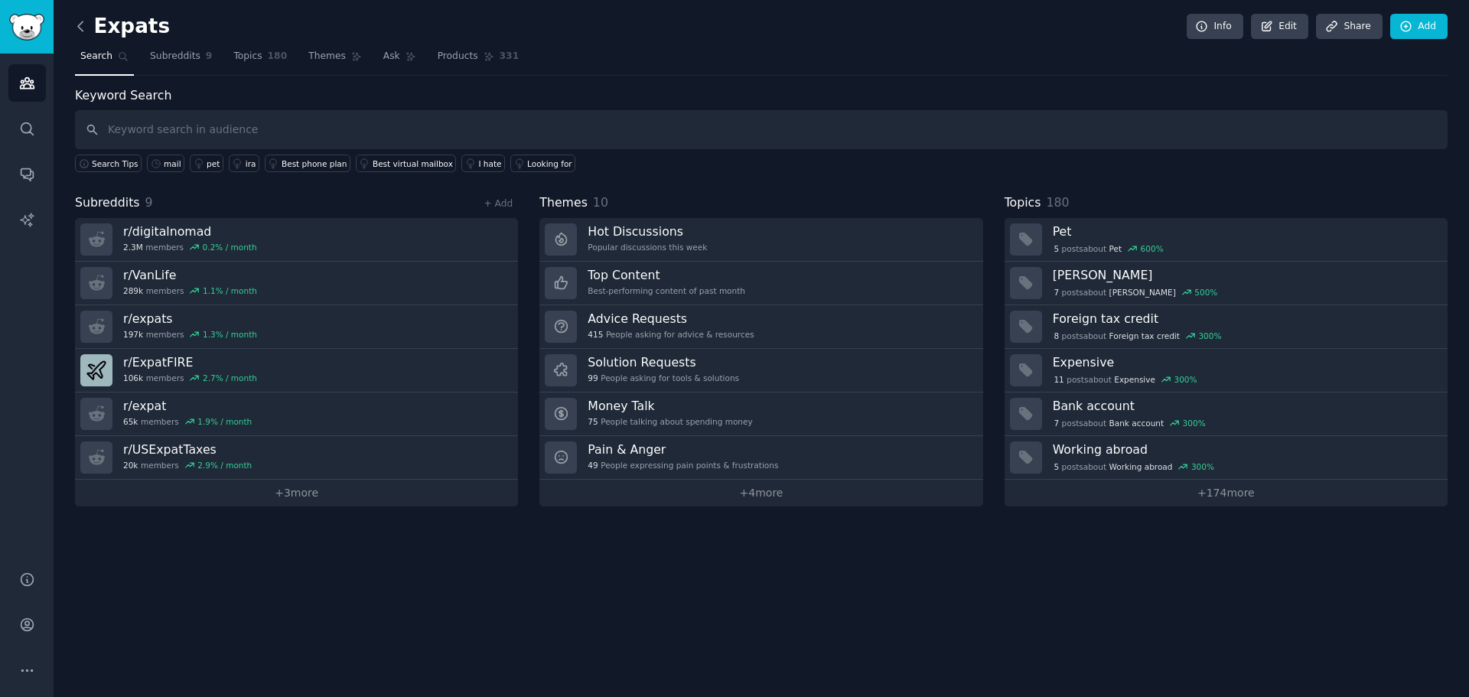
click at [84, 31] on icon at bounding box center [81, 26] width 16 height 16
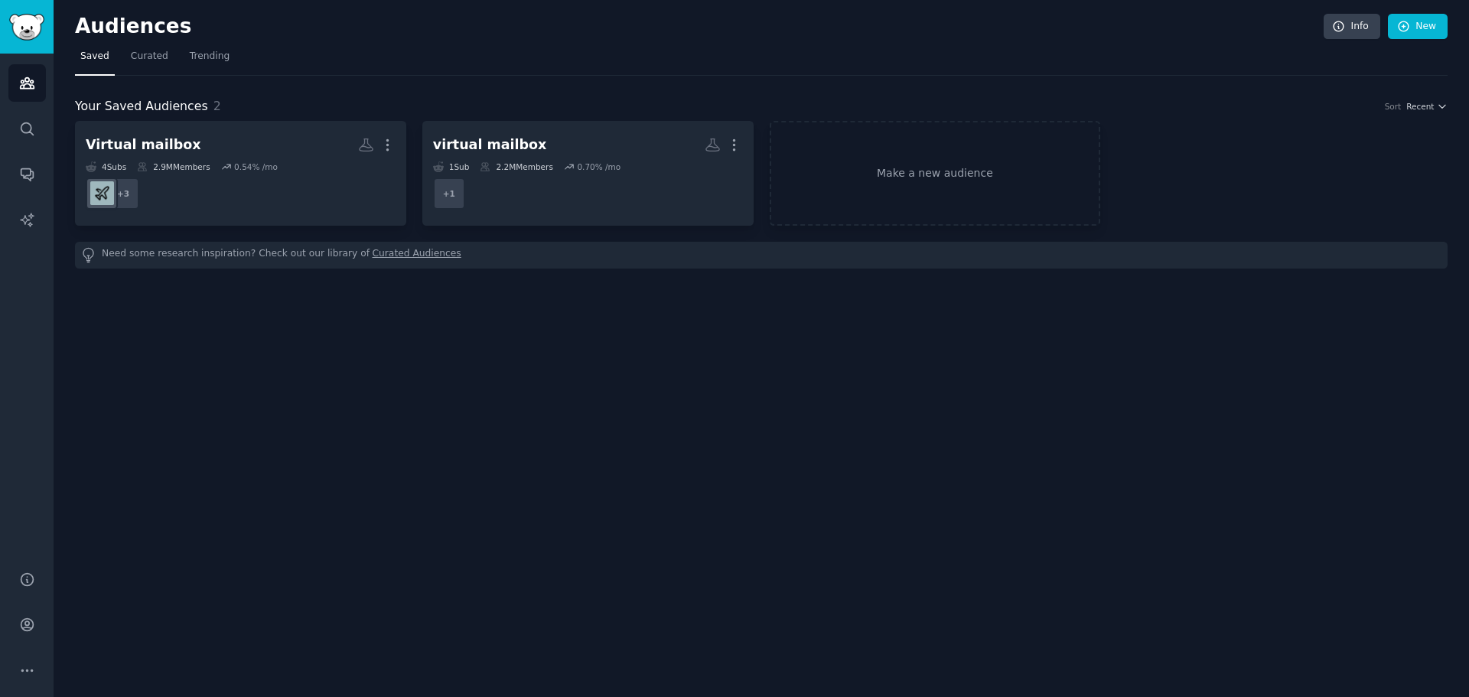
drag, startPoint x: 512, startPoint y: 343, endPoint x: 204, endPoint y: 146, distance: 365.3
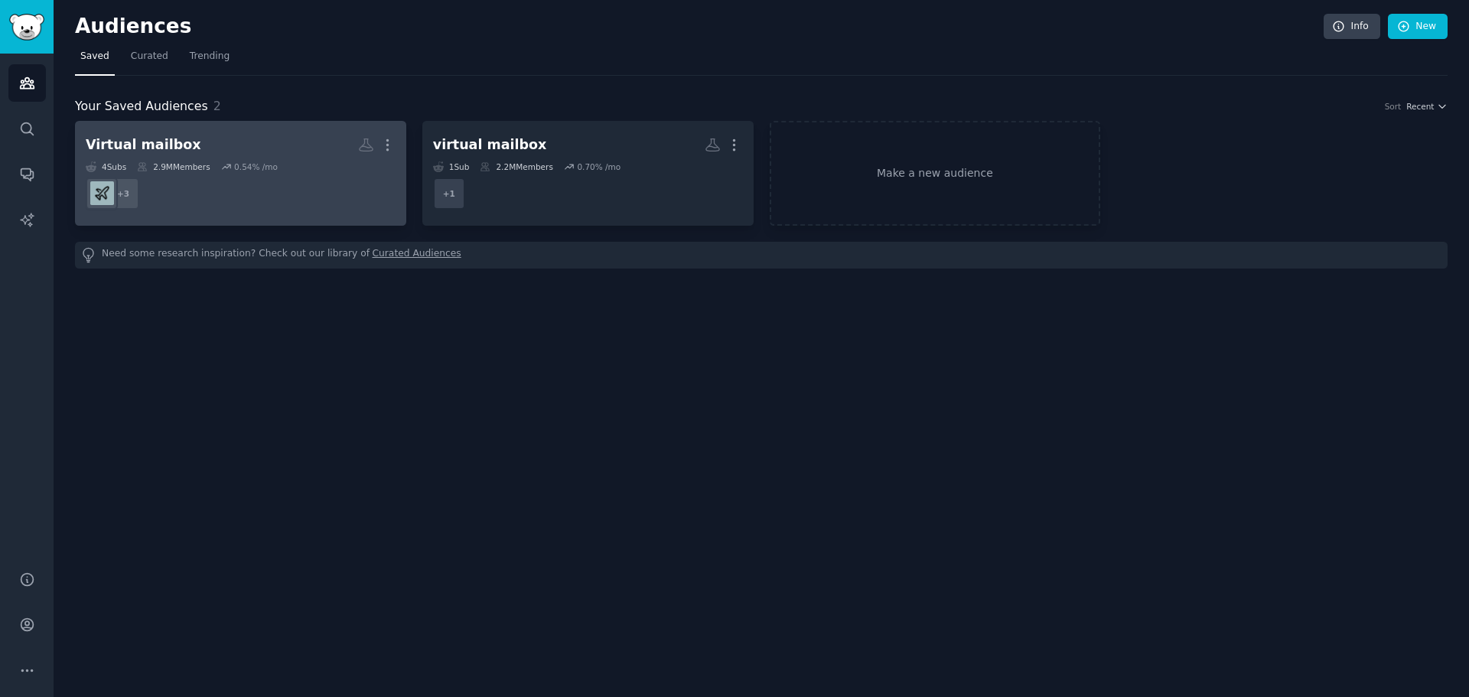
click at [511, 343] on div "Audiences Info New Saved Curated Trending Your Saved Audiences 2 Sort Recent Vi…" at bounding box center [761, 348] width 1415 height 697
